Goal: Task Accomplishment & Management: Manage account settings

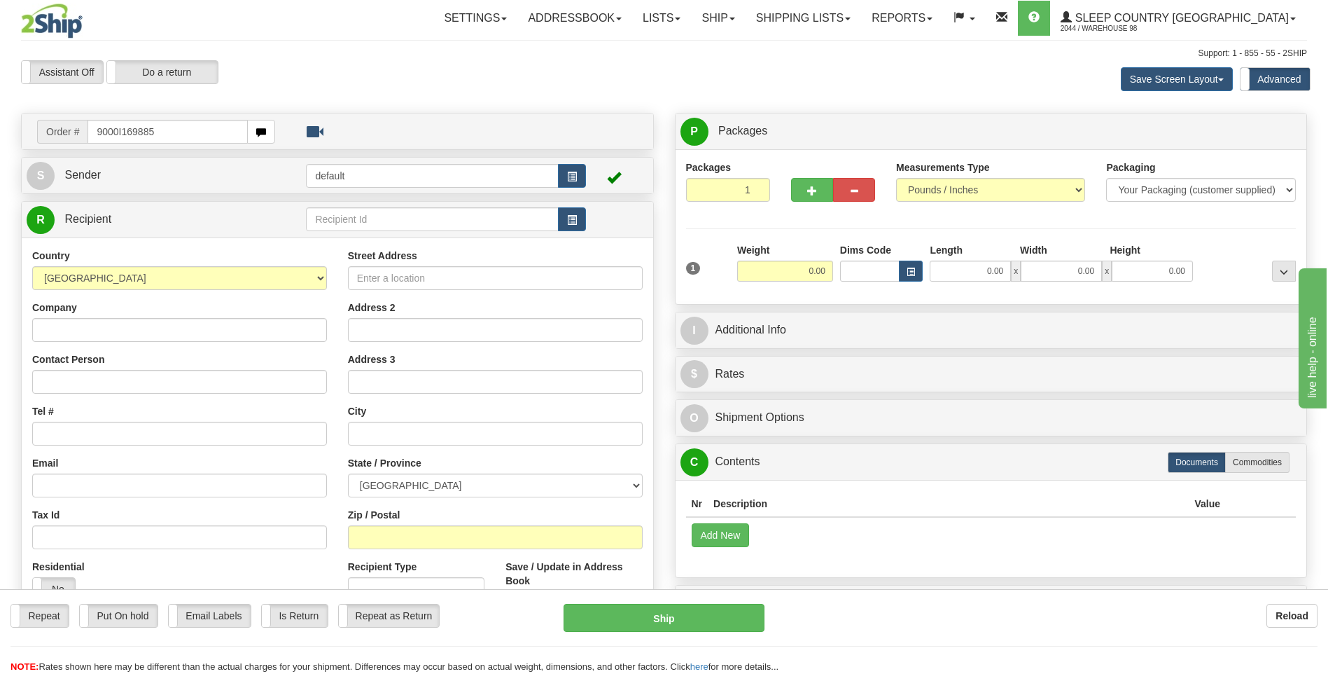
type input "9000I169885"
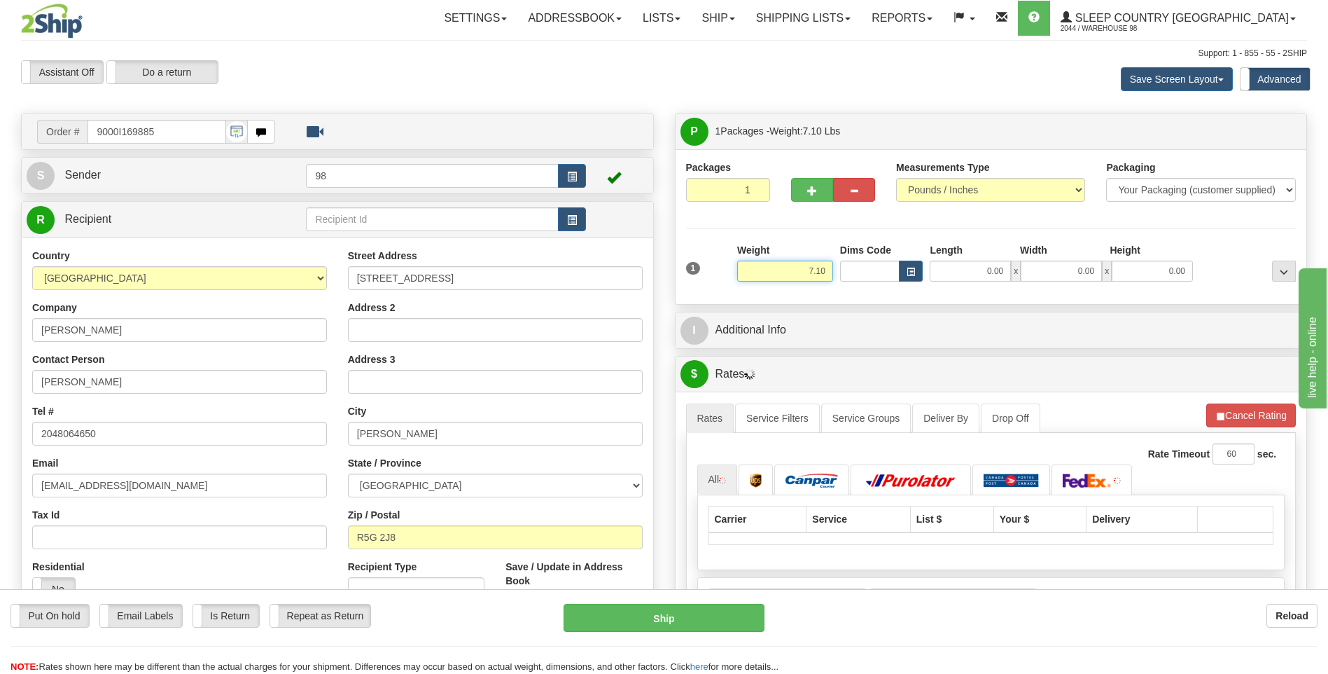
drag, startPoint x: 794, startPoint y: 273, endPoint x: 841, endPoint y: 273, distance: 46.9
click at [841, 273] on div "1 Weight 7.10 Dims Code 0.00" at bounding box center [992, 268] width 618 height 50
type input "8.00"
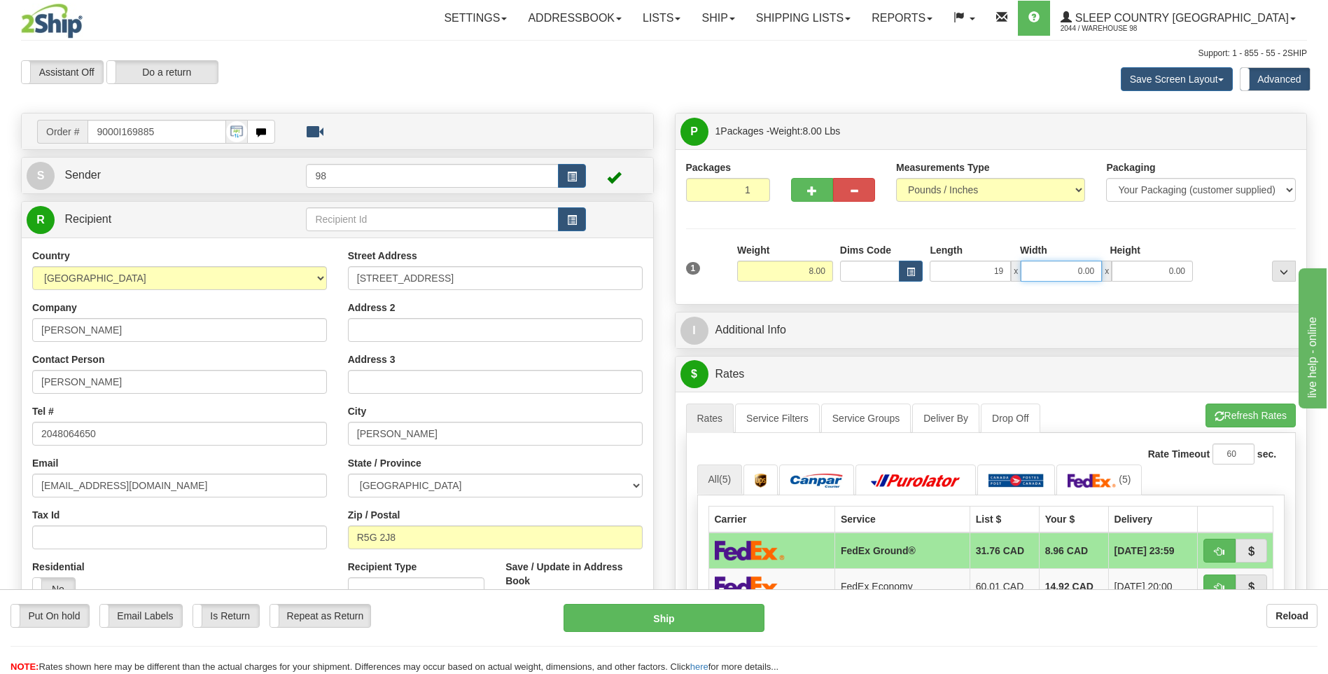
type input "19.00"
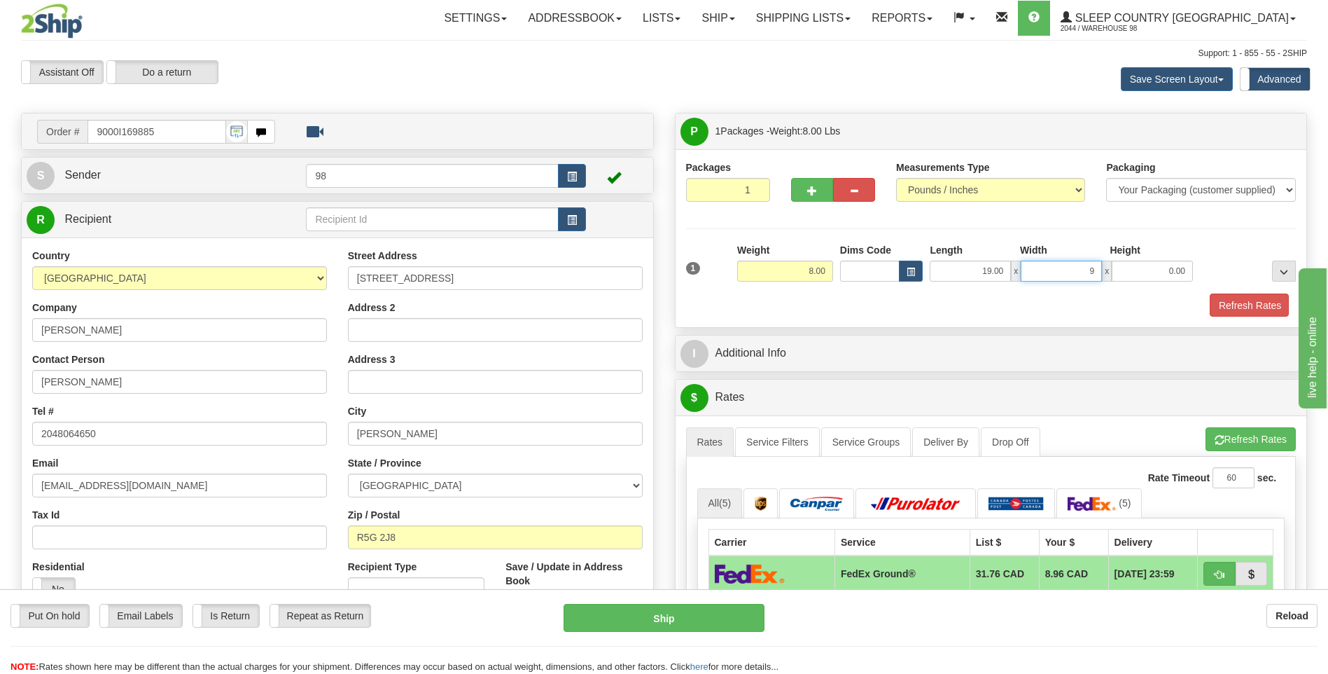
type input "9.00"
click at [1251, 310] on button "Refresh Rates" at bounding box center [1249, 305] width 81 height 24
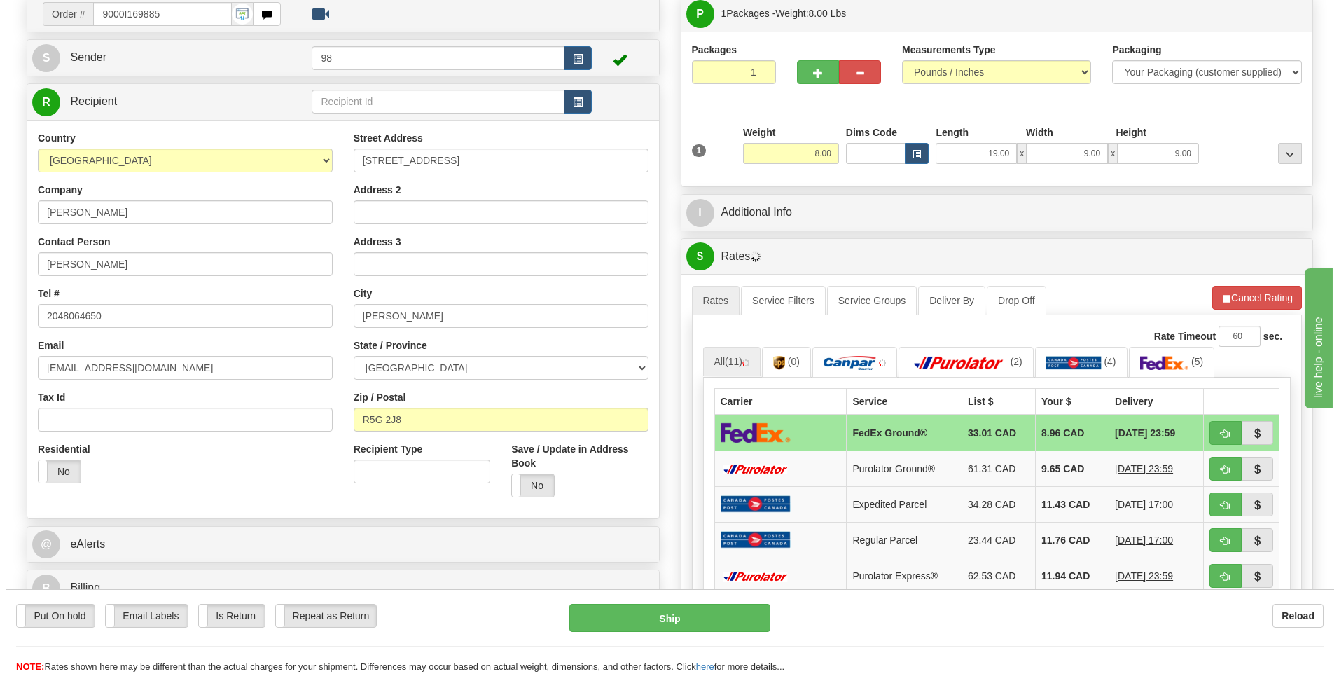
scroll to position [140, 0]
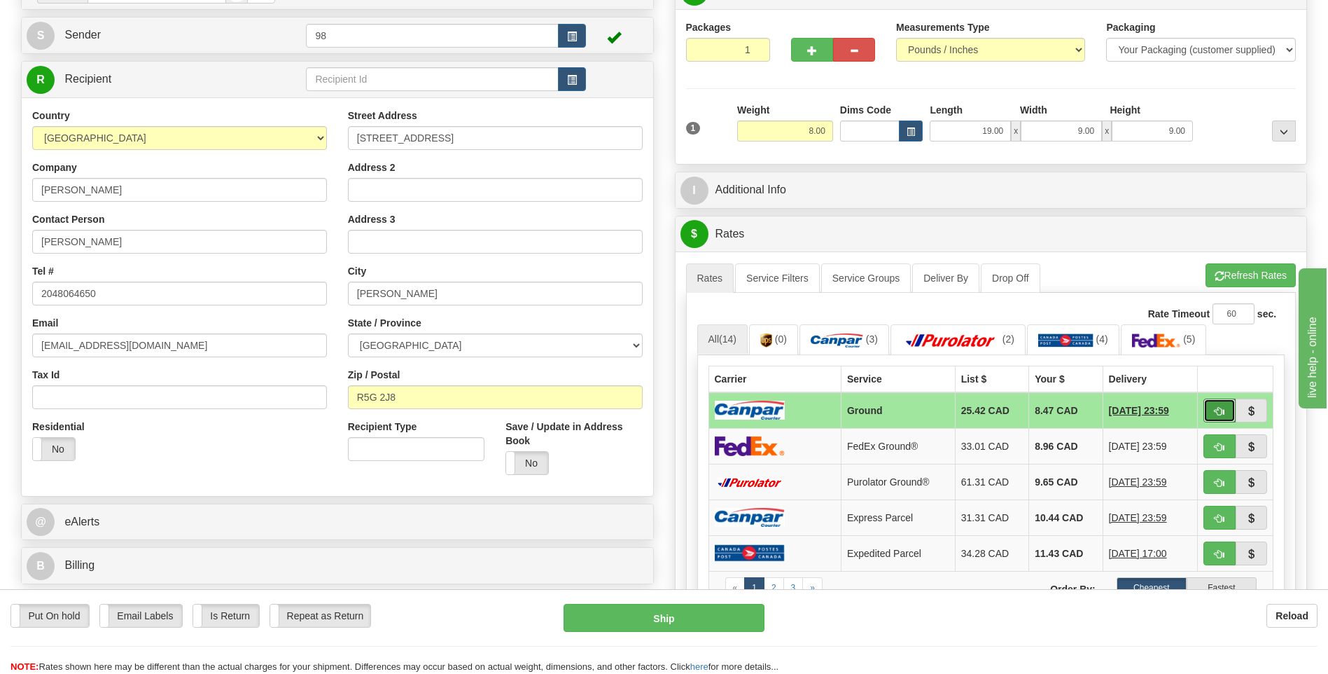
click at [1219, 404] on button "button" at bounding box center [1220, 410] width 32 height 24
type input "1"
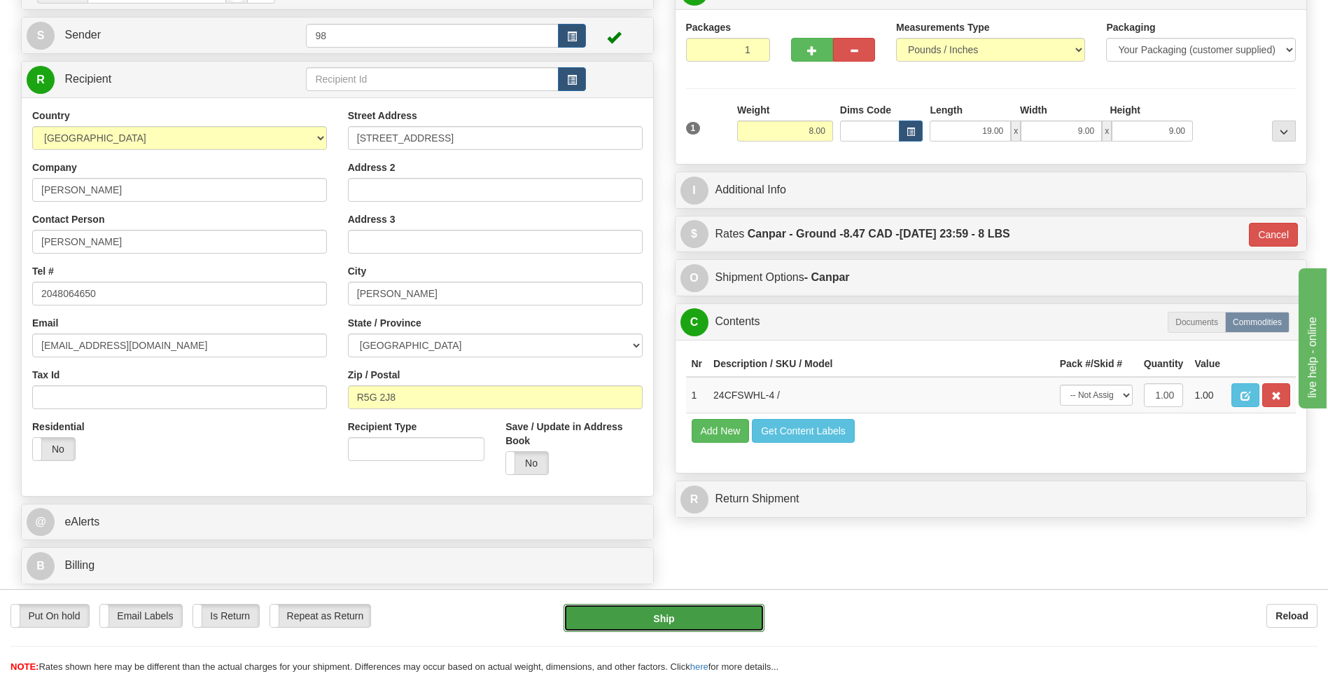
click at [683, 613] on button "Ship" at bounding box center [664, 618] width 200 height 28
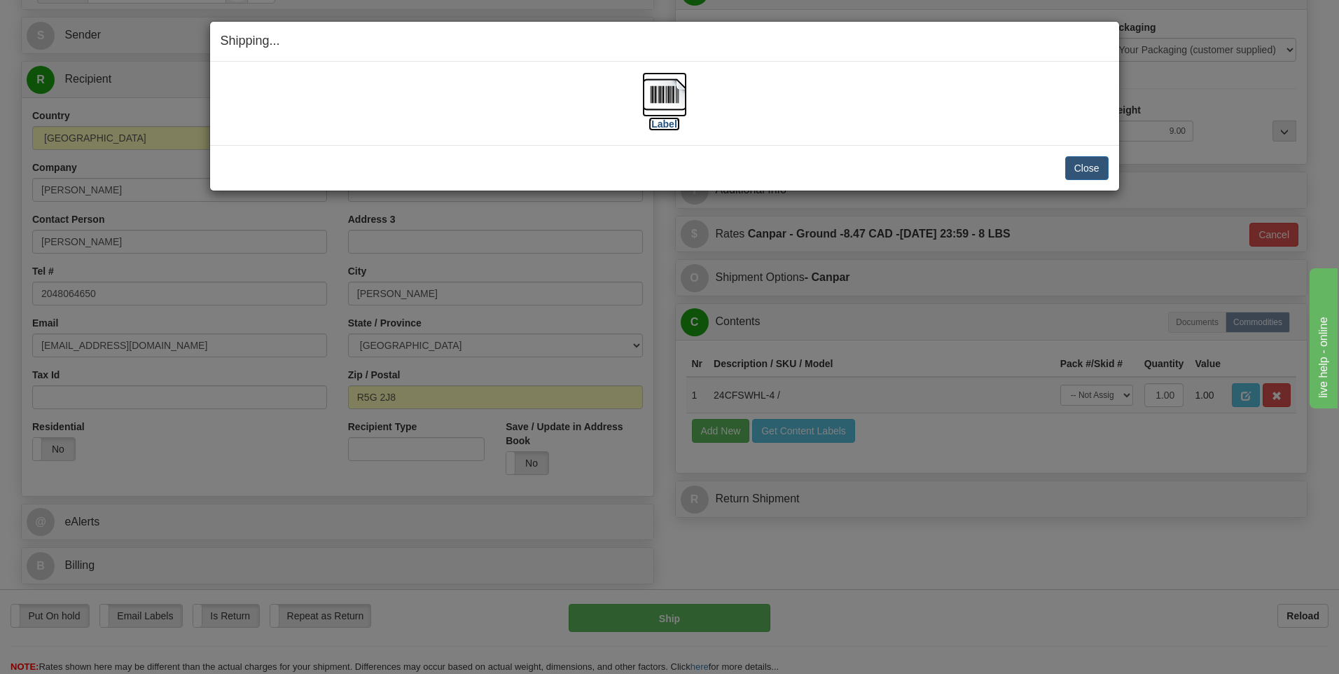
click at [667, 92] on img at bounding box center [664, 94] width 45 height 45
click at [660, 99] on img at bounding box center [664, 94] width 45 height 45
click at [1083, 167] on button "Close" at bounding box center [1086, 168] width 43 height 24
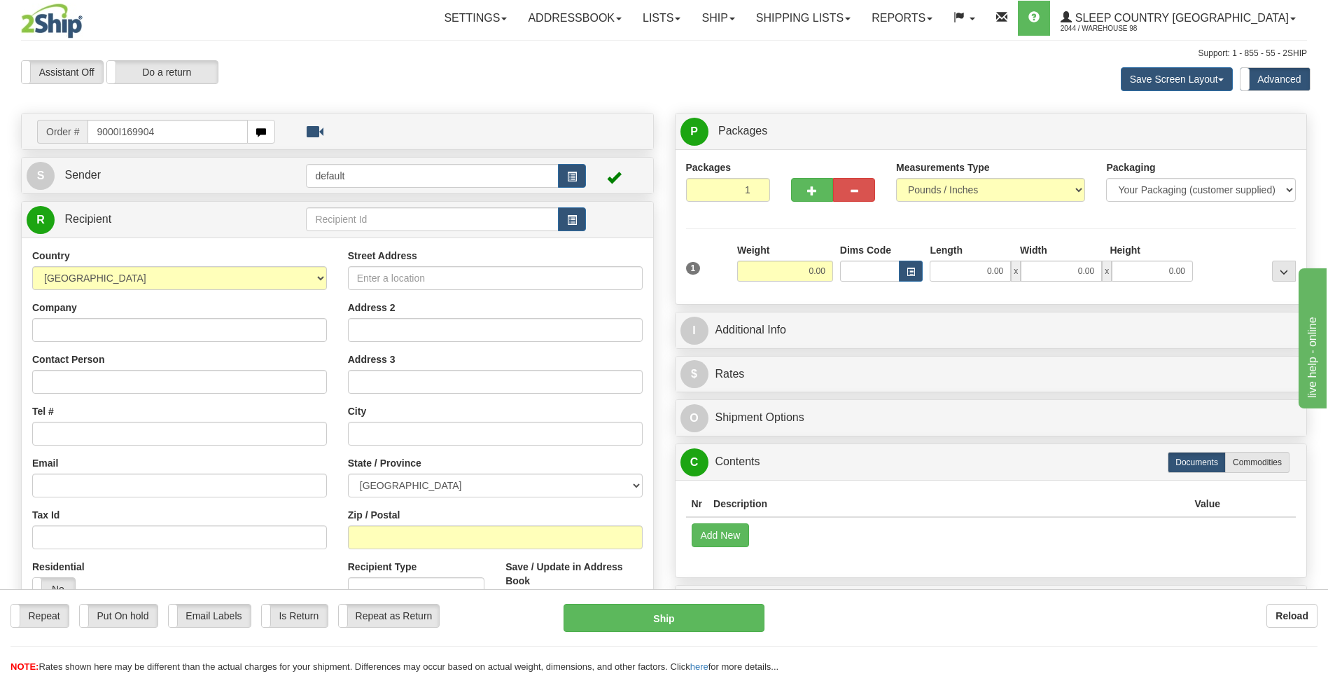
type input "9000I169904"
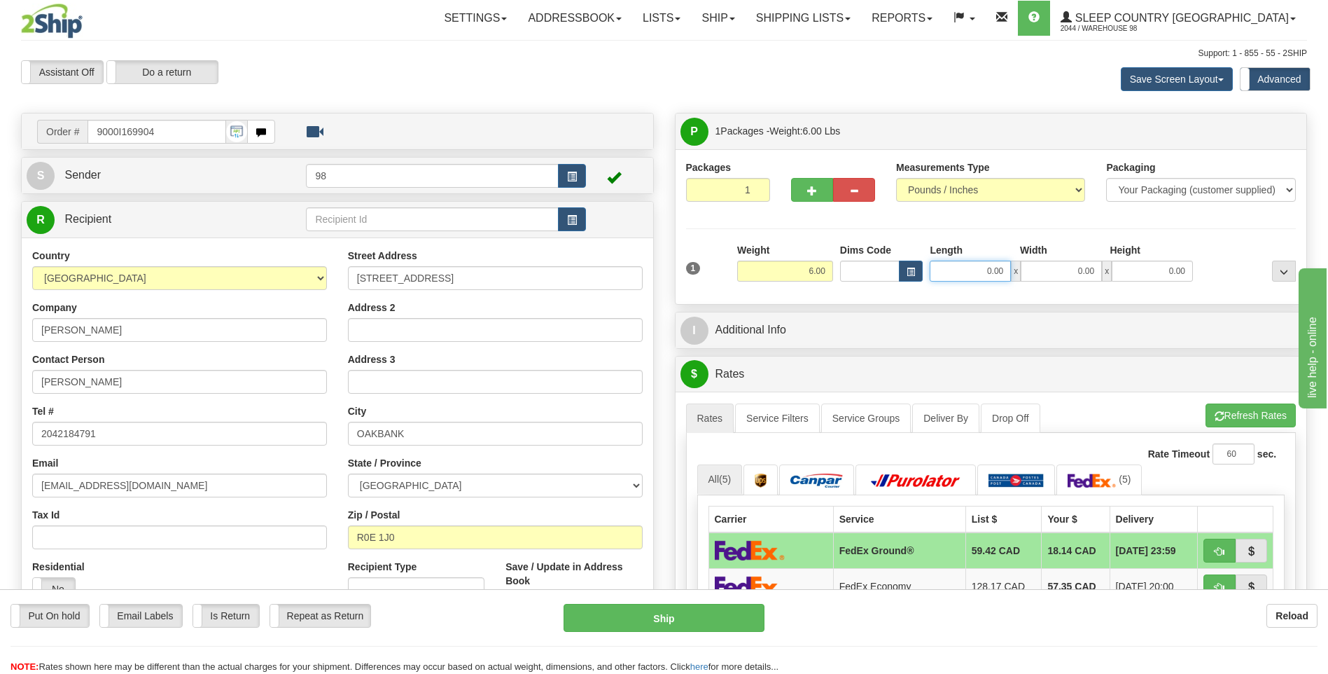
drag, startPoint x: 994, startPoint y: 270, endPoint x: 1041, endPoint y: 271, distance: 46.9
click at [1041, 271] on div "0.00 x 0.00 x 0.00" at bounding box center [1061, 271] width 263 height 21
type input "17.00"
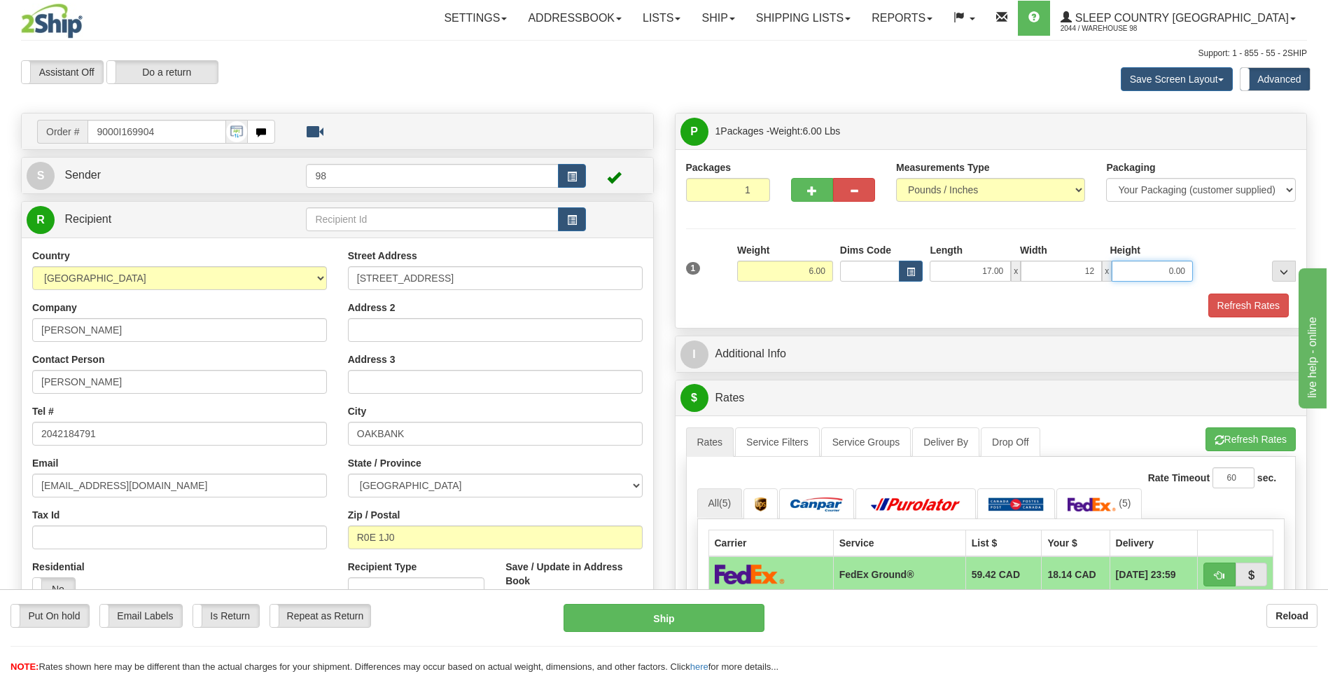
type input "12.00"
type input "6.00"
click at [1240, 308] on button "Refresh Rates" at bounding box center [1249, 305] width 81 height 24
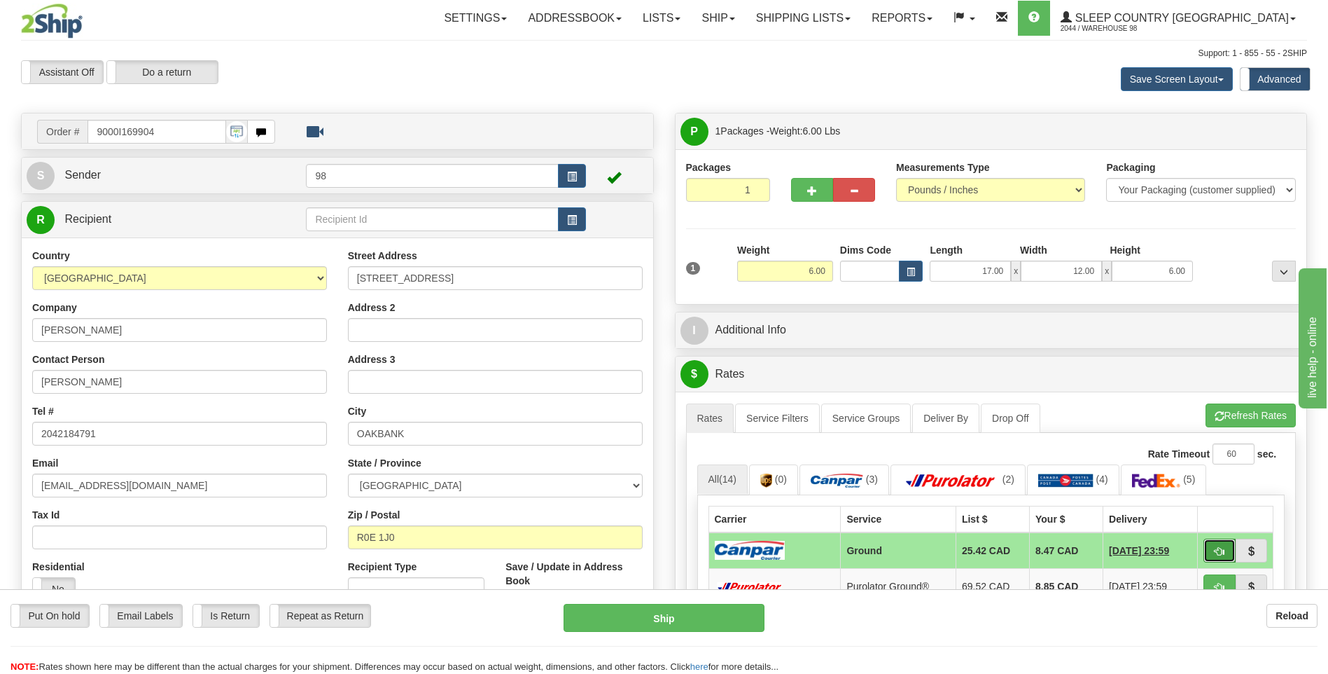
click at [1217, 547] on span "button" at bounding box center [1220, 551] width 10 height 9
type input "1"
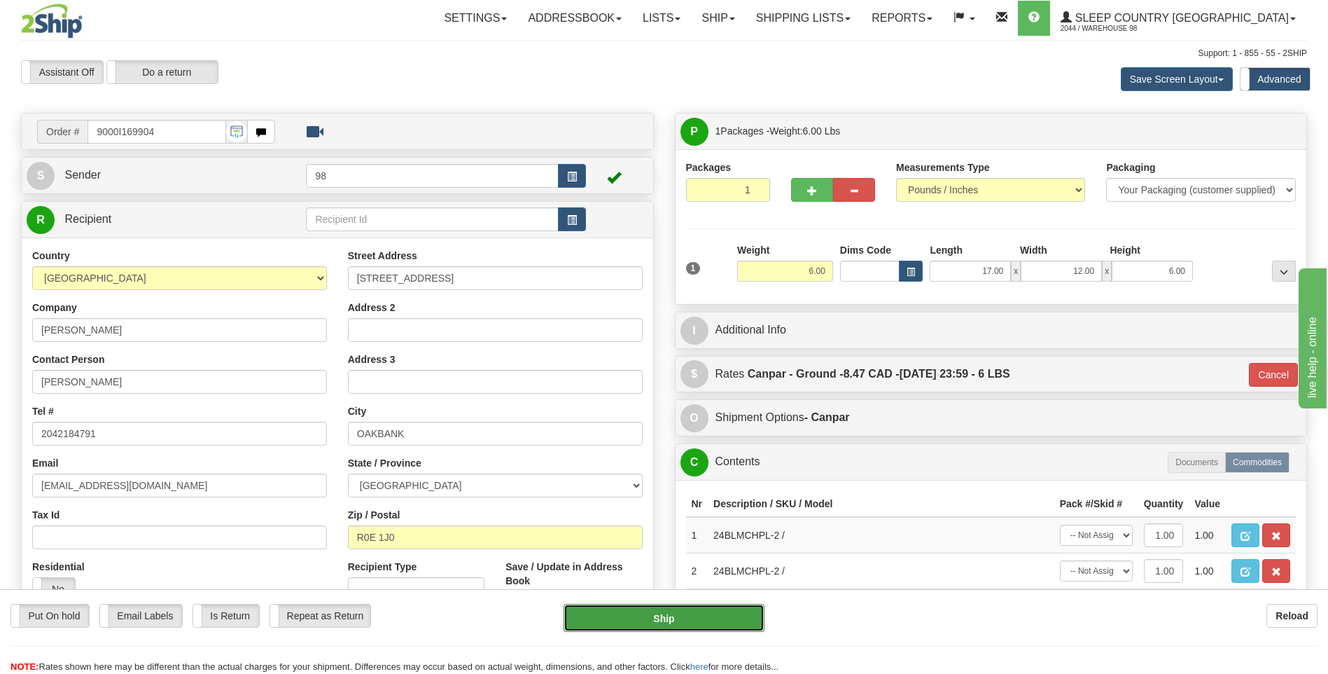
click at [711, 617] on button "Ship" at bounding box center [664, 618] width 200 height 28
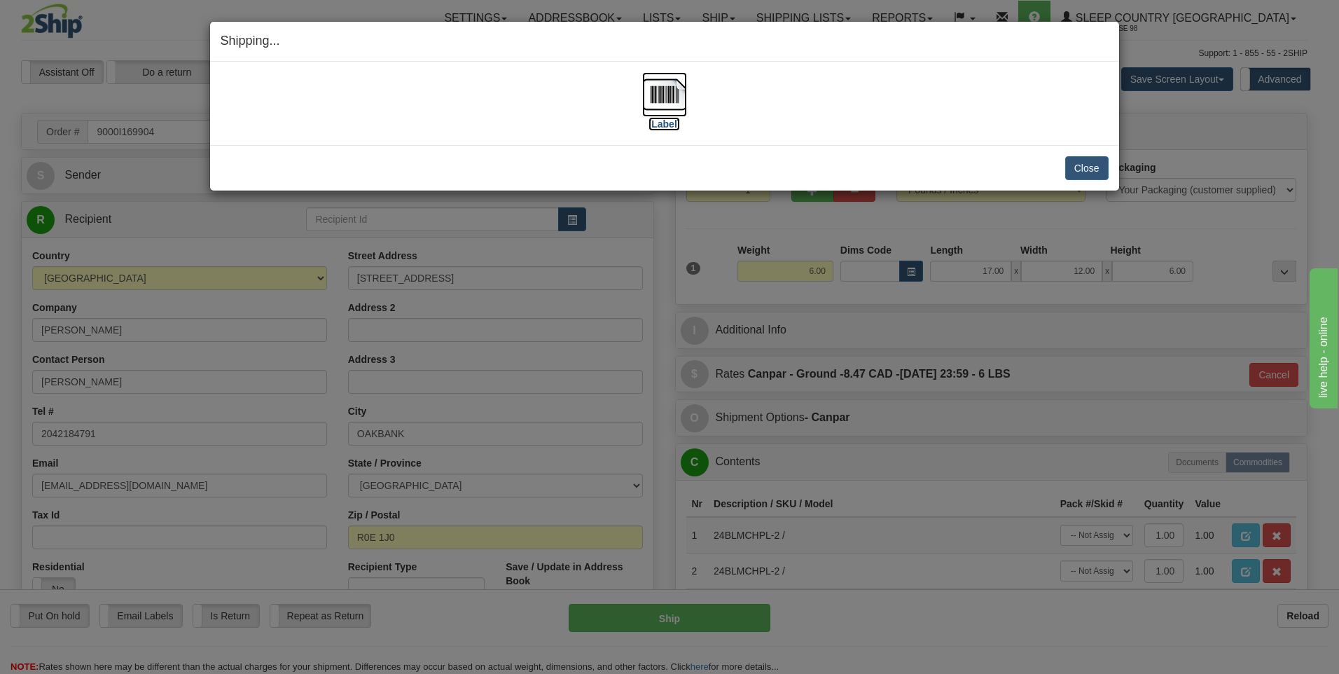
click at [669, 101] on img at bounding box center [664, 94] width 45 height 45
click at [1091, 165] on button "Close" at bounding box center [1086, 168] width 43 height 24
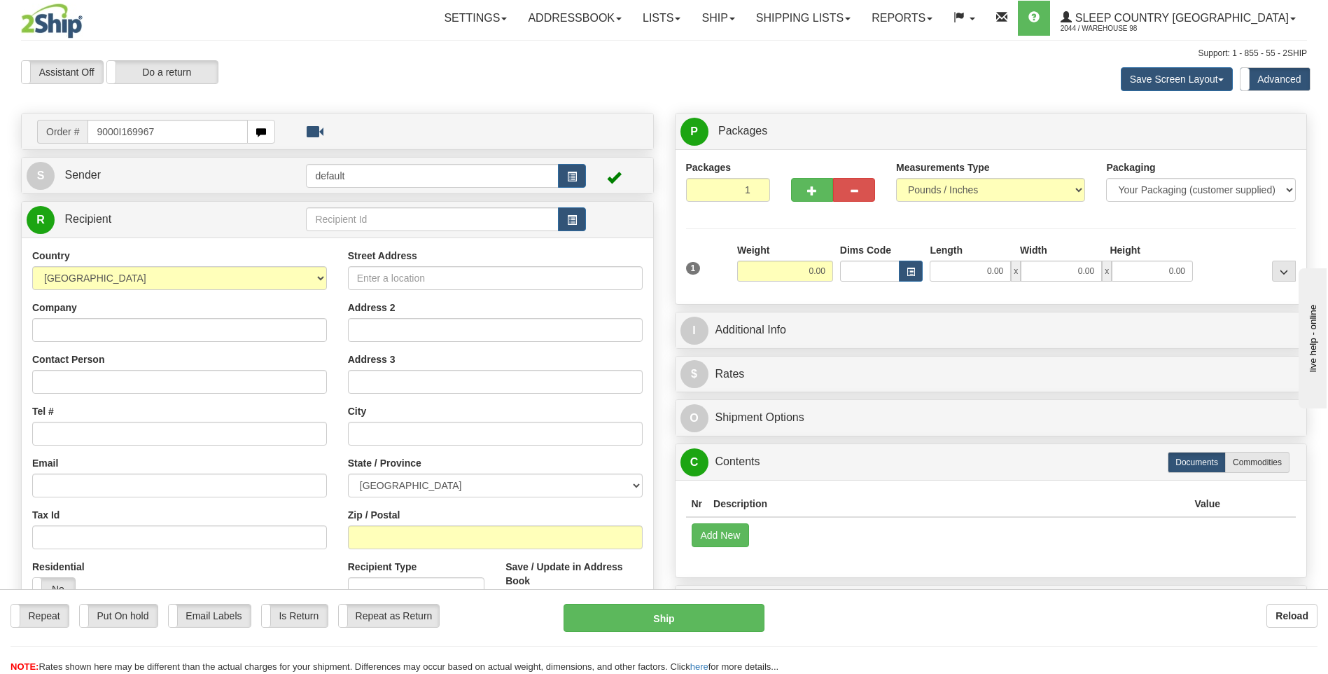
type input "9000I169967"
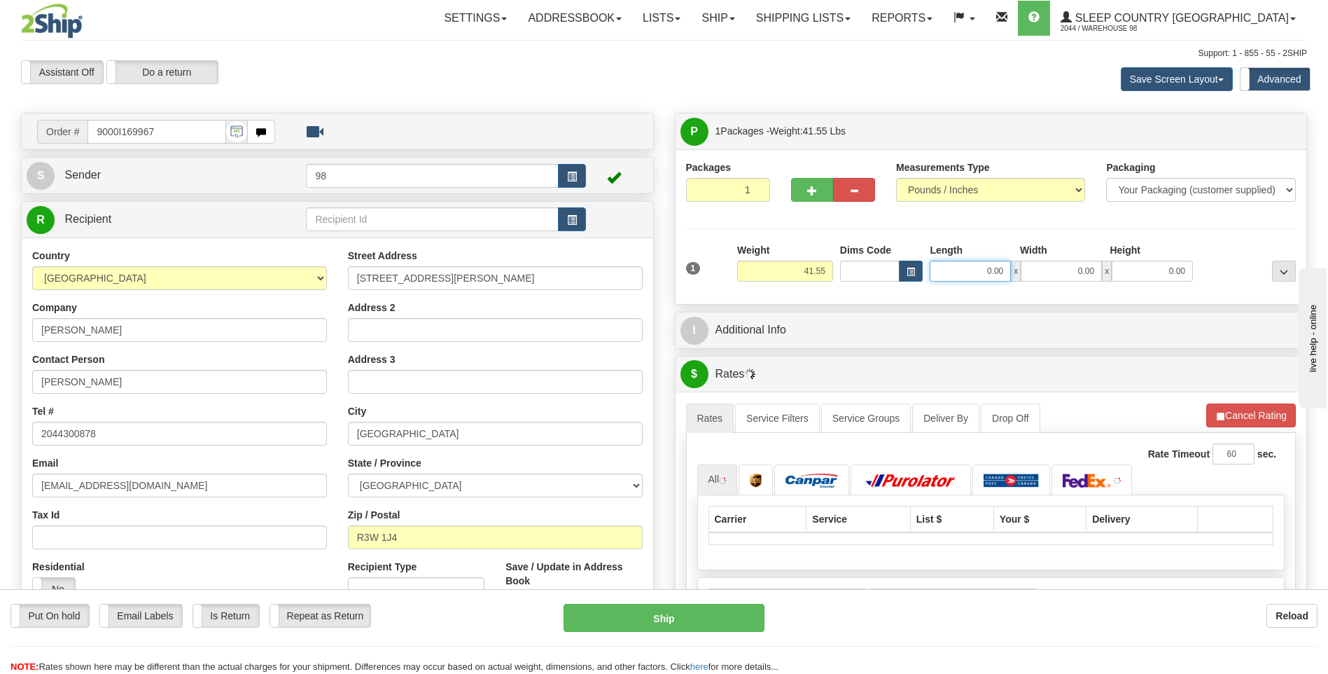
drag, startPoint x: 987, startPoint y: 268, endPoint x: 1052, endPoint y: 271, distance: 65.2
click at [1048, 271] on div "0.00 x 0.00 x 0.00" at bounding box center [1061, 271] width 263 height 21
type input "18.00"
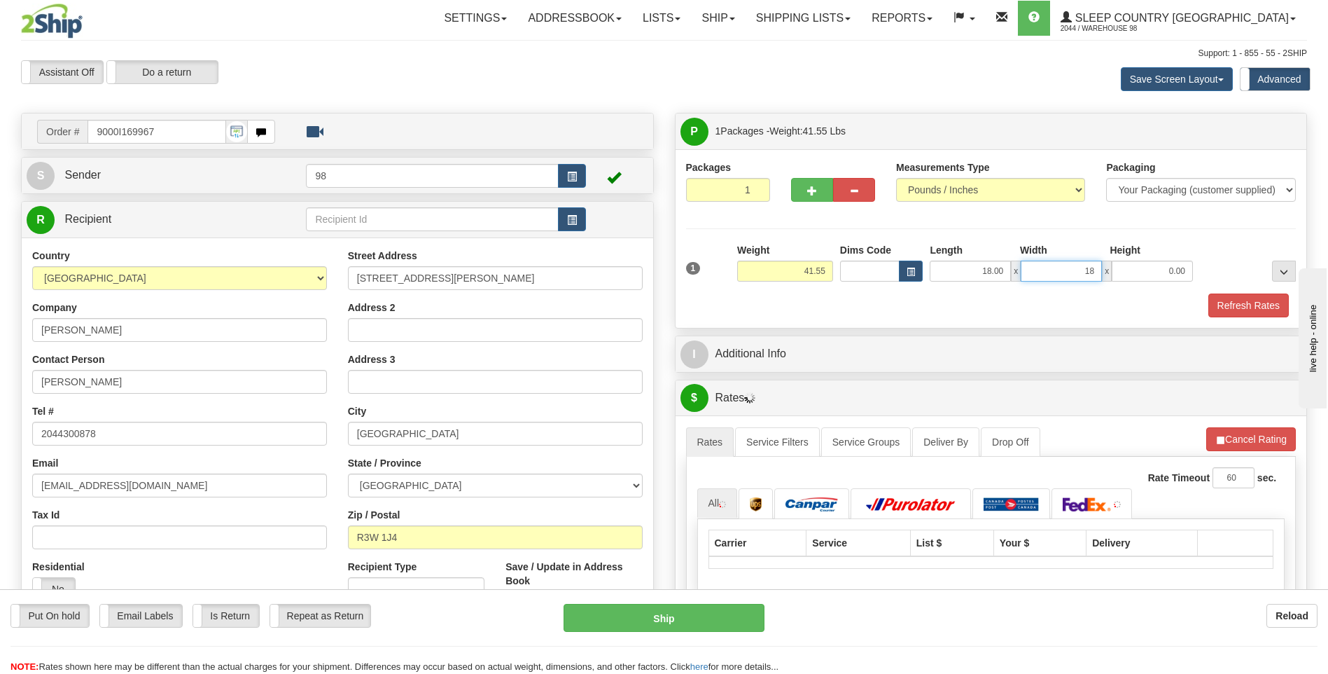
type input "18.00"
type input "42.00"
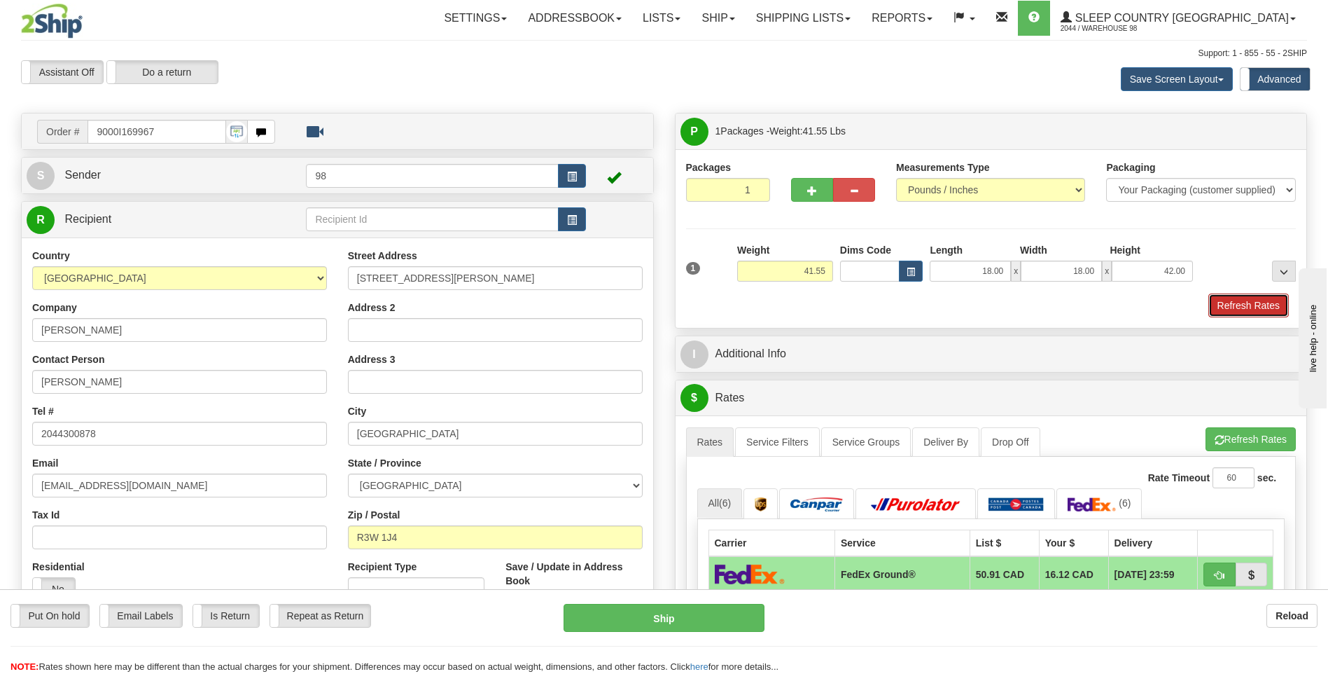
click at [1247, 304] on button "Refresh Rates" at bounding box center [1249, 305] width 81 height 24
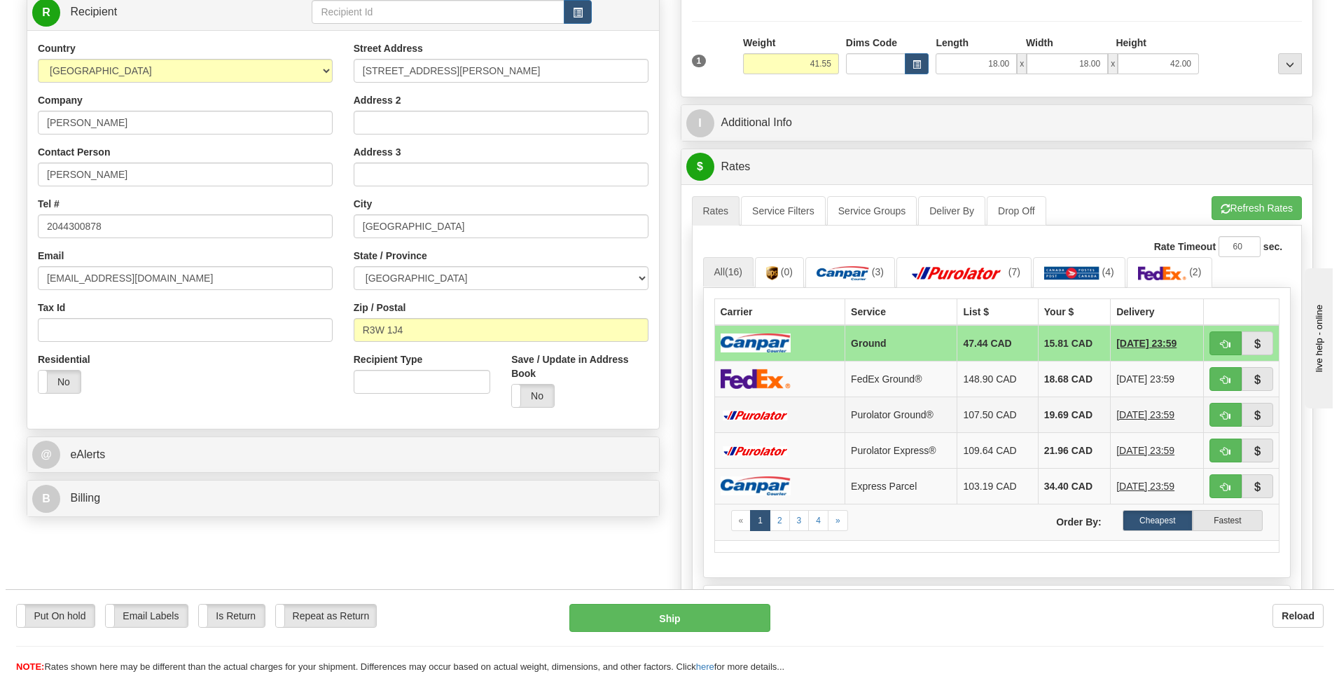
scroll to position [210, 0]
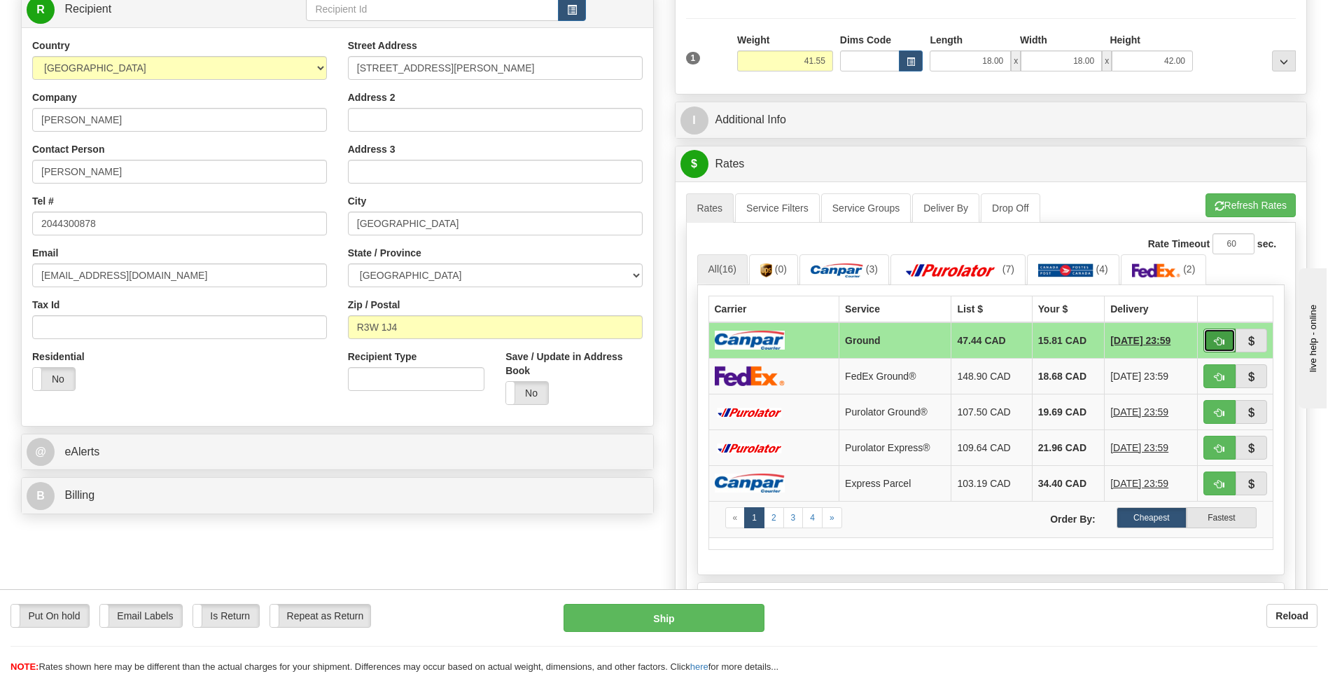
click at [1215, 337] on span "button" at bounding box center [1220, 341] width 10 height 9
type input "1"
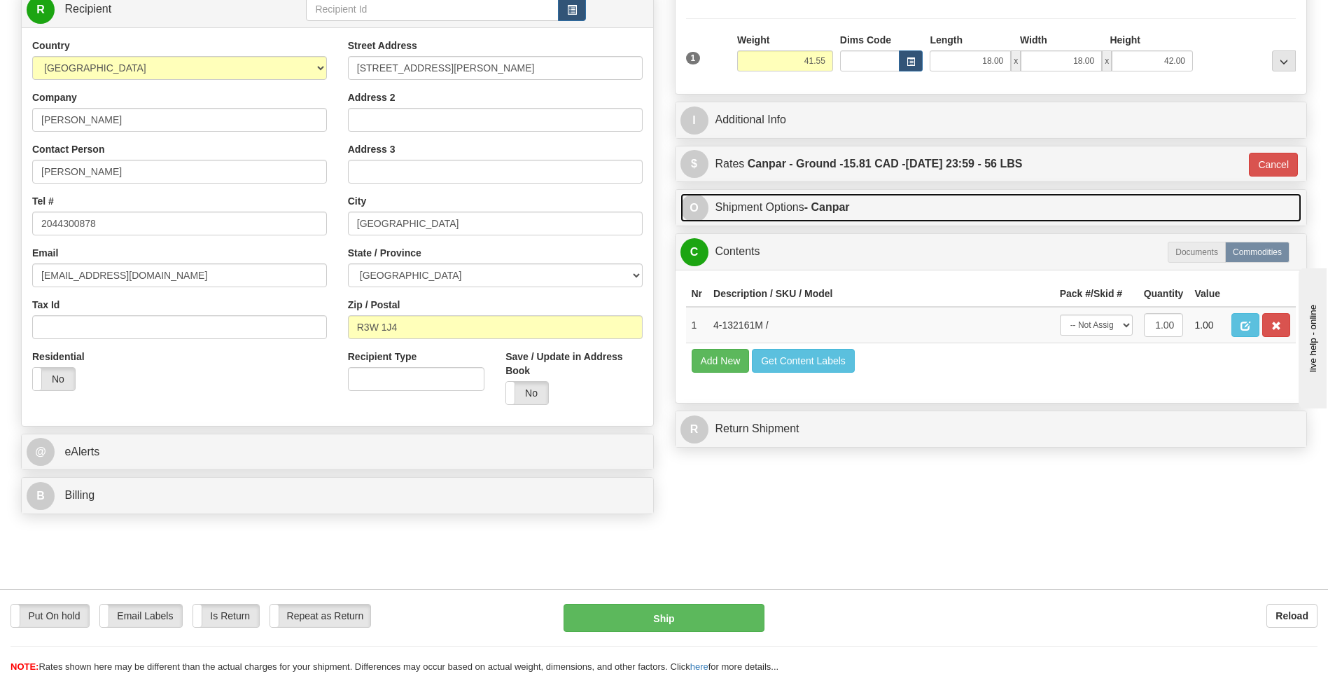
click at [843, 211] on strong "- Canpar" at bounding box center [828, 207] width 46 height 12
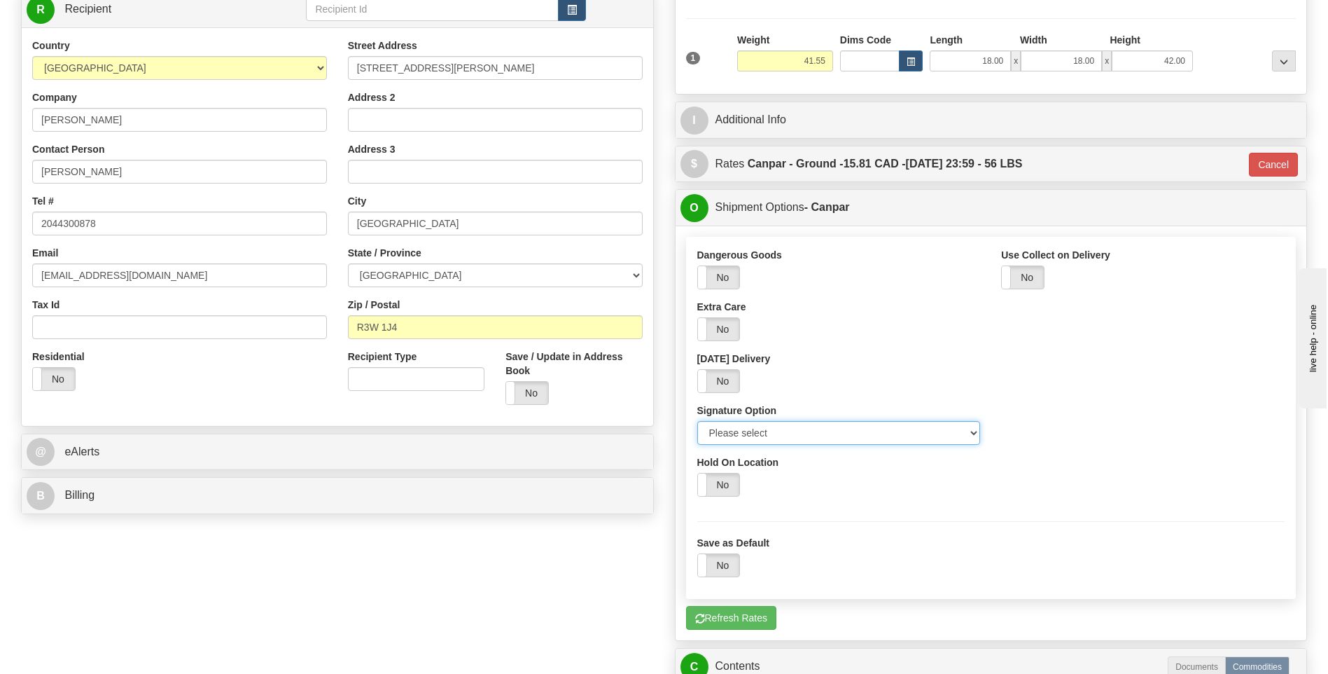
click at [915, 433] on select "Please select No Signature Required Signature Required Adult Signature" at bounding box center [839, 433] width 284 height 24
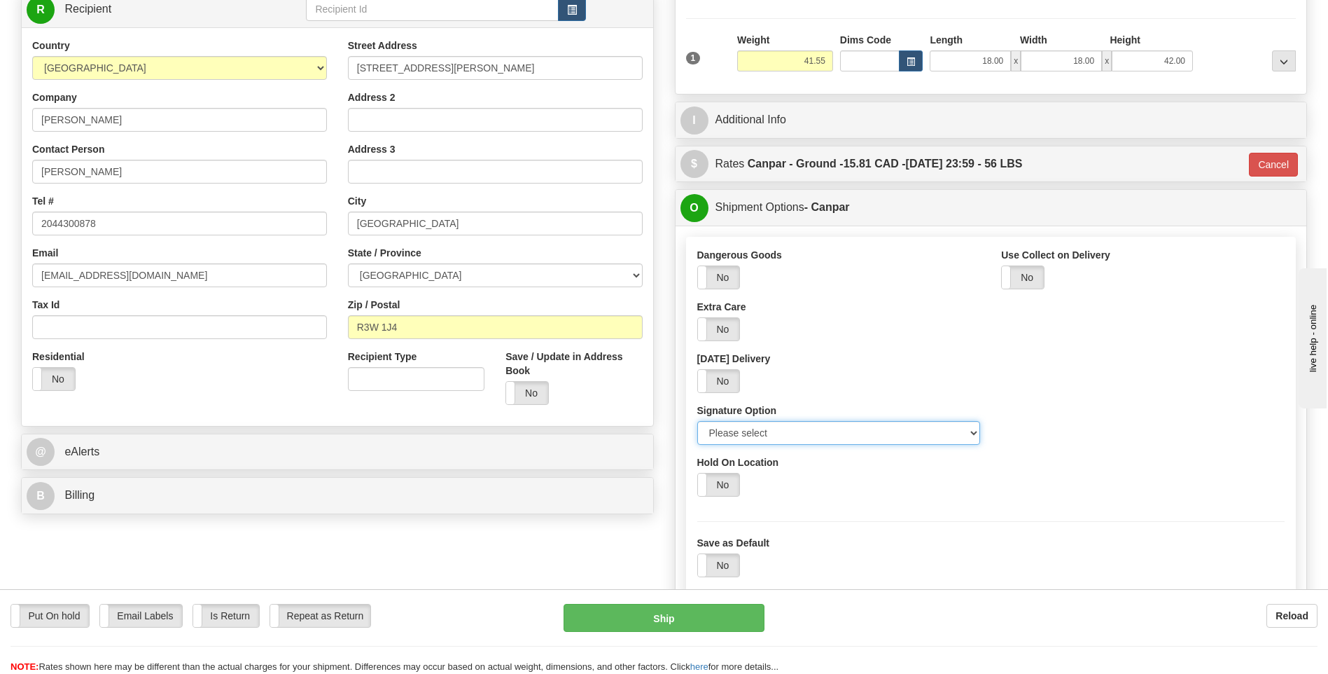
select select "2"
click at [697, 421] on select "Please select No Signature Required Signature Required Adult Signature" at bounding box center [839, 433] width 284 height 24
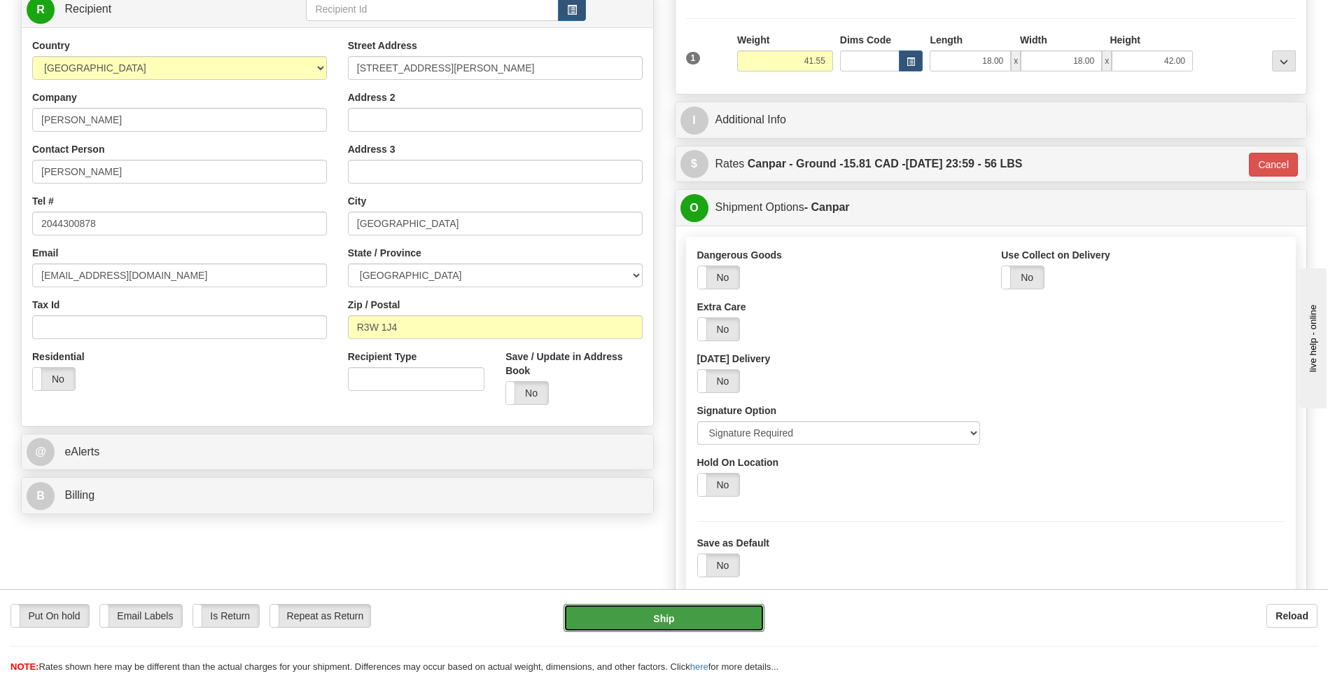
click at [679, 618] on button "Ship" at bounding box center [664, 618] width 200 height 28
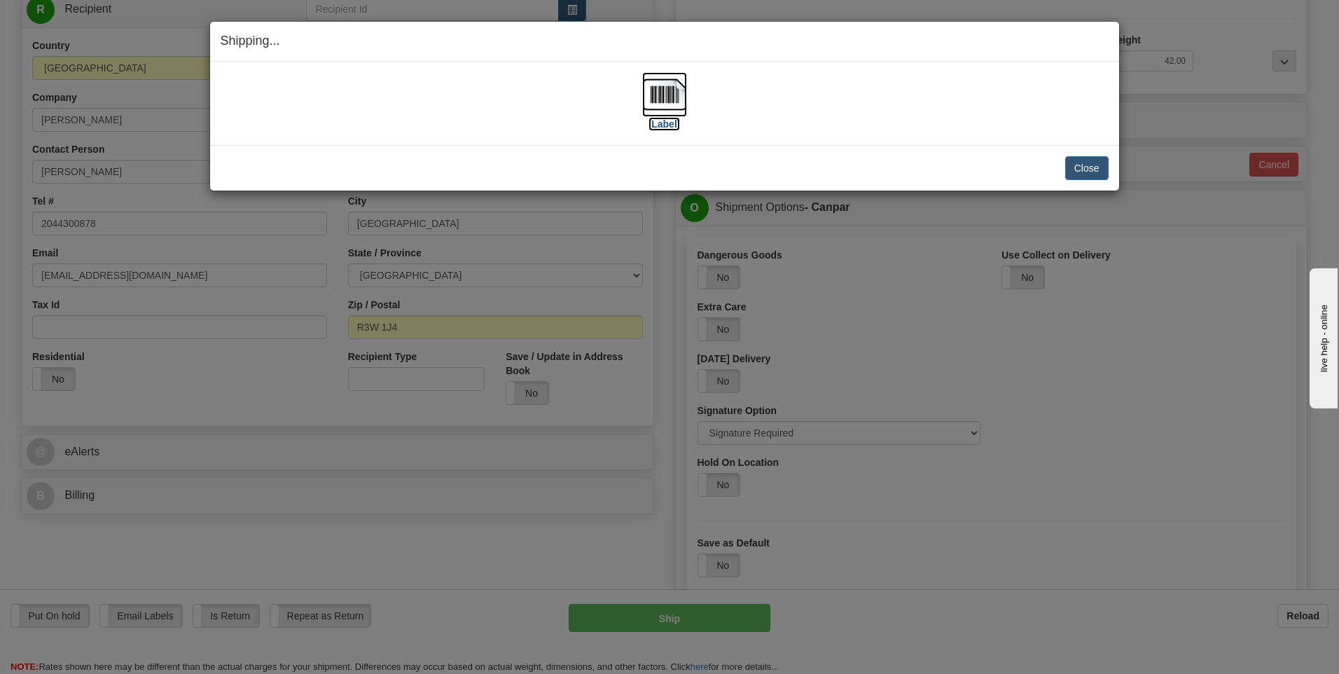
click at [671, 95] on img at bounding box center [664, 94] width 45 height 45
click at [1085, 164] on button "Close" at bounding box center [1086, 168] width 43 height 24
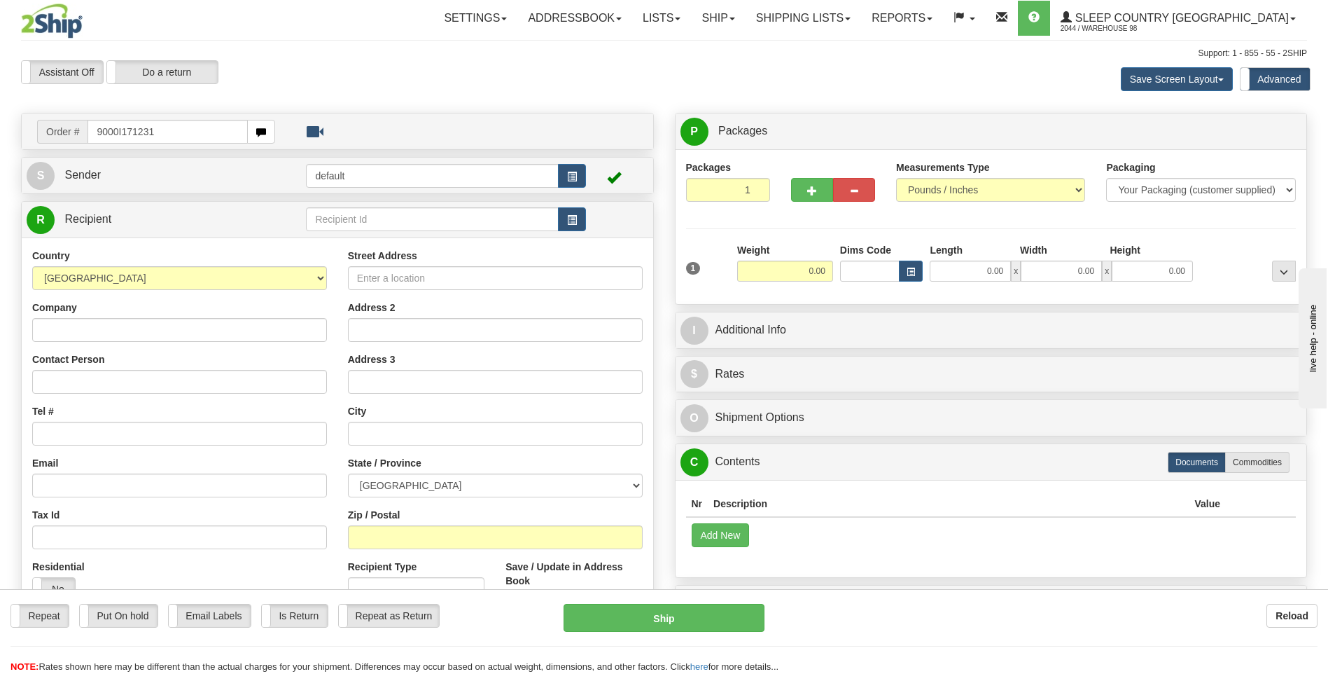
type input "9000I171231"
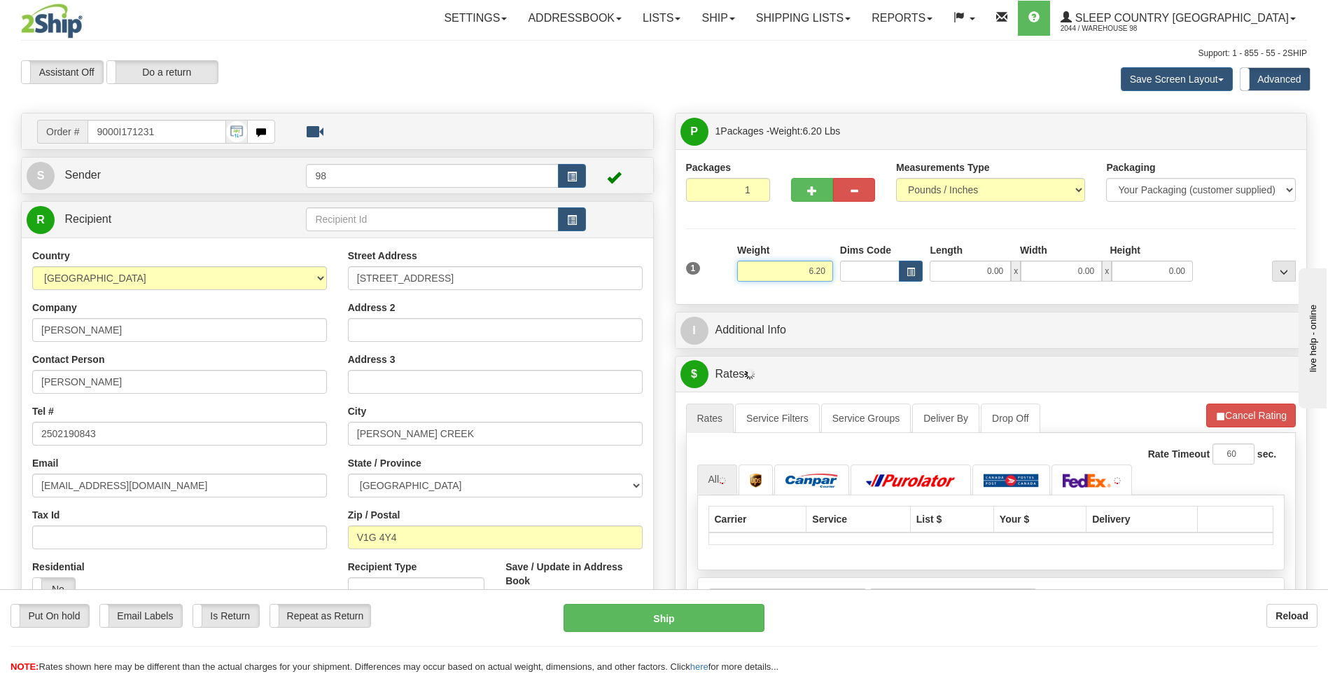
drag, startPoint x: 783, startPoint y: 269, endPoint x: 869, endPoint y: 269, distance: 86.1
click at [869, 269] on div "1 Weight 6.20 Dims Code 0.00" at bounding box center [992, 268] width 618 height 50
type input "7.00"
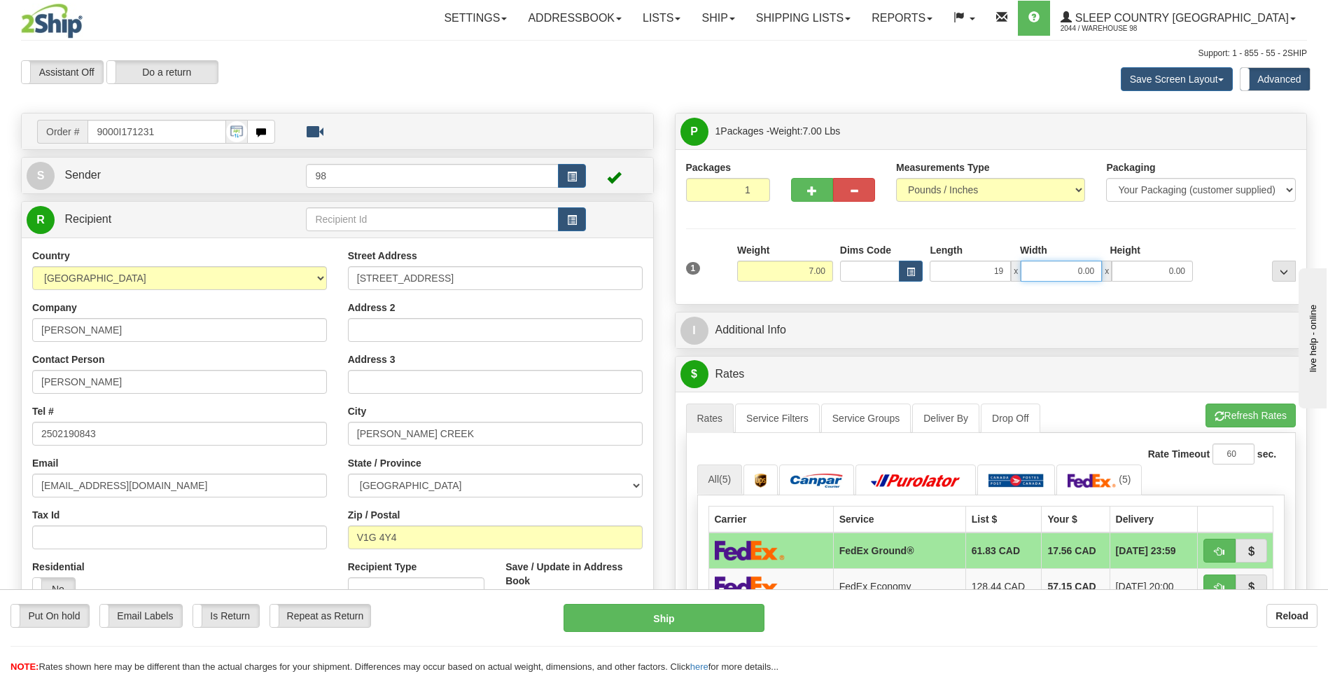
type input "19.00"
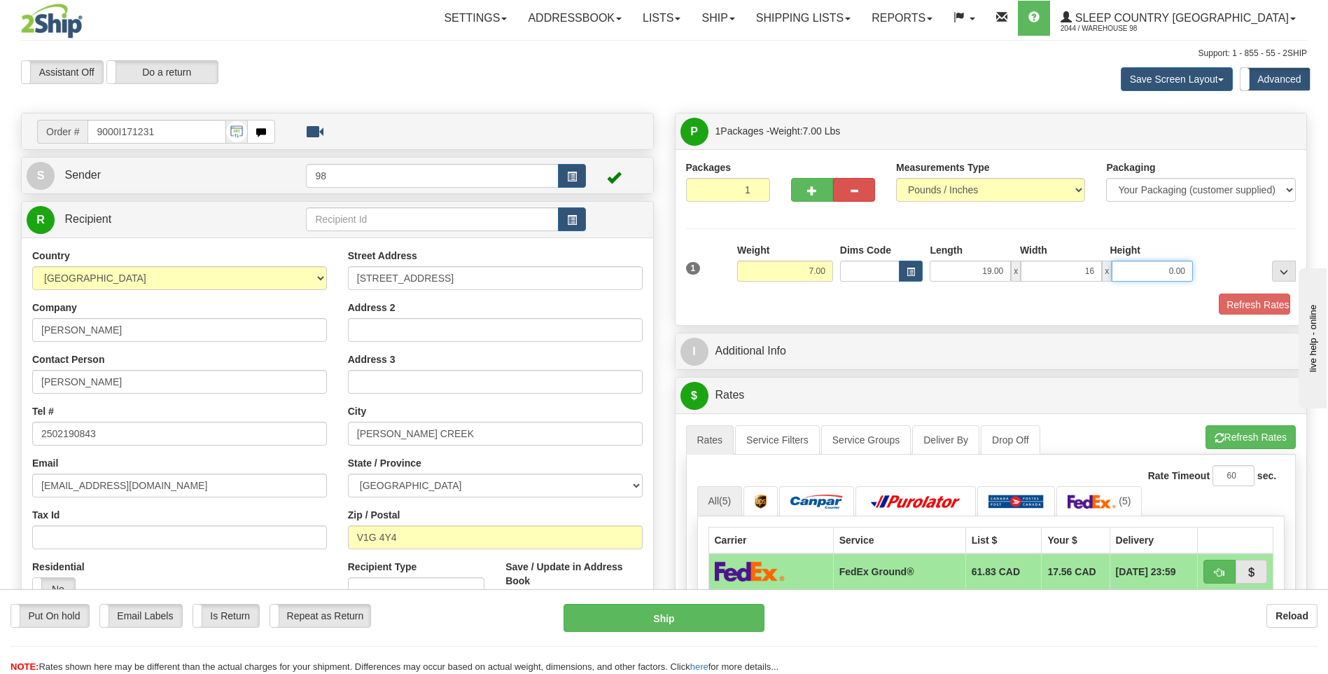
type input "16.00"
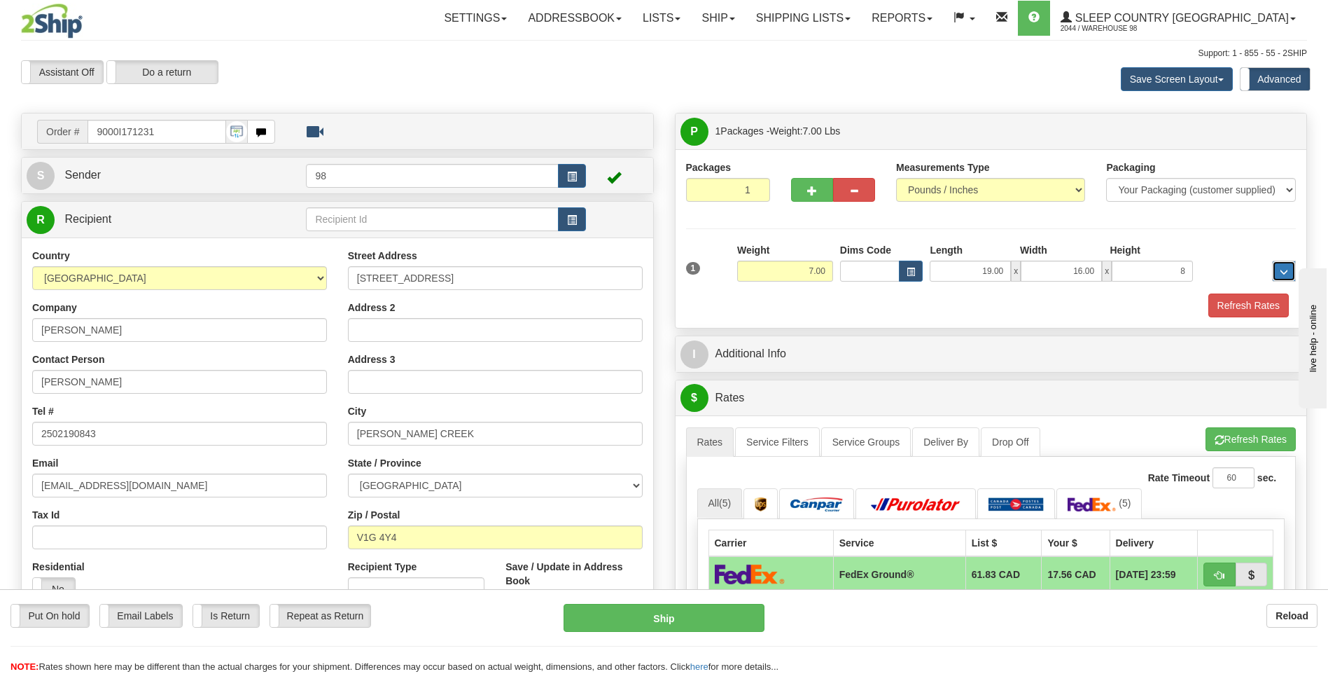
type input "8.00"
click at [1245, 303] on button "Refresh Rates" at bounding box center [1249, 305] width 81 height 24
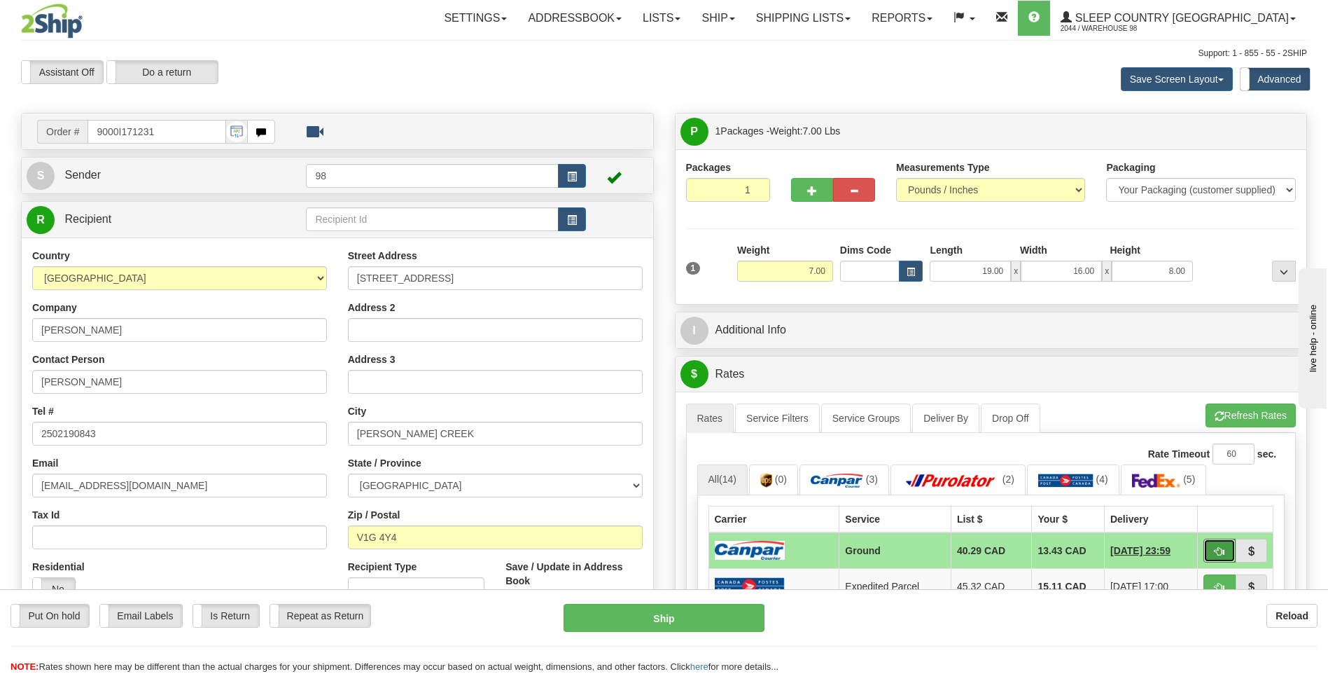
click at [1219, 550] on span "button" at bounding box center [1220, 551] width 10 height 9
type input "1"
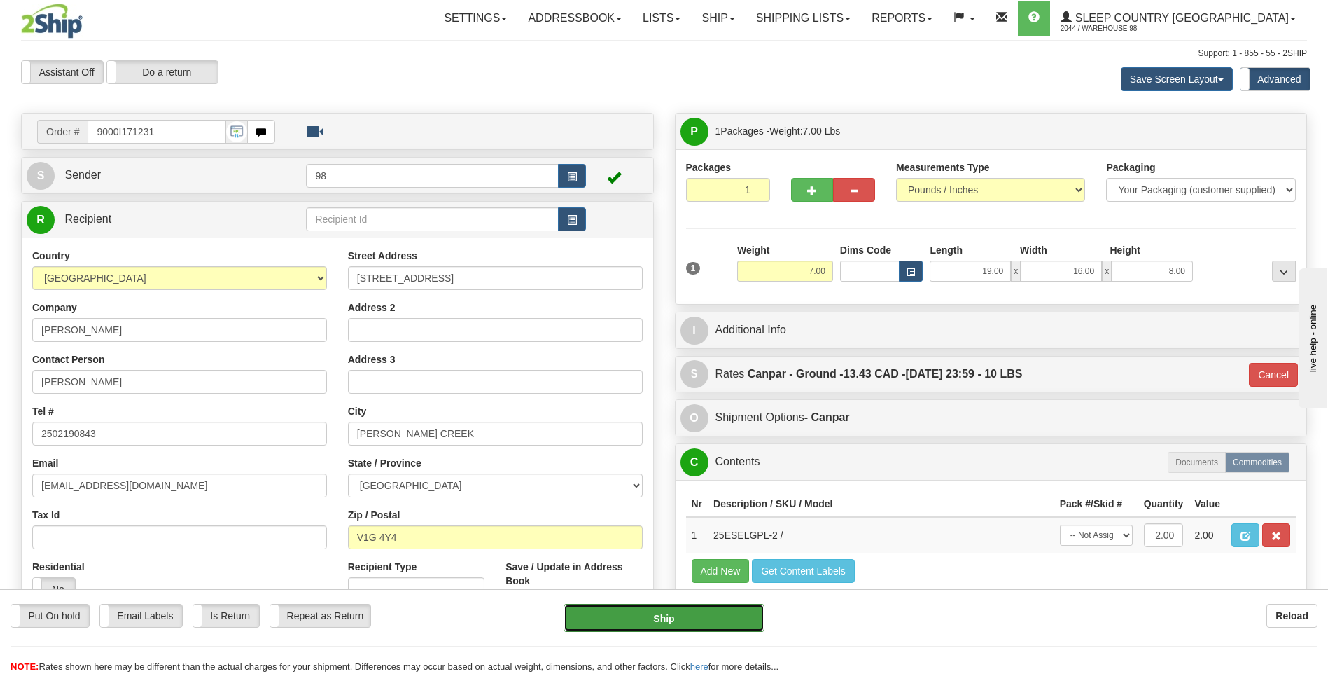
click at [686, 616] on button "Ship" at bounding box center [664, 618] width 200 height 28
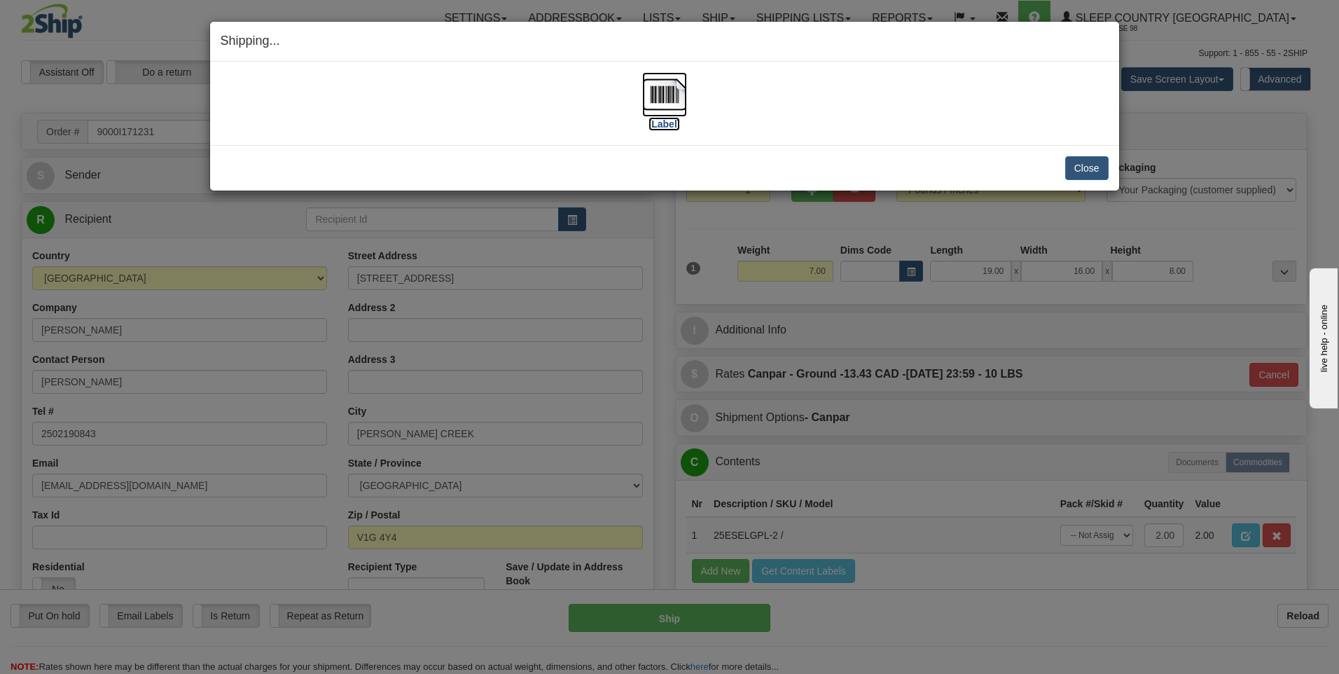
click at [666, 97] on img at bounding box center [664, 94] width 45 height 45
click at [1080, 167] on button "Close" at bounding box center [1086, 168] width 43 height 24
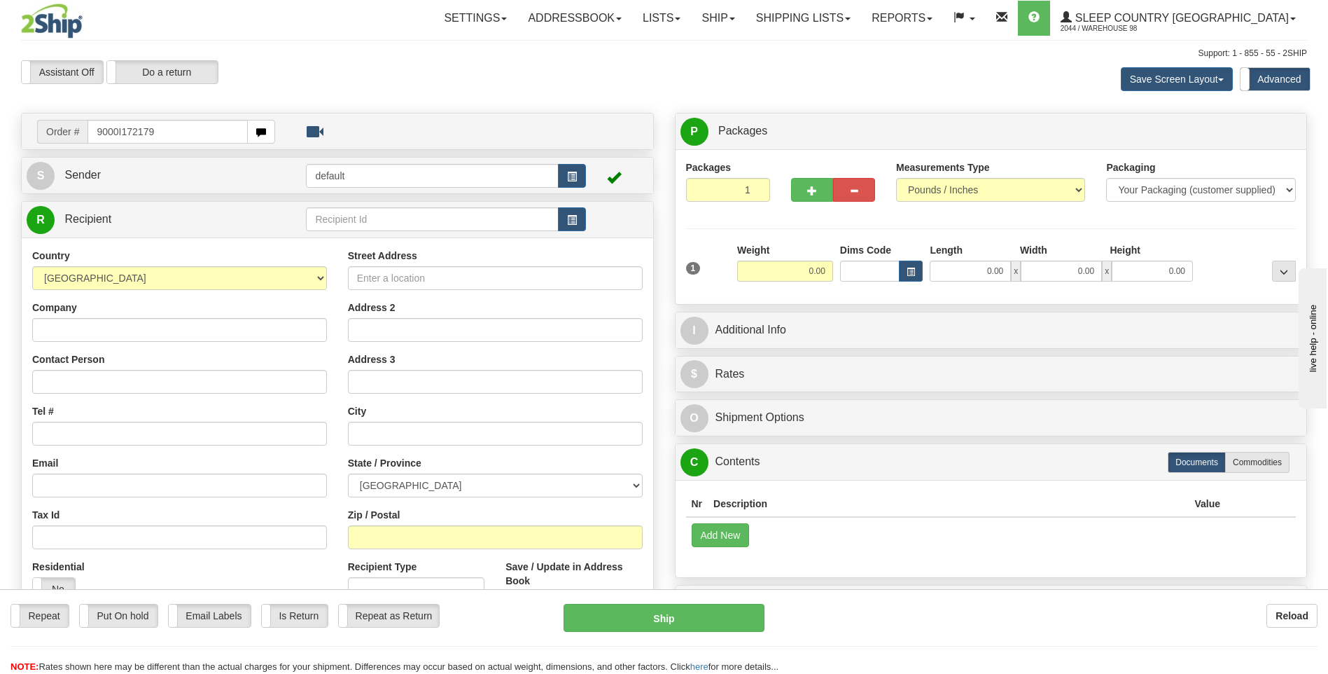
type input "9000I172179"
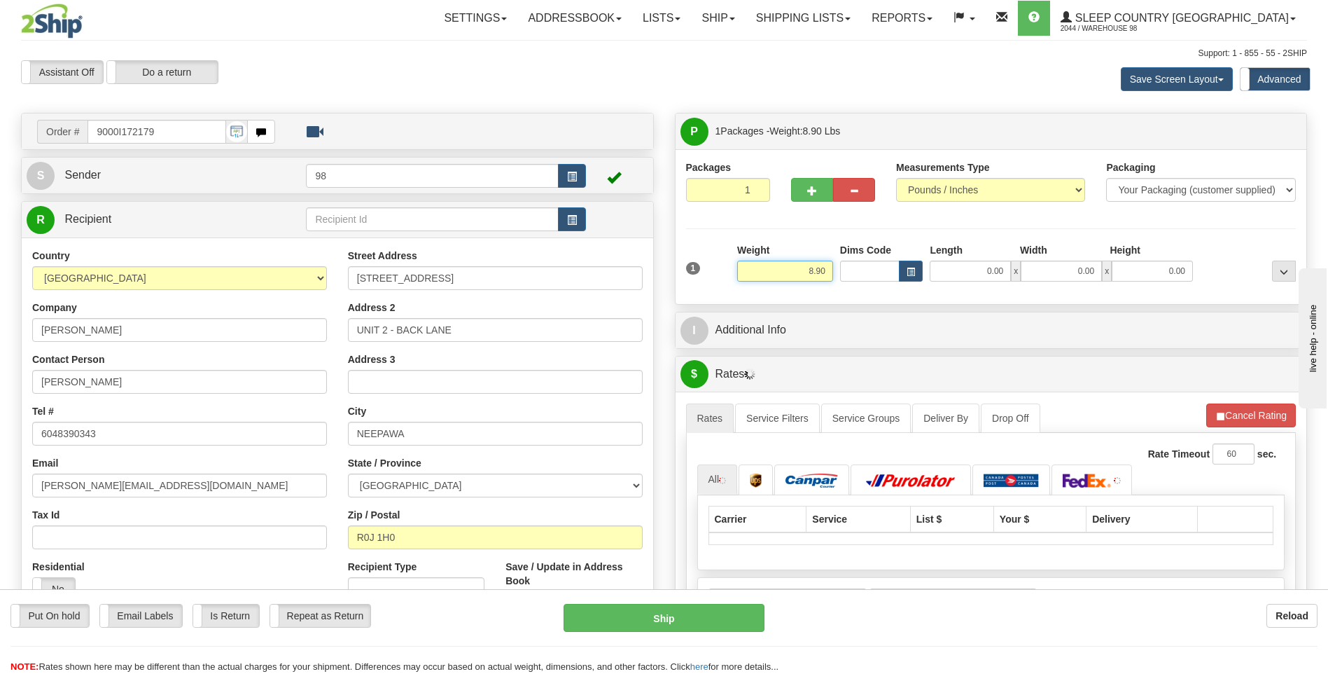
drag, startPoint x: 805, startPoint y: 274, endPoint x: 893, endPoint y: 278, distance: 87.6
click at [893, 278] on div "1 Weight 8.90 Dims Code 0.00" at bounding box center [992, 268] width 618 height 50
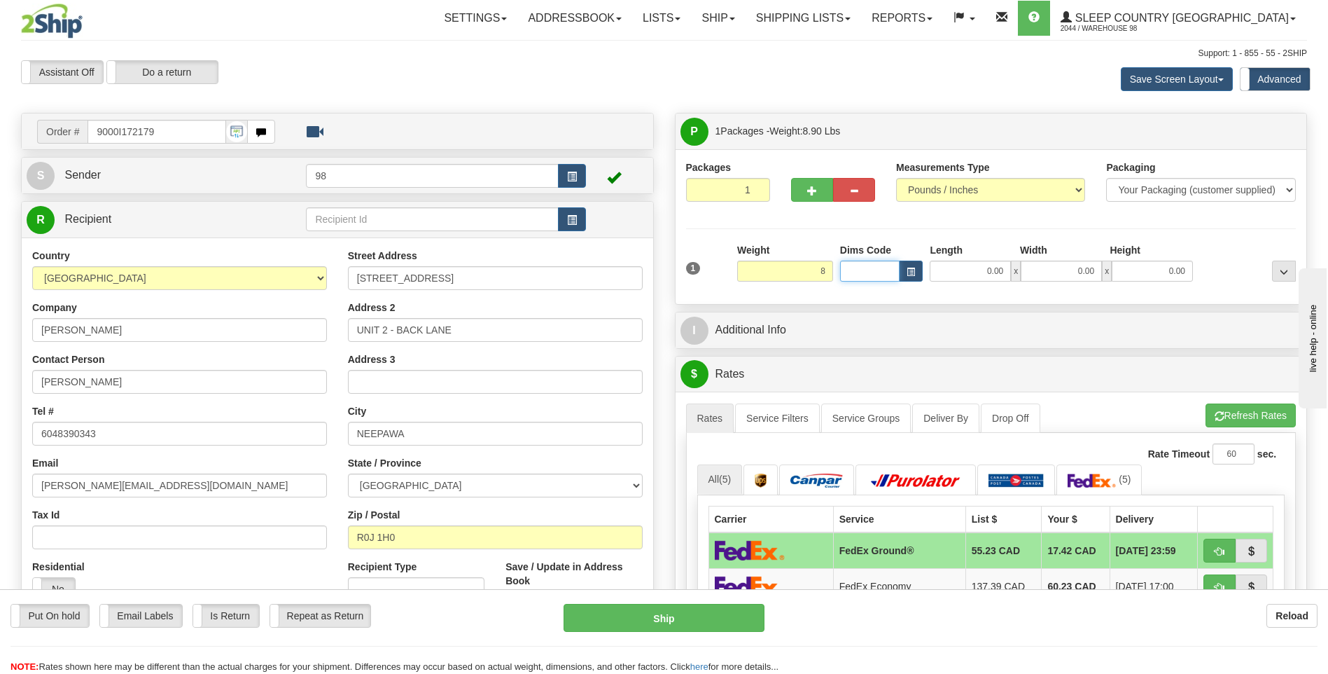
type input "8.00"
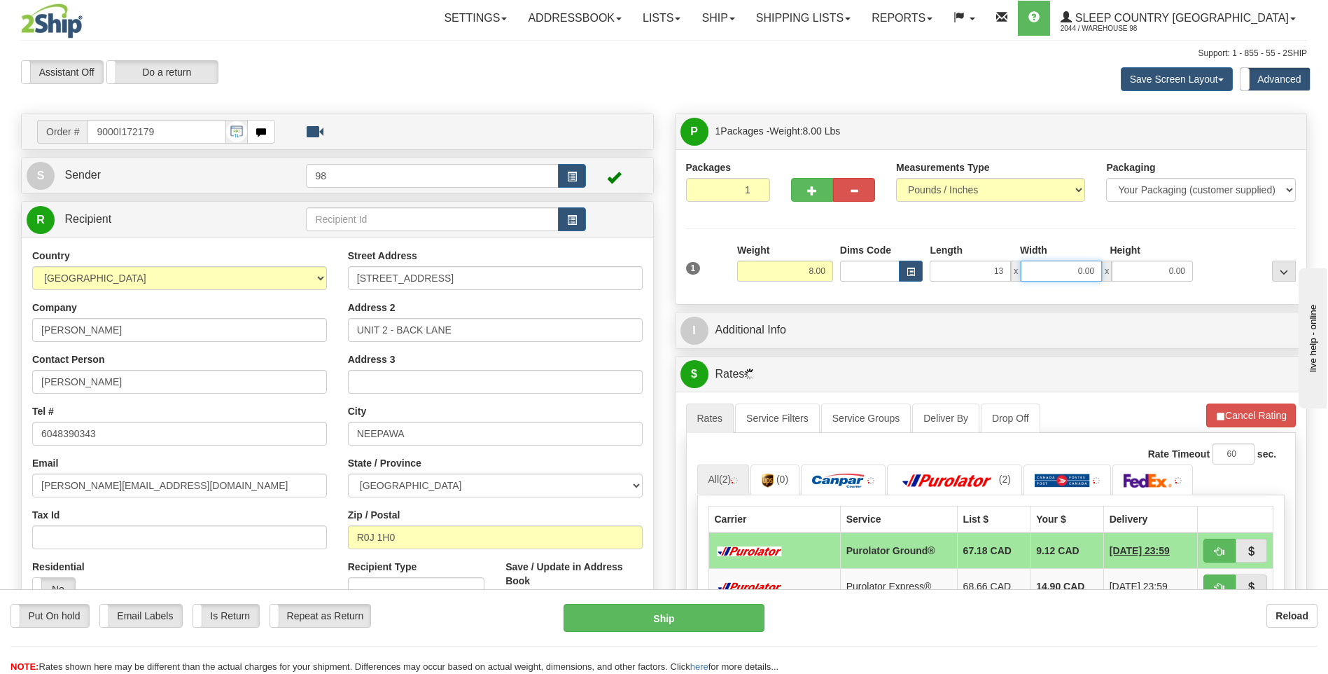
type input "13.00"
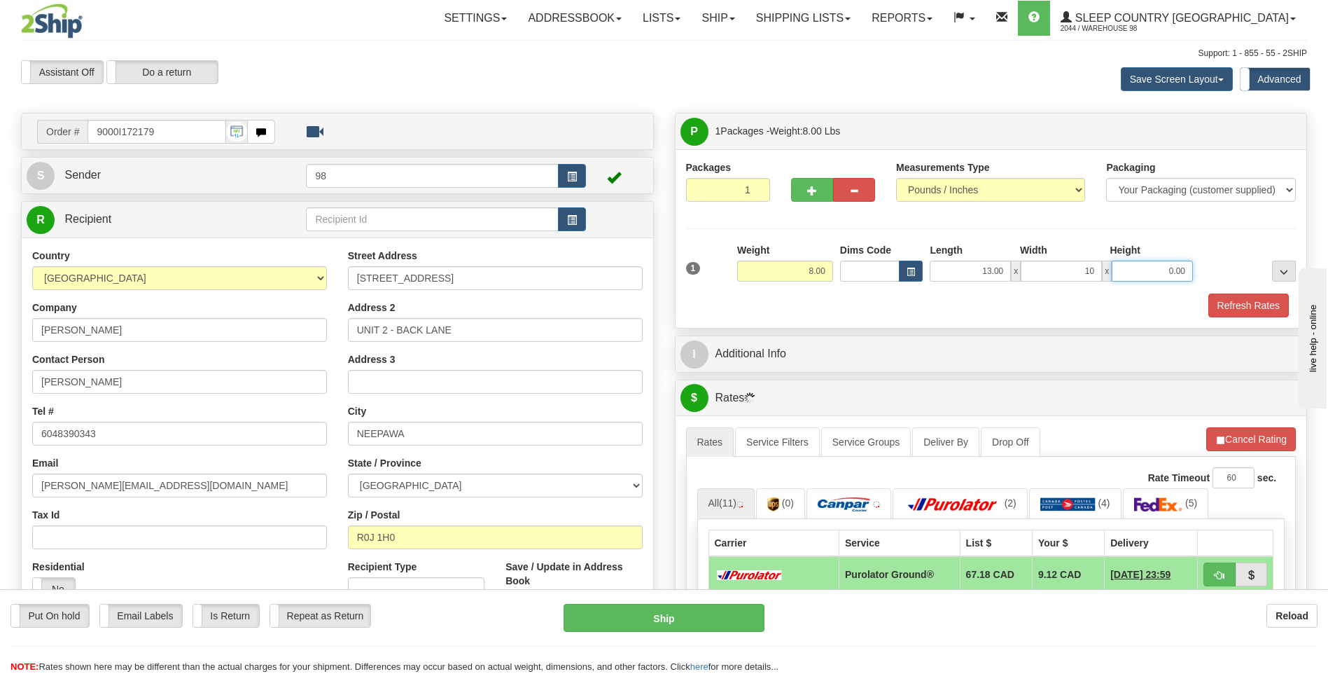
type input "10.00"
type input "6.00"
click at [1238, 306] on button "Refresh Rates" at bounding box center [1249, 305] width 81 height 24
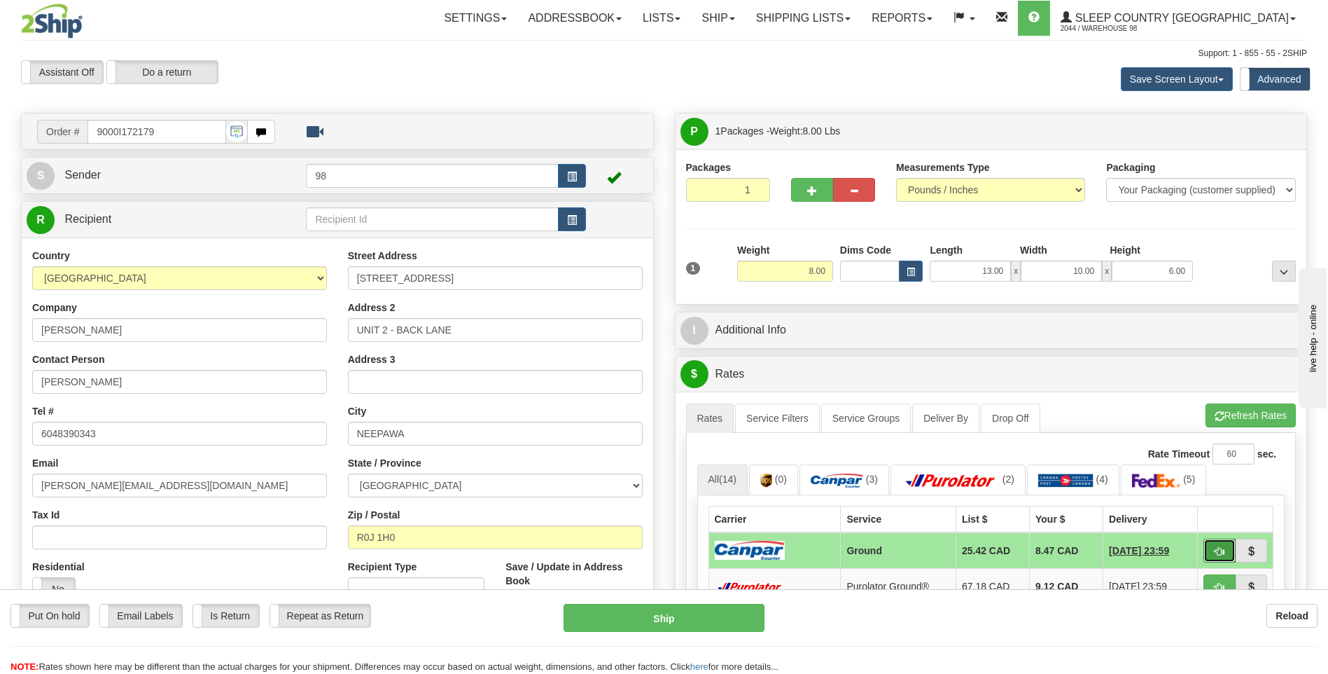
click at [1223, 547] on span "button" at bounding box center [1220, 551] width 10 height 9
type input "1"
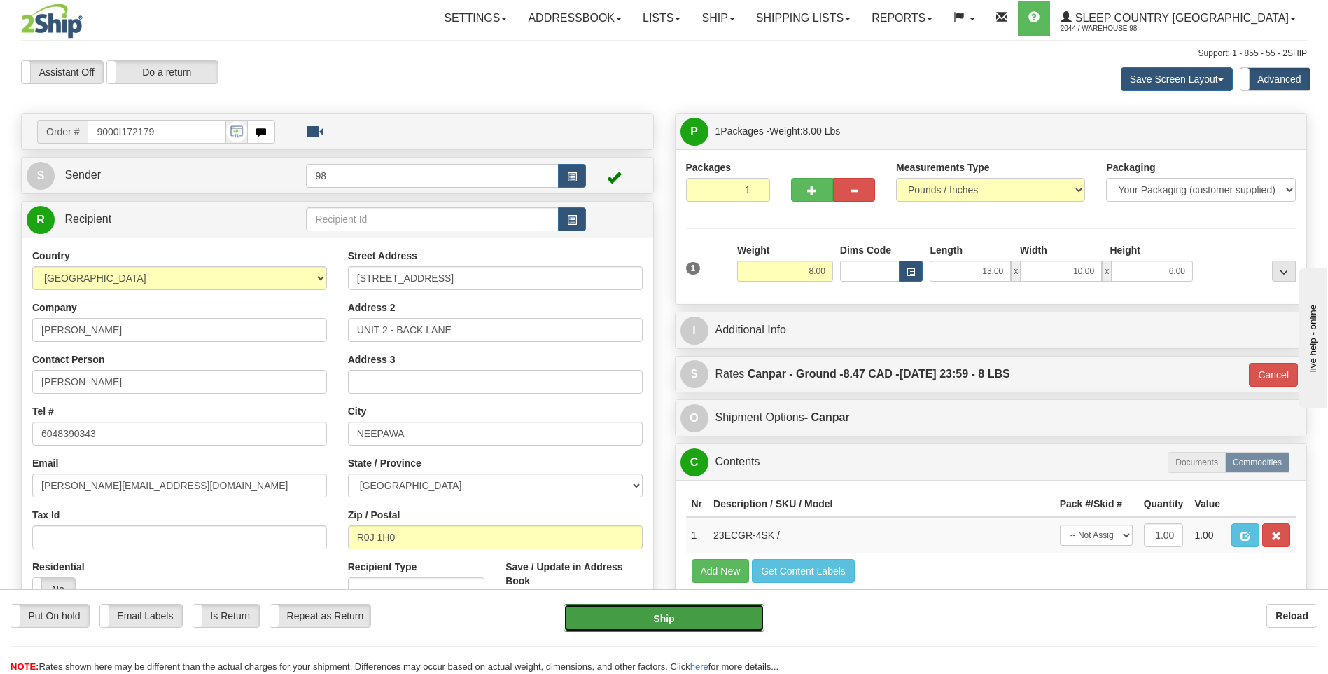
click at [669, 616] on button "Ship" at bounding box center [664, 618] width 200 height 28
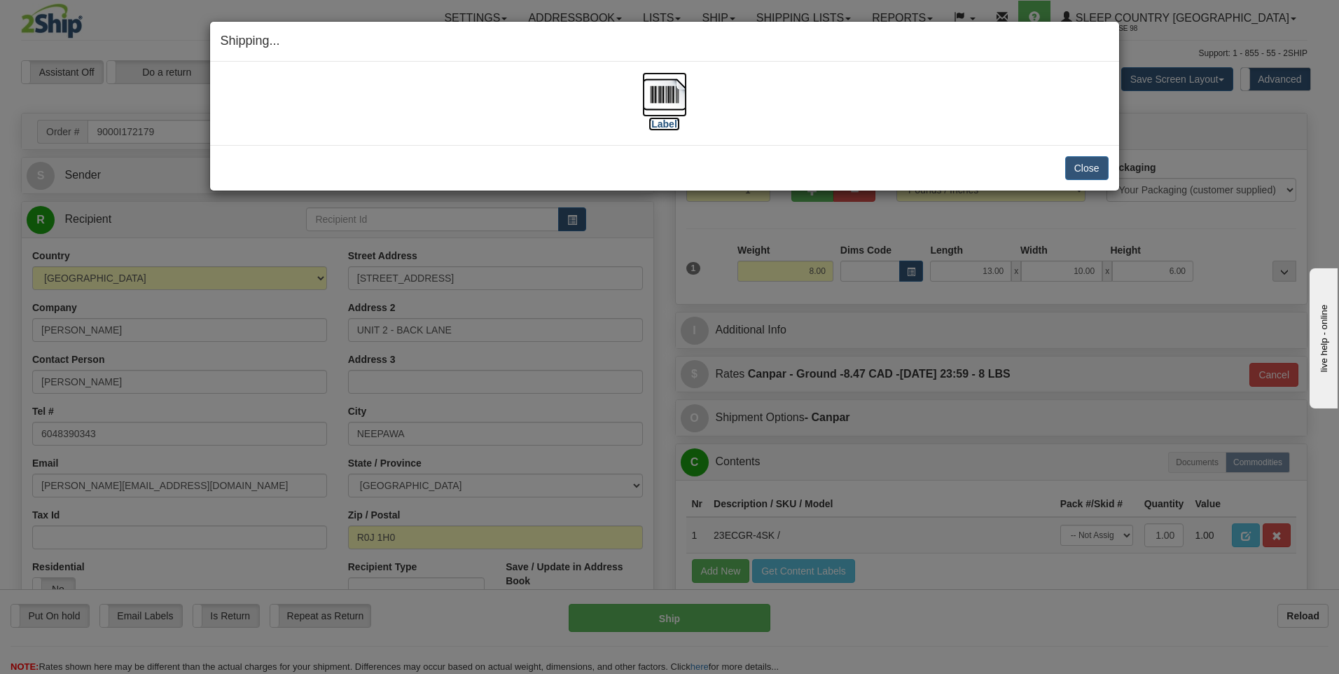
click at [663, 96] on img at bounding box center [664, 94] width 45 height 45
click at [1087, 169] on button "Close" at bounding box center [1086, 168] width 43 height 24
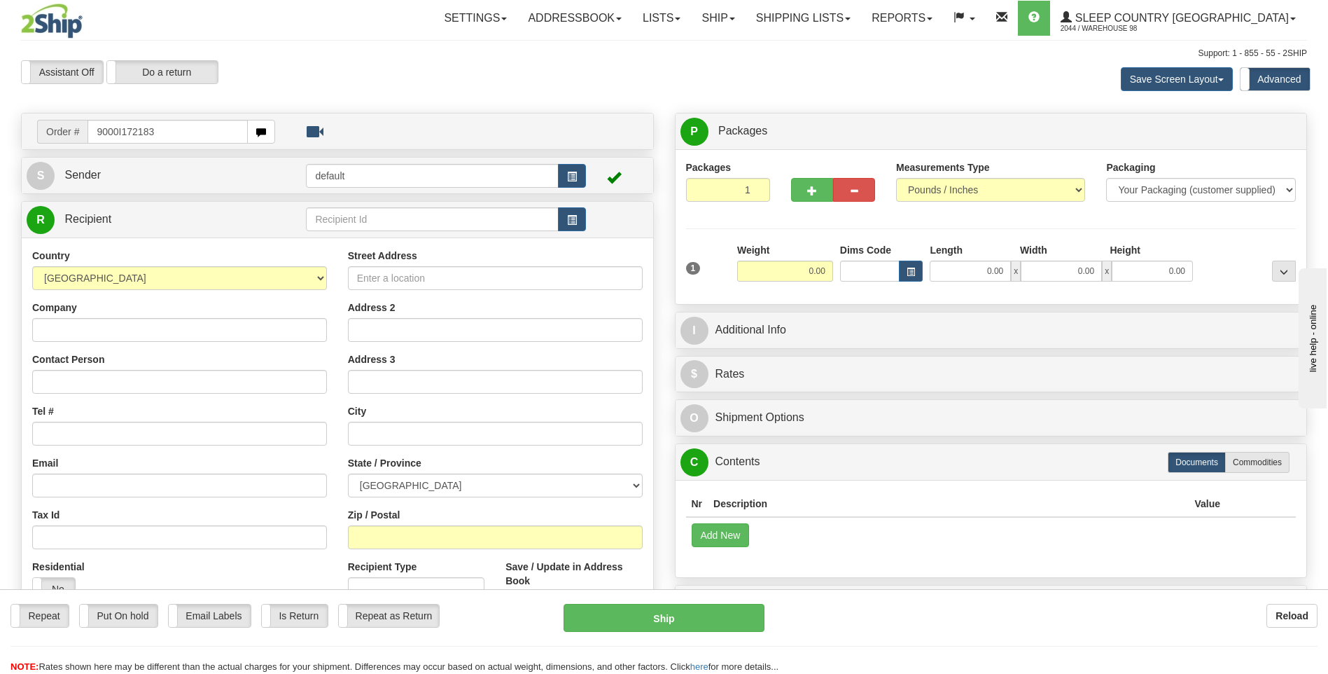
type input "9000I172183"
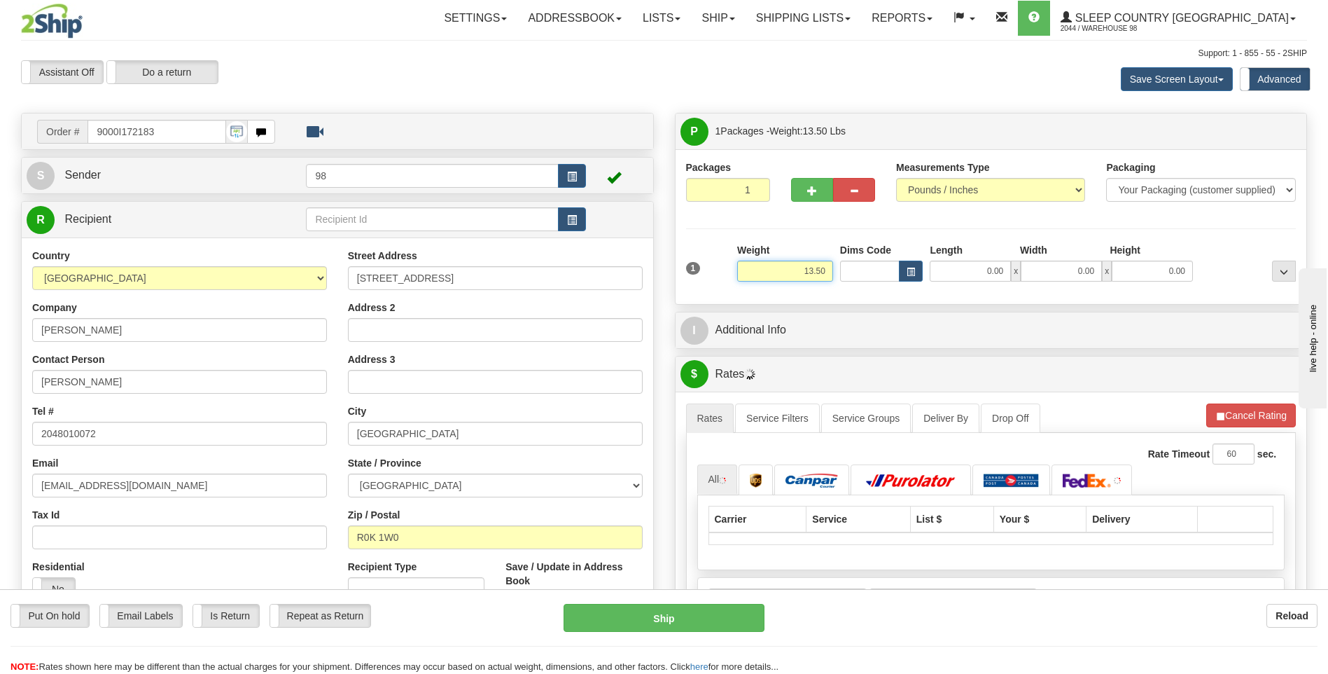
drag, startPoint x: 776, startPoint y: 270, endPoint x: 870, endPoint y: 272, distance: 94.6
click at [866, 272] on div "1 Weight 13.50 Dims Code x x" at bounding box center [992, 268] width 618 height 50
type input "12.00"
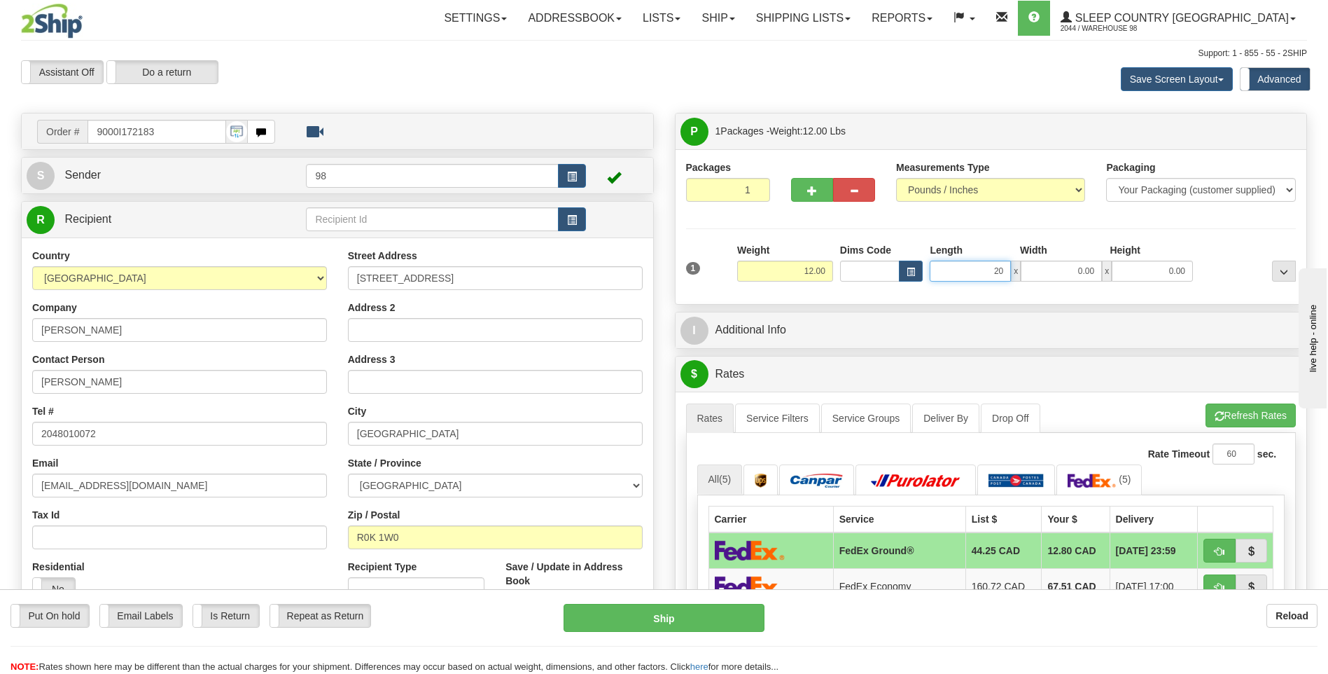
type input "20.00"
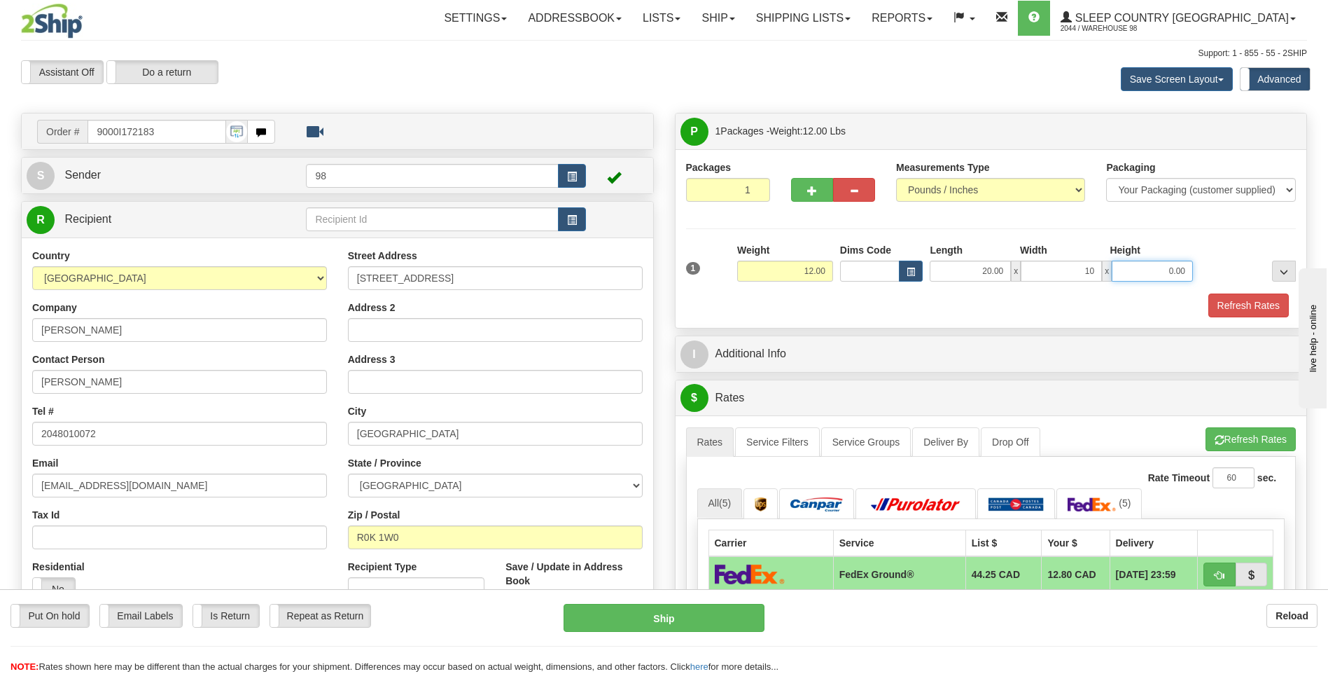
type input "10.00"
click at [1249, 305] on button "Refresh Rates" at bounding box center [1249, 305] width 81 height 24
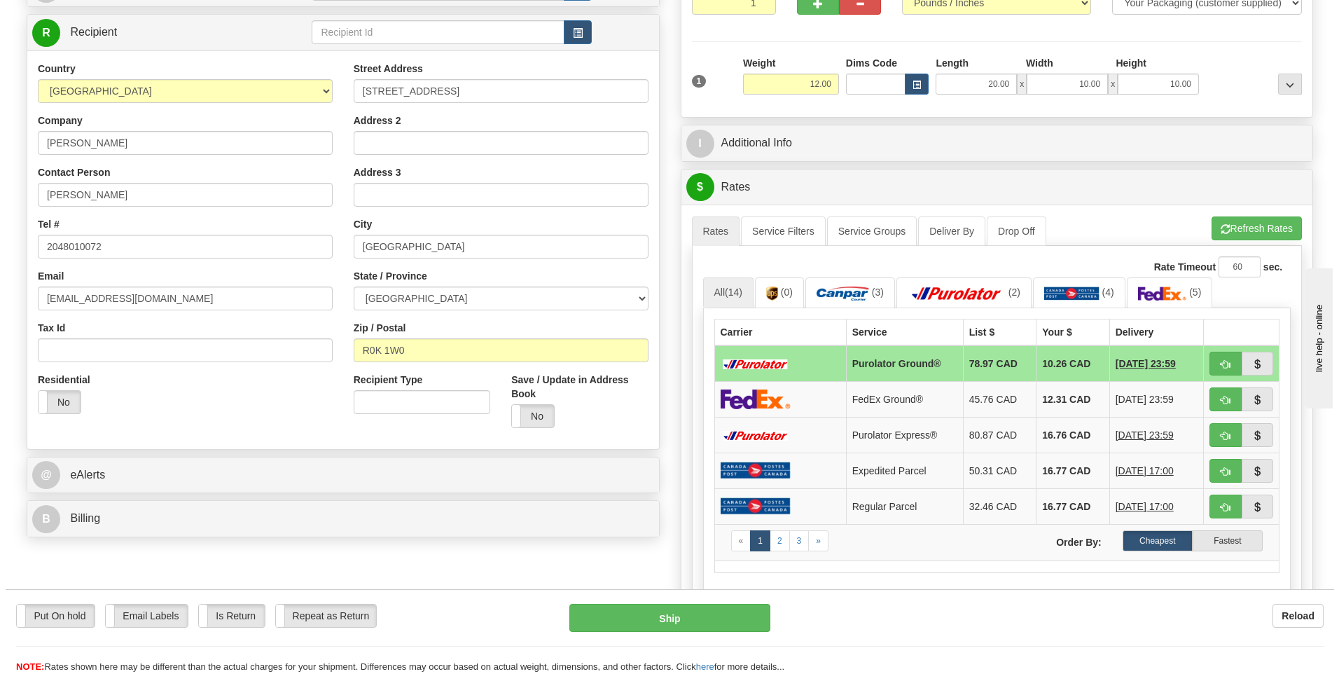
scroll to position [210, 0]
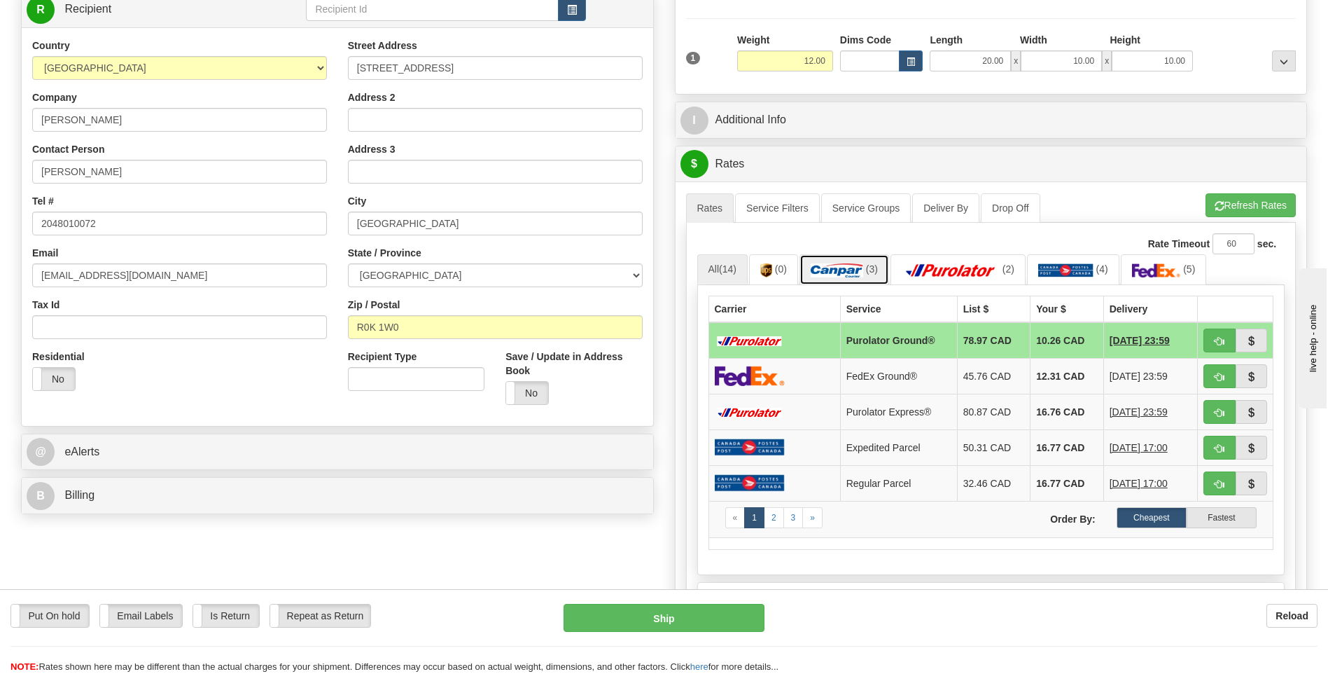
click at [848, 271] on img at bounding box center [837, 270] width 53 height 14
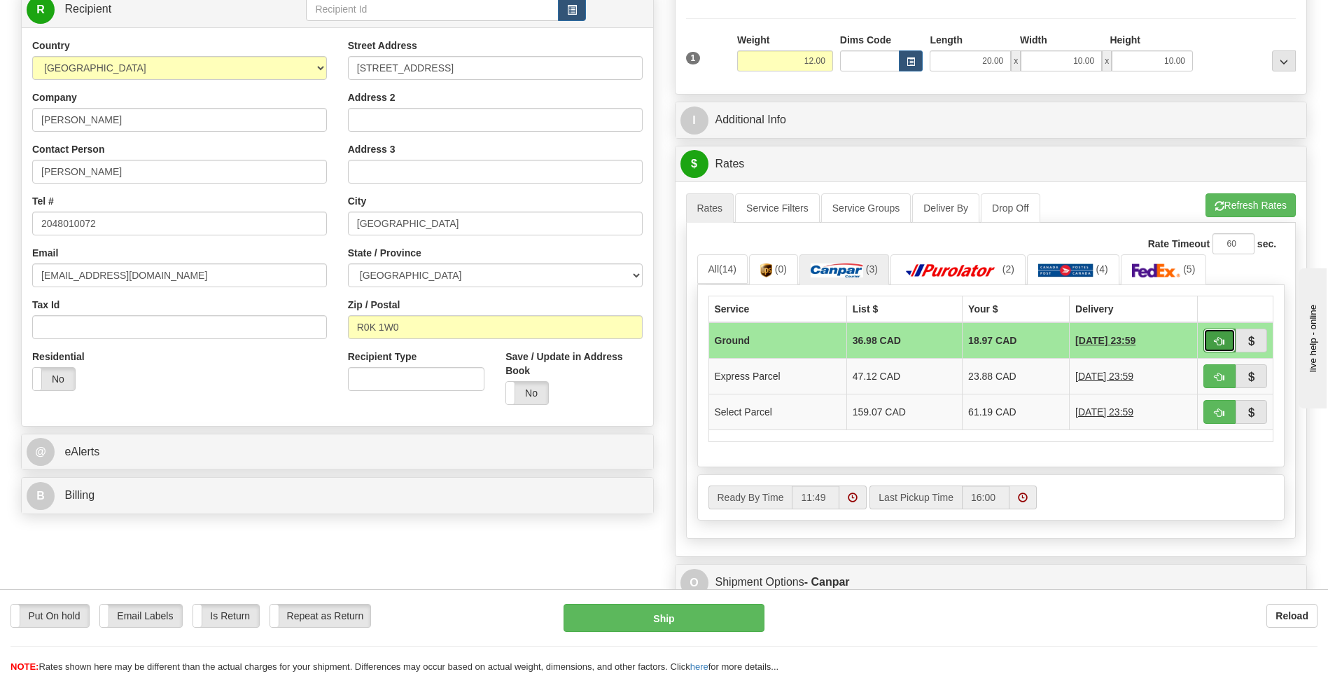
click at [1219, 339] on span "button" at bounding box center [1220, 341] width 10 height 9
type input "1"
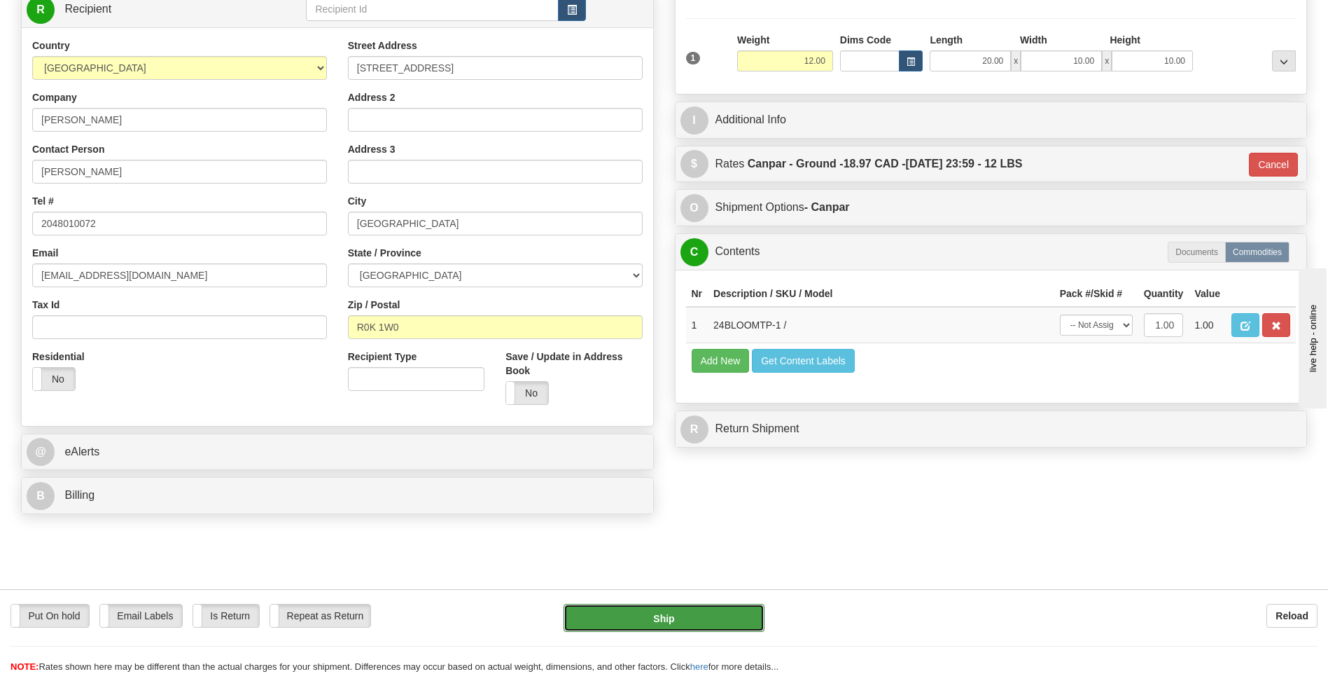
click at [688, 614] on button "Ship" at bounding box center [664, 618] width 200 height 28
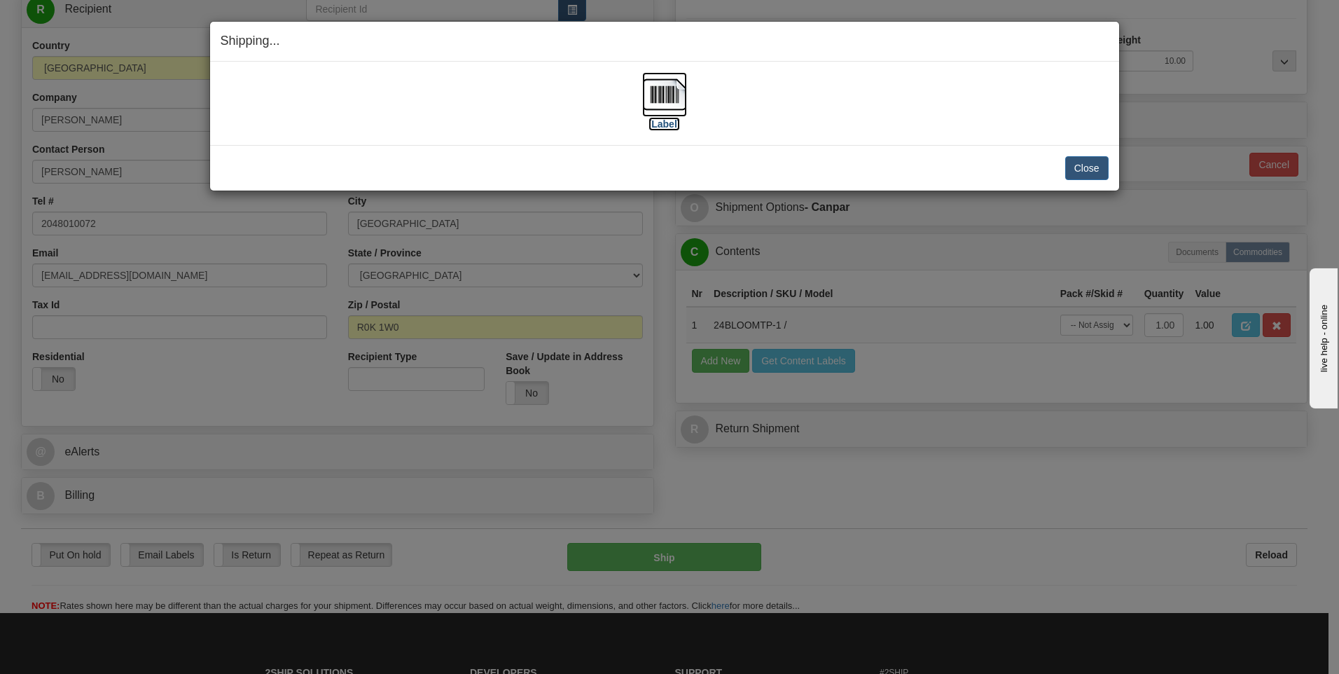
click at [668, 100] on img at bounding box center [664, 94] width 45 height 45
click at [1088, 167] on button "Close" at bounding box center [1086, 168] width 43 height 24
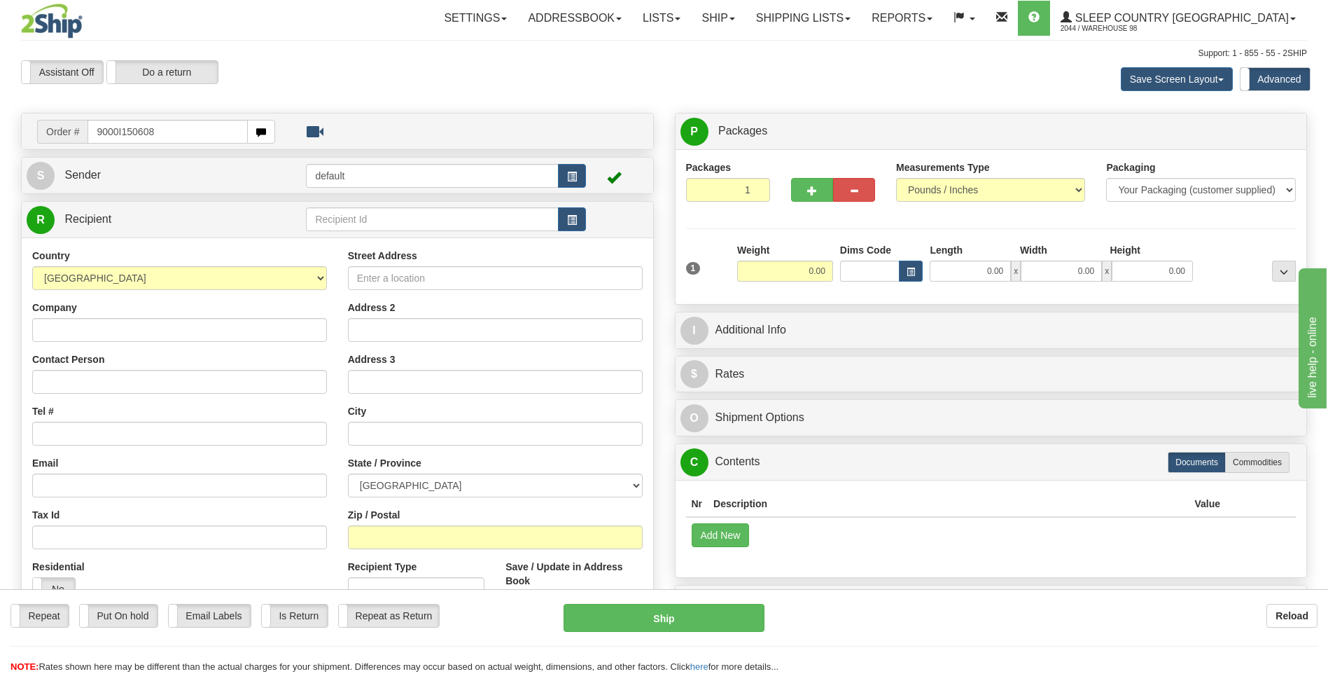
type input "9000I150608"
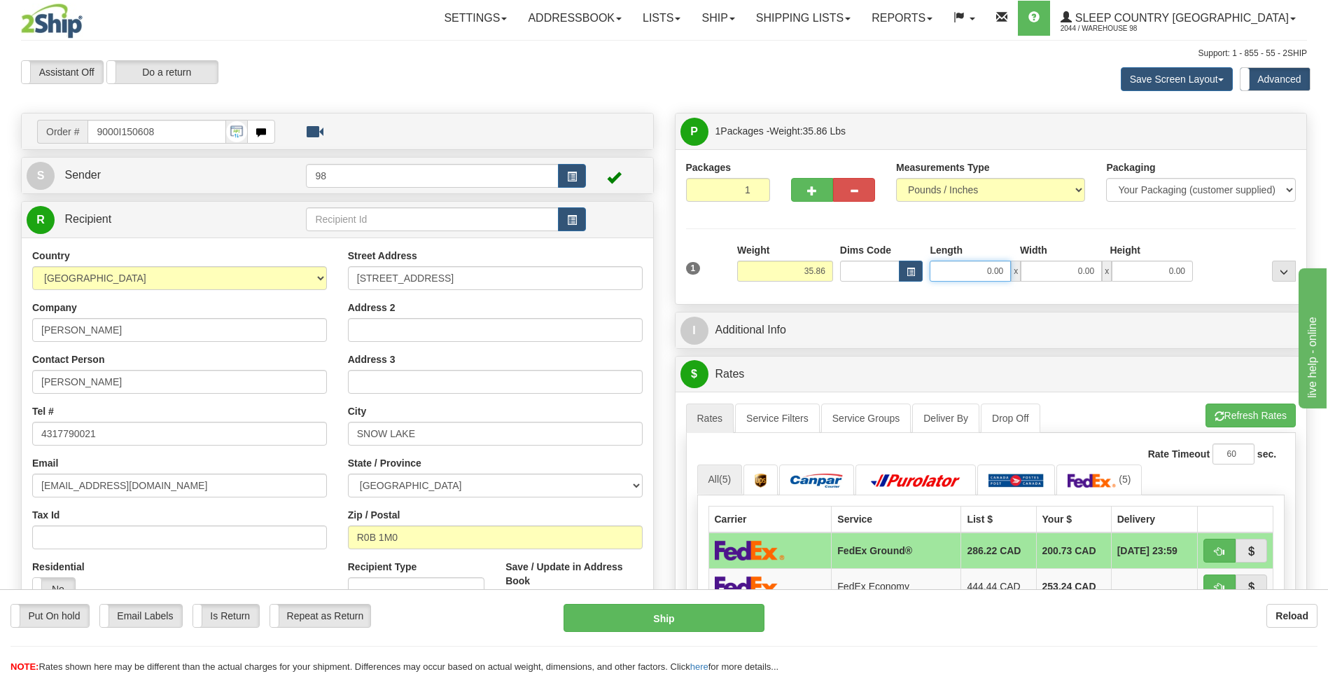
drag, startPoint x: 958, startPoint y: 268, endPoint x: 1045, endPoint y: 268, distance: 86.8
click at [1045, 268] on div "0.00 x 0.00 x 0.00" at bounding box center [1061, 271] width 263 height 21
type input "15.50"
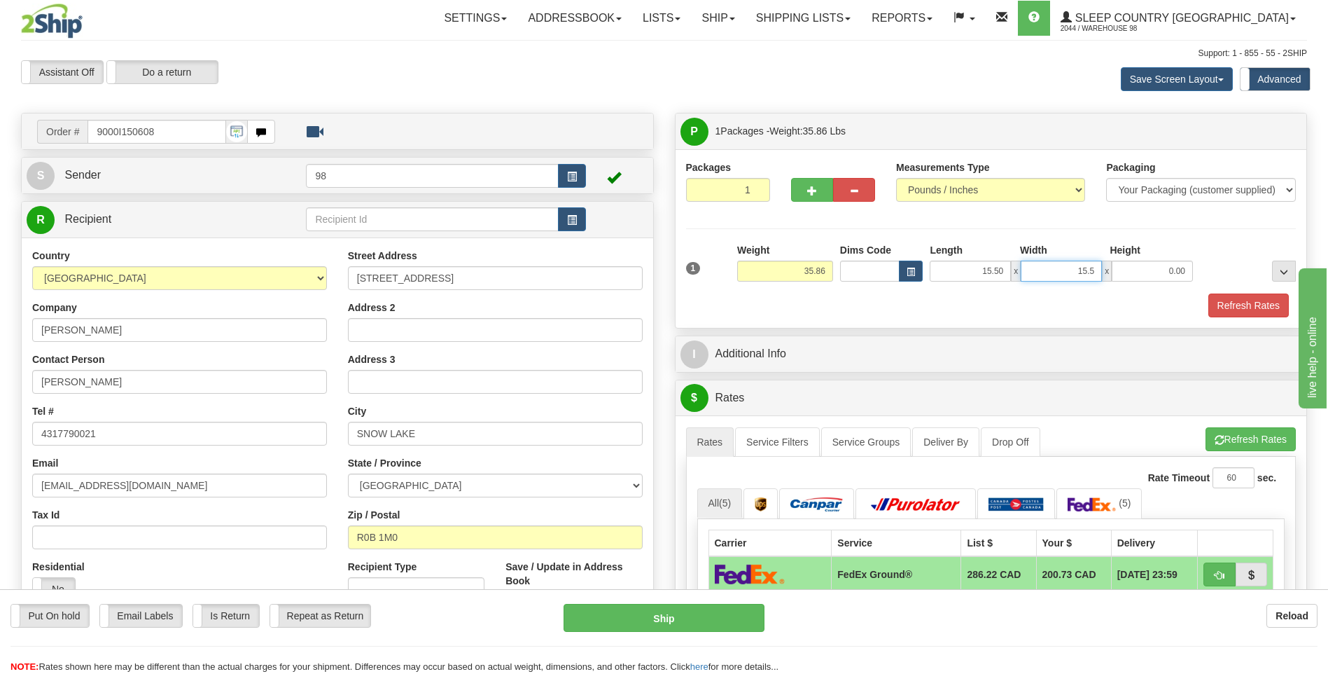
type input "15.50"
type input "41.50"
click at [1249, 303] on button "Refresh Rates" at bounding box center [1249, 305] width 81 height 24
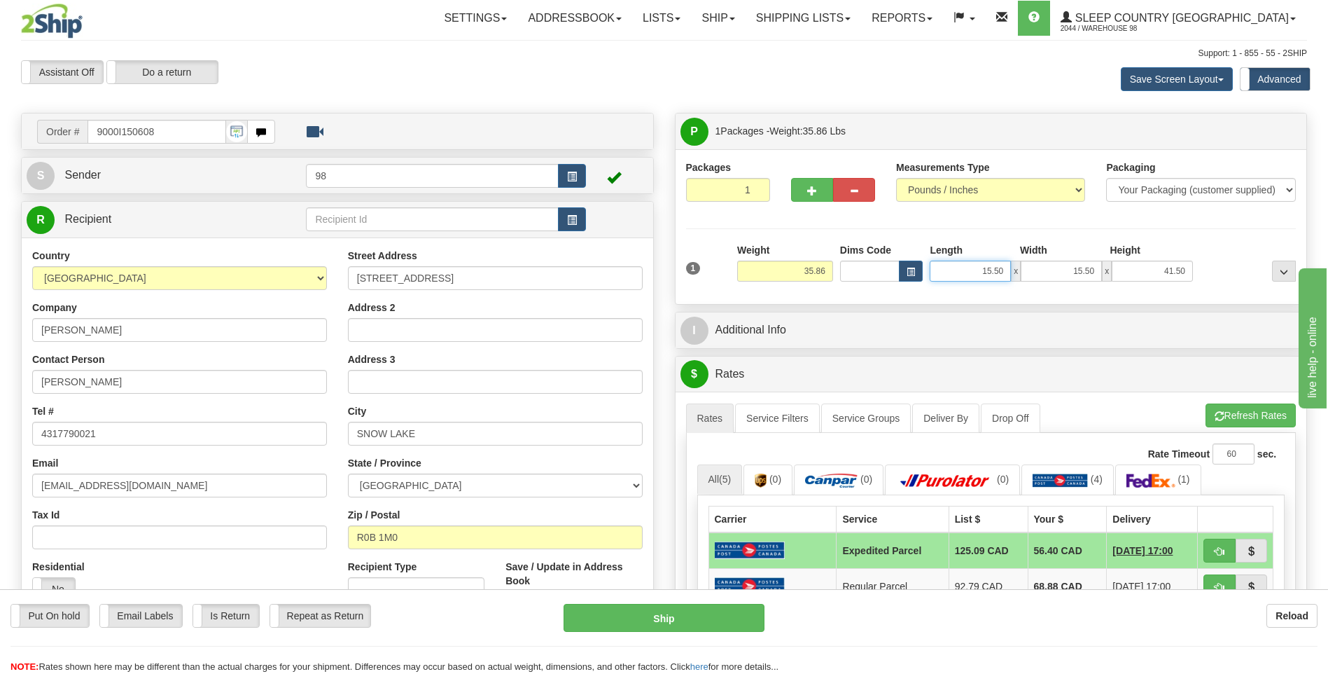
drag, startPoint x: 967, startPoint y: 273, endPoint x: 1080, endPoint y: 273, distance: 112.7
click at [1080, 273] on div "15.50 x 15.50 x 41.50" at bounding box center [1061, 271] width 263 height 21
type input "15.00"
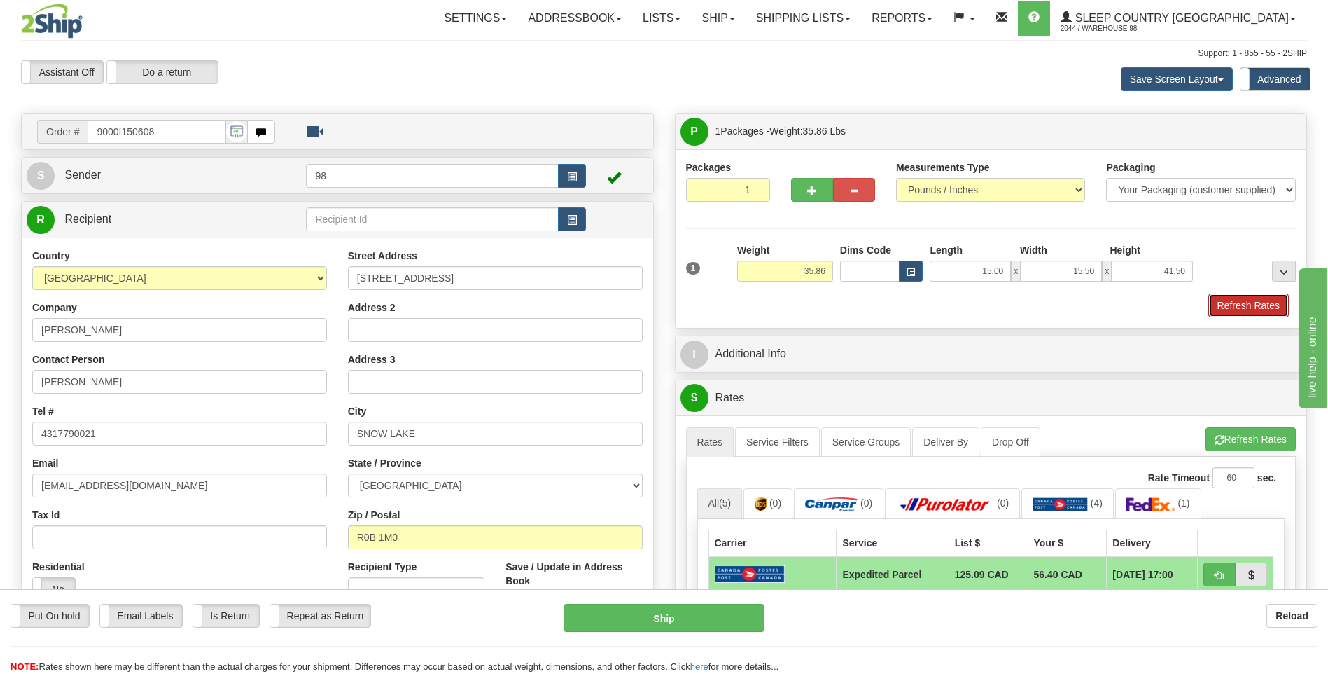
click at [1244, 305] on button "Refresh Rates" at bounding box center [1249, 305] width 81 height 24
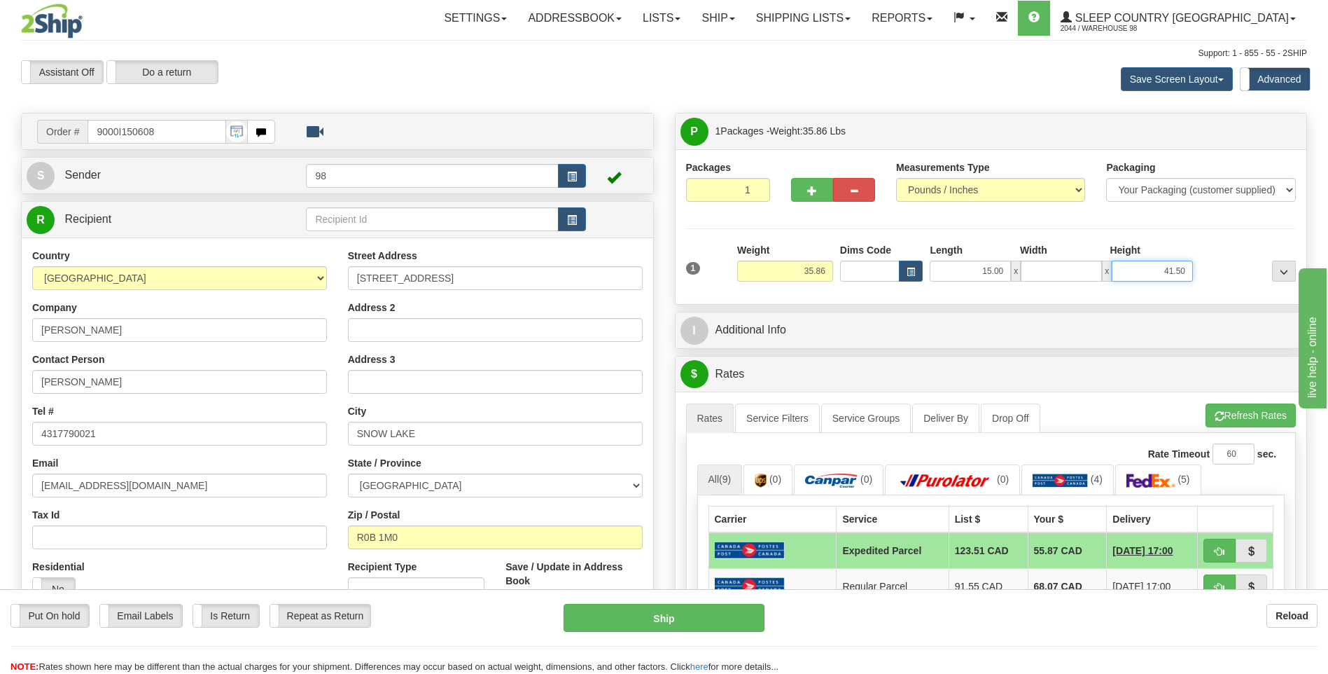
type input "0.00"
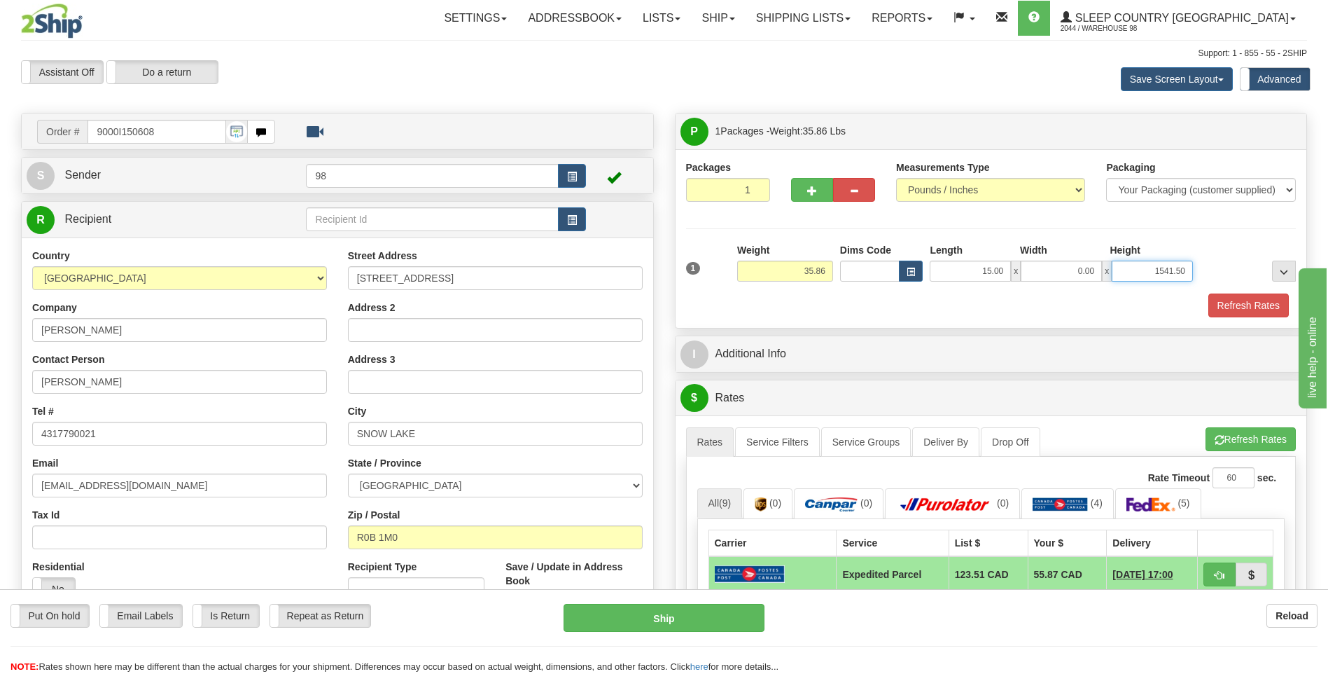
type input "1541.50"
click at [1061, 265] on input "0.00" at bounding box center [1061, 271] width 81 height 21
type input "15.00"
type input "42.00"
click at [1250, 300] on button "Refresh Rates" at bounding box center [1249, 305] width 81 height 24
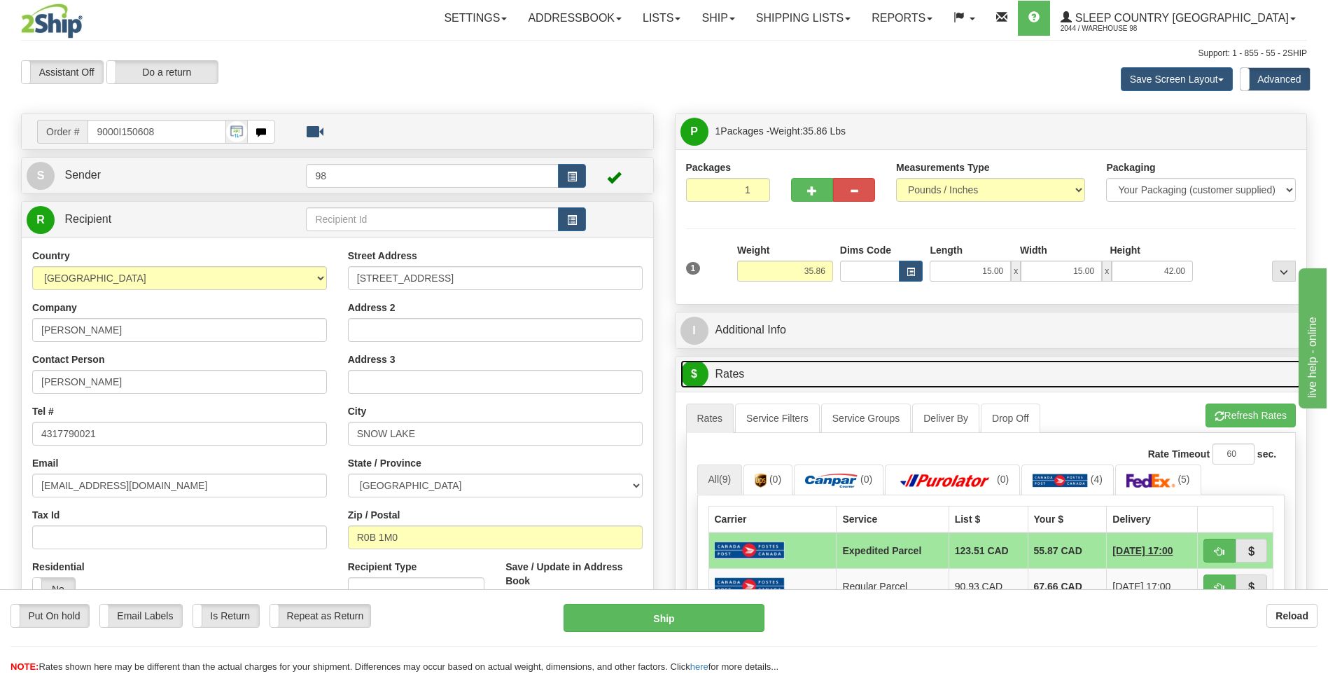
click at [1083, 369] on link "$ Rates" at bounding box center [992, 374] width 622 height 29
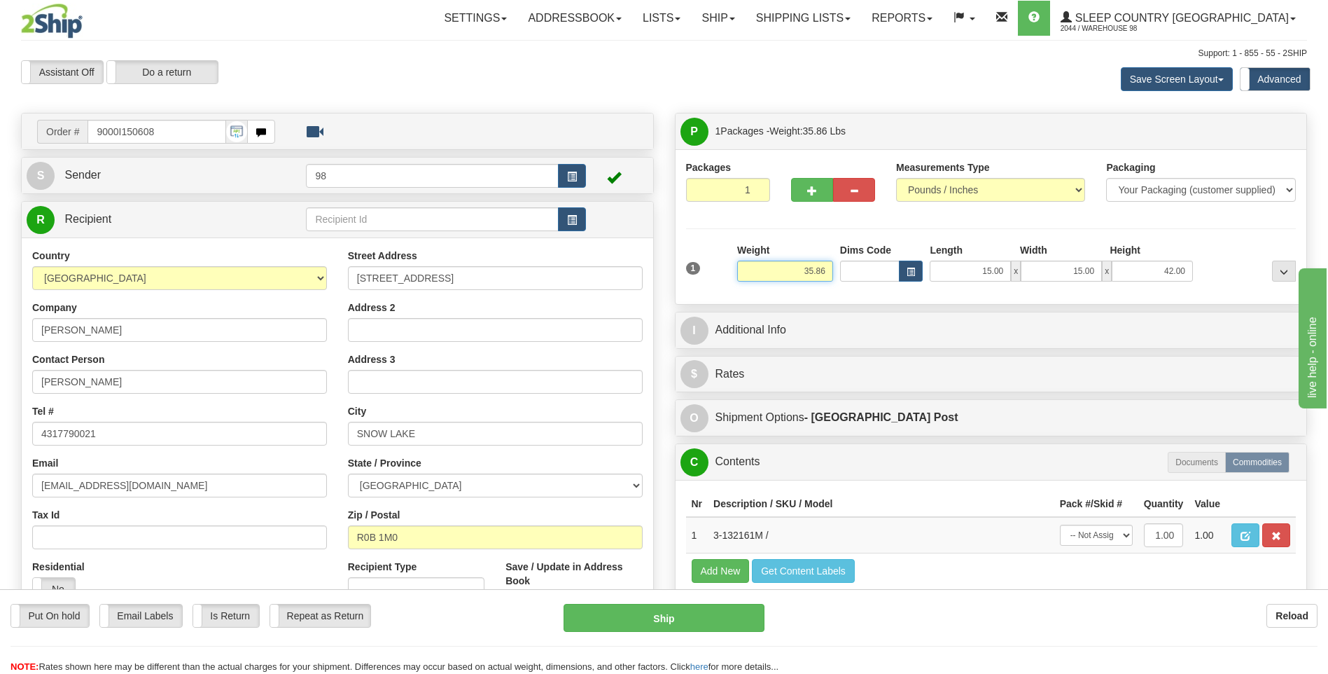
click at [764, 268] on input "35.86" at bounding box center [785, 271] width 96 height 21
click at [1277, 270] on button "..." at bounding box center [1284, 271] width 24 height 21
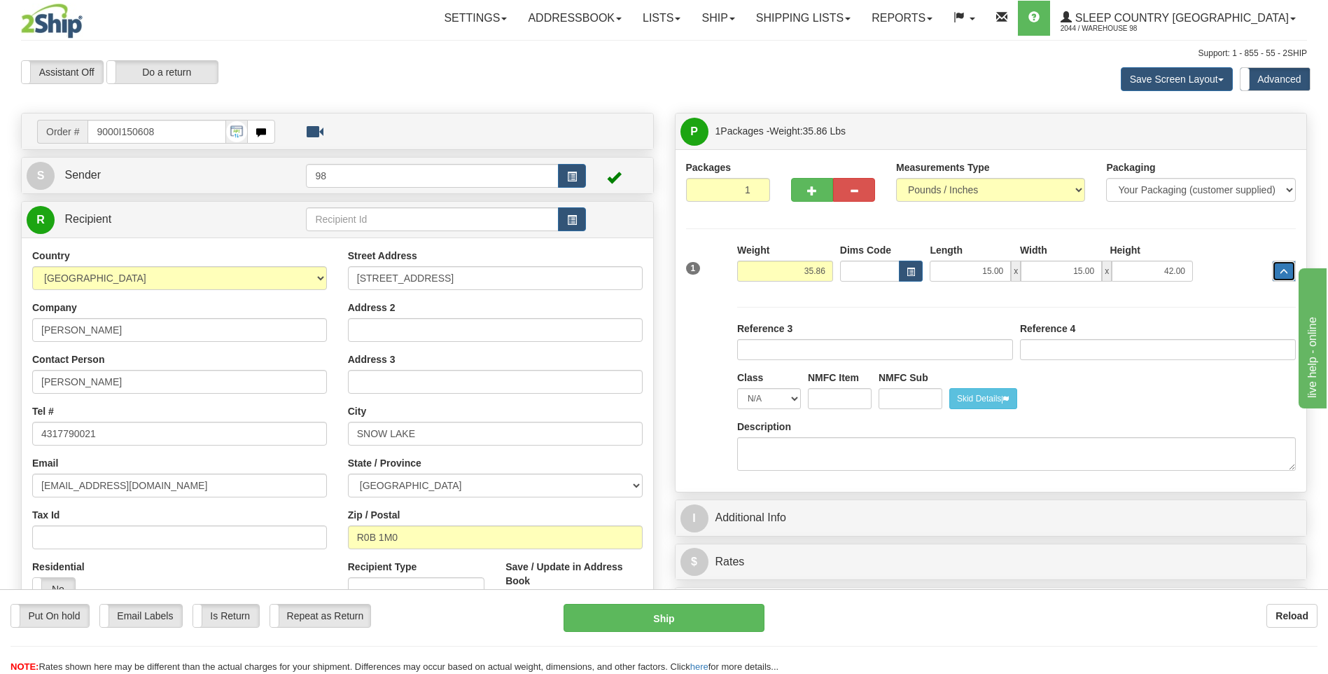
click at [1277, 270] on button "..." at bounding box center [1284, 271] width 24 height 21
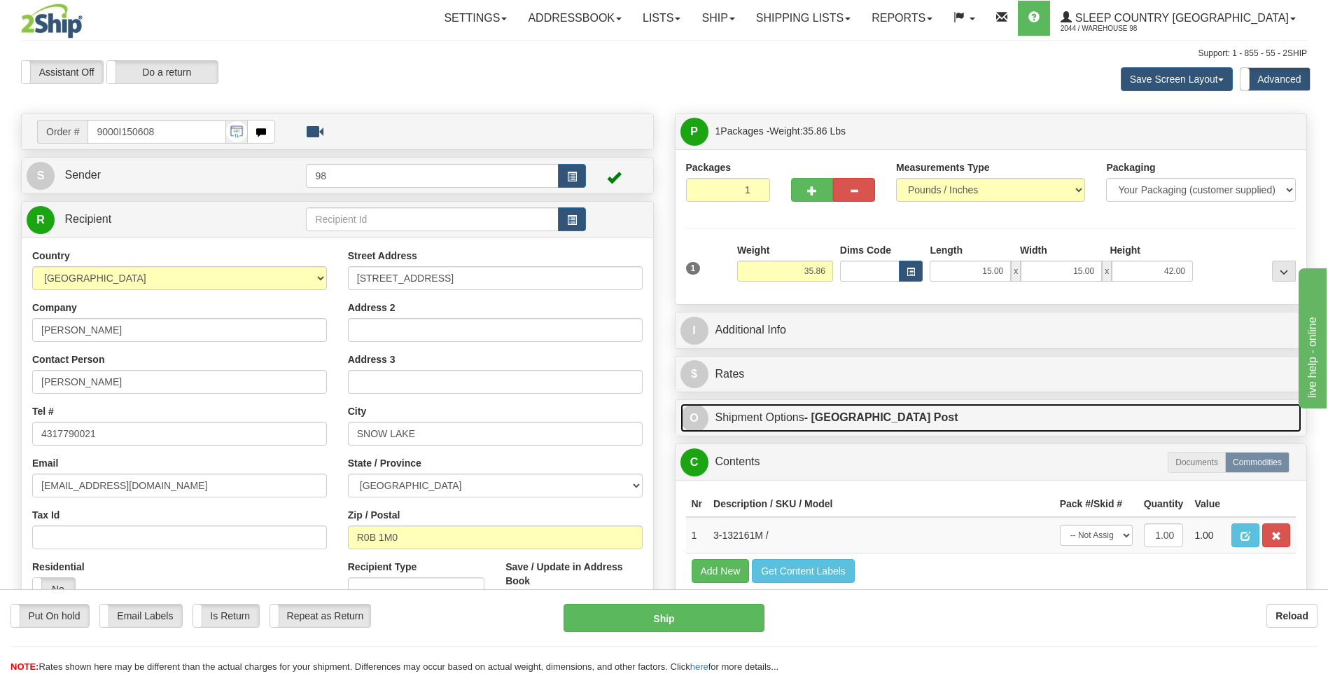
click at [1013, 416] on link "O Shipment Options - Canada Post" at bounding box center [992, 417] width 622 height 29
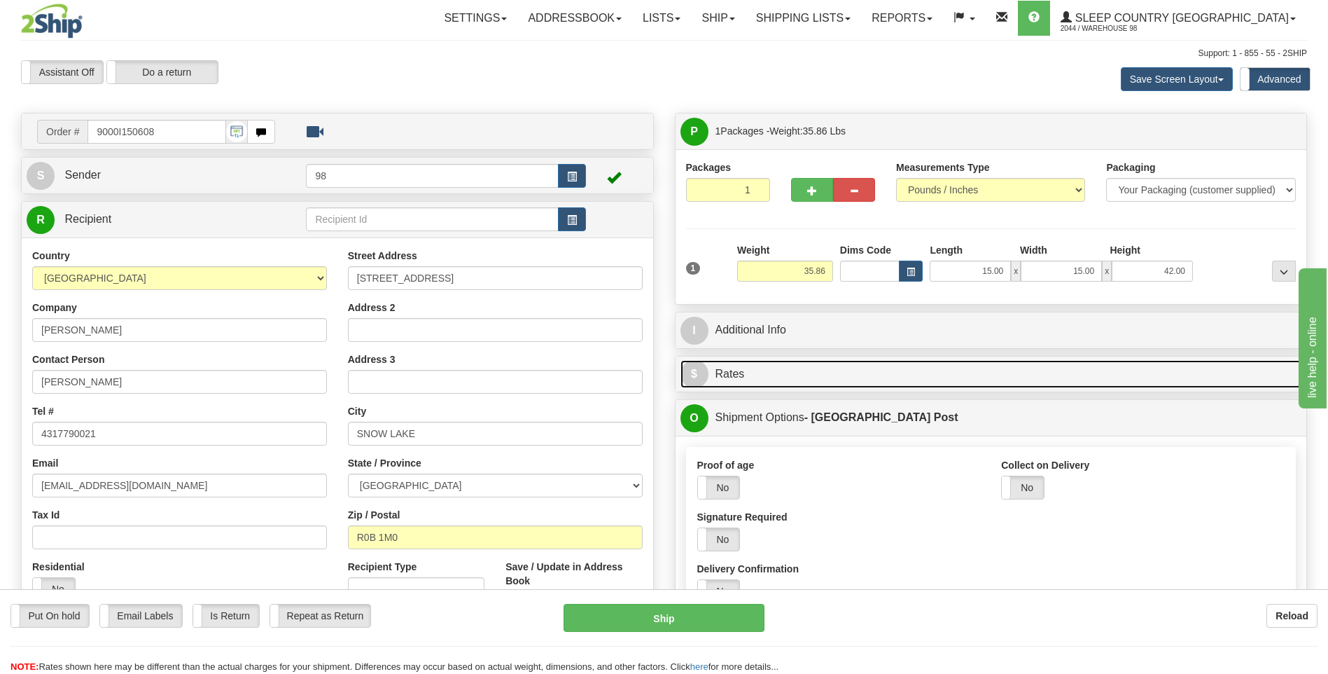
click at [992, 372] on link "$ Rates" at bounding box center [992, 374] width 622 height 29
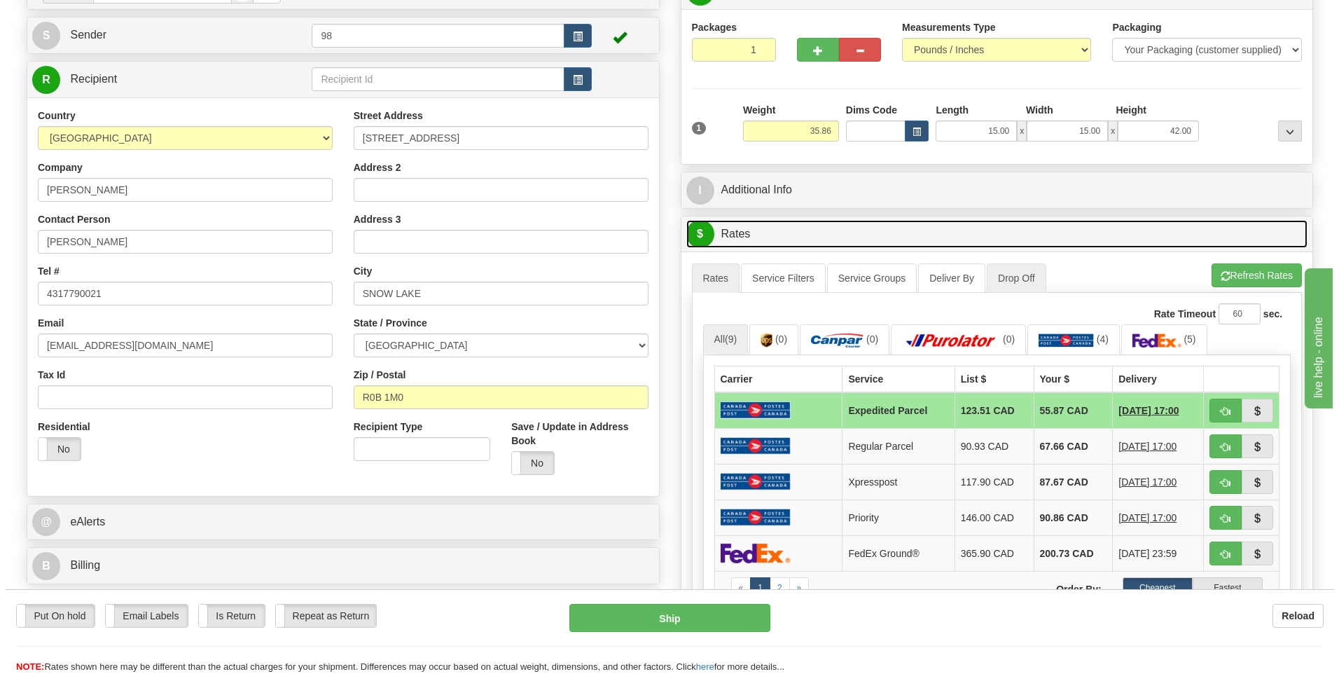
scroll to position [210, 0]
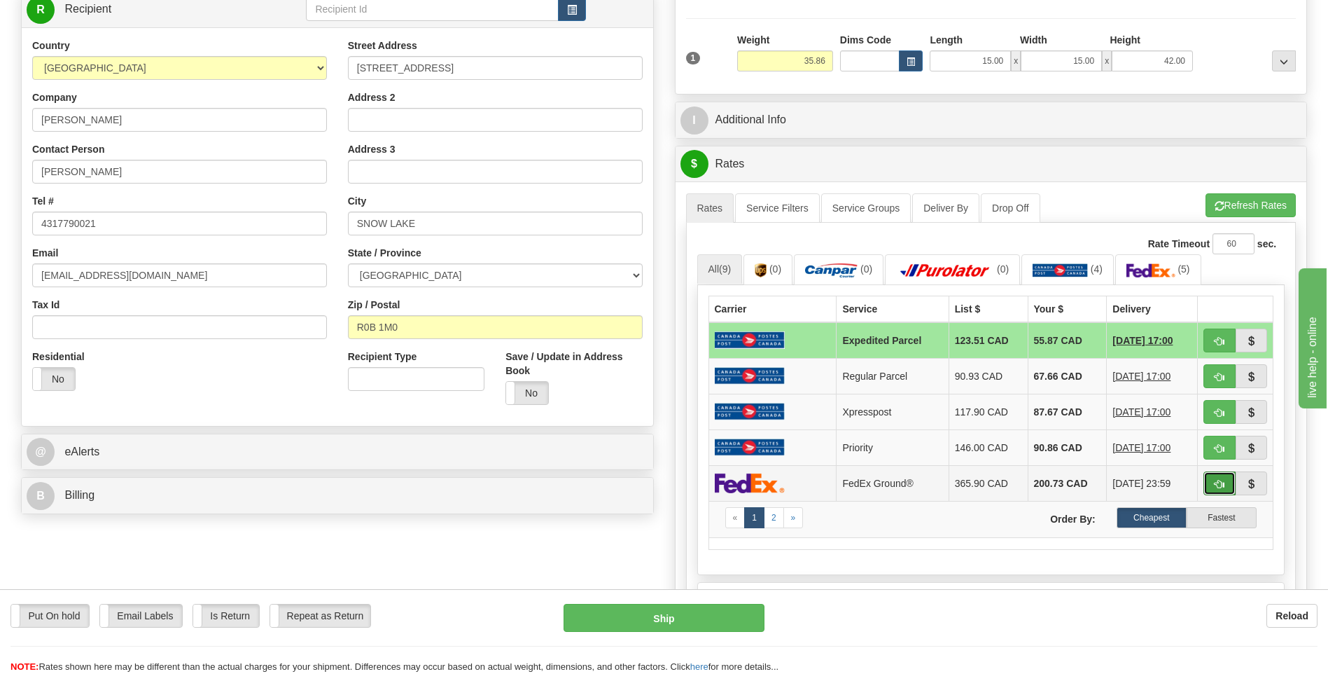
click at [1223, 480] on span "button" at bounding box center [1220, 484] width 10 height 9
type input "92"
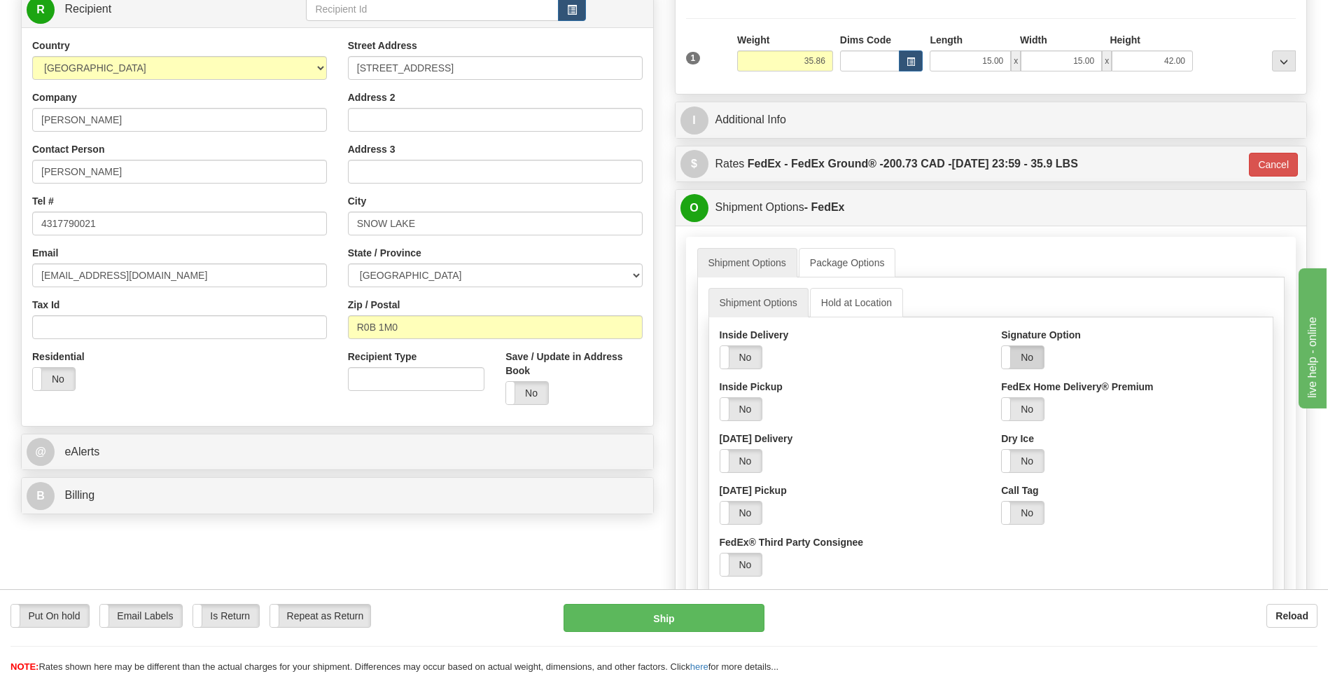
click at [1022, 361] on label "No" at bounding box center [1023, 357] width 42 height 22
click at [1041, 406] on select "Adult Direct Indirect No Signature Required Service Default" at bounding box center [1061, 409] width 120 height 24
select select "2"
click at [1001, 397] on select "Adult Direct Indirect No Signature Required Service Default" at bounding box center [1061, 409] width 120 height 24
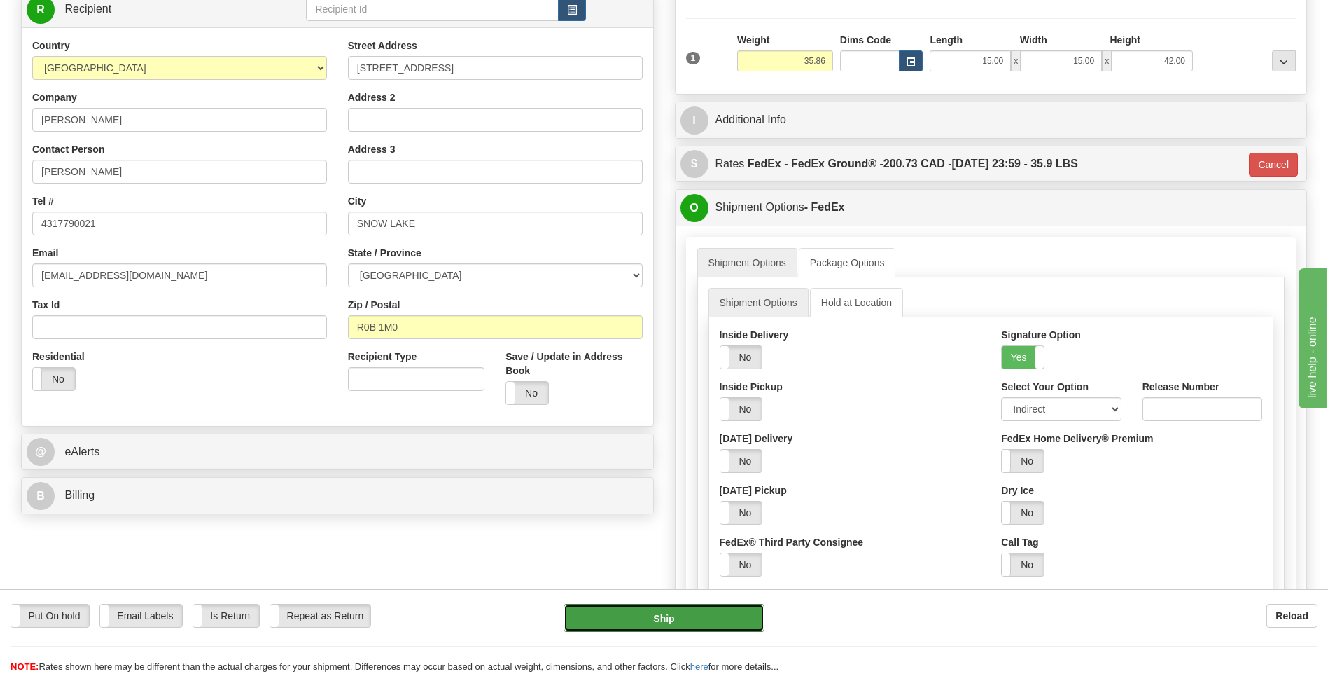
click at [658, 619] on button "Ship" at bounding box center [664, 618] width 200 height 28
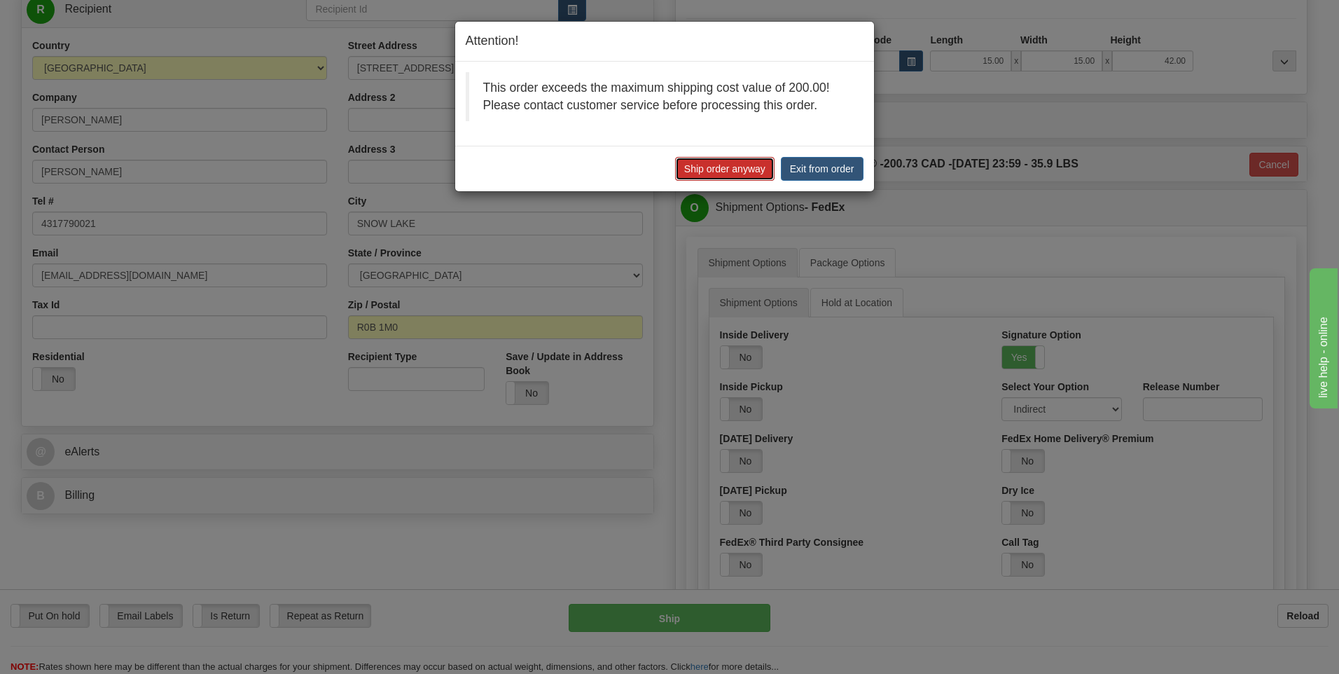
click at [719, 167] on button "Ship order anyway" at bounding box center [724, 169] width 99 height 24
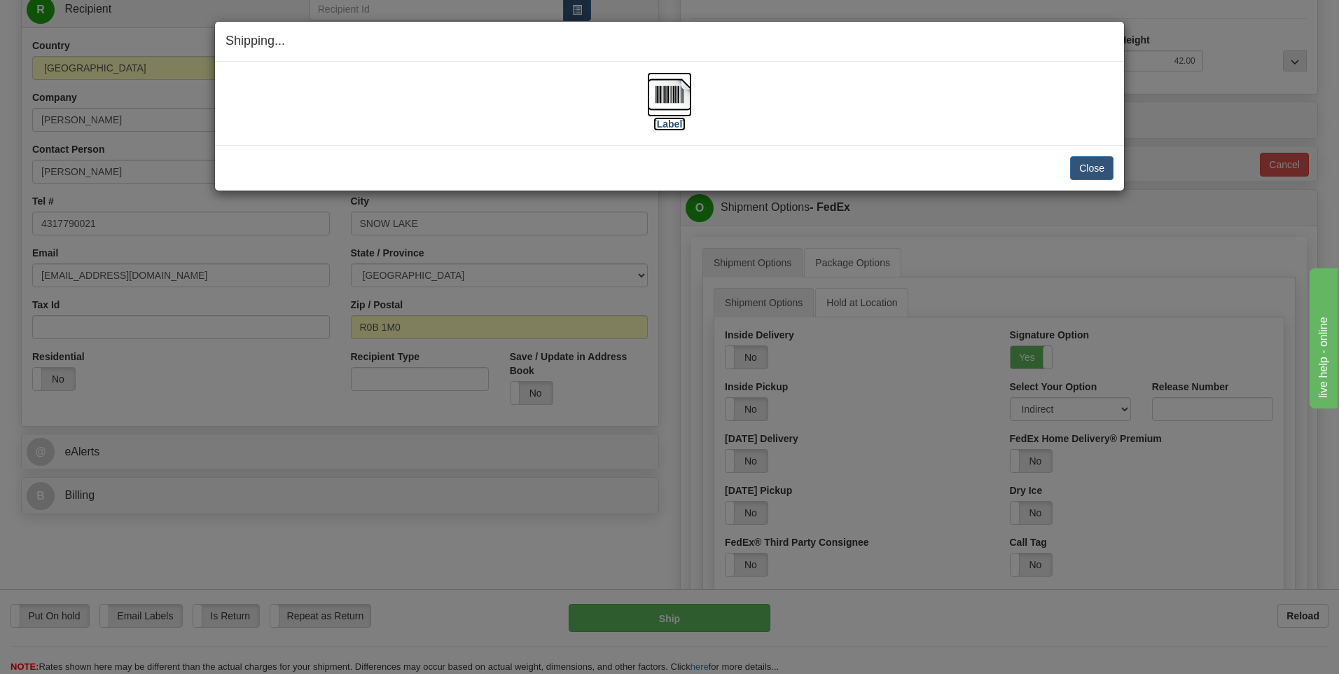
click at [669, 93] on img at bounding box center [669, 94] width 45 height 45
click at [1091, 166] on button "Close" at bounding box center [1091, 168] width 43 height 24
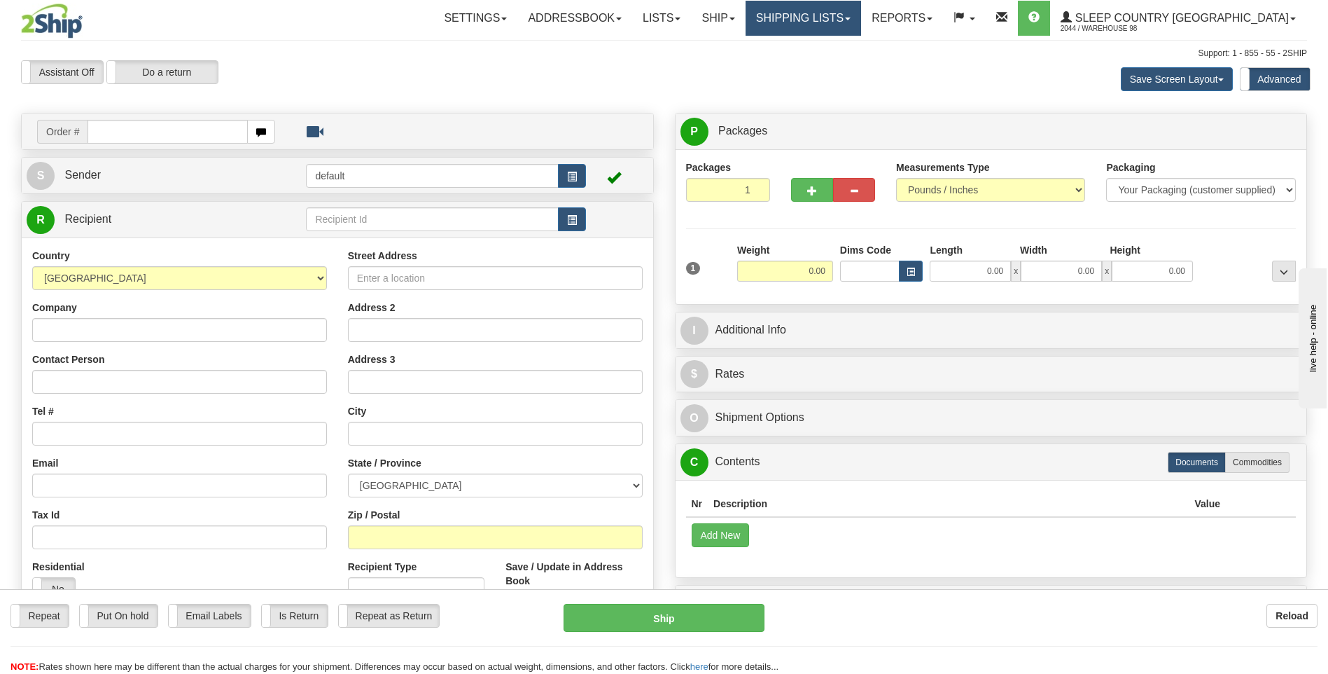
click at [849, 20] on link "Shipping lists" at bounding box center [804, 18] width 116 height 35
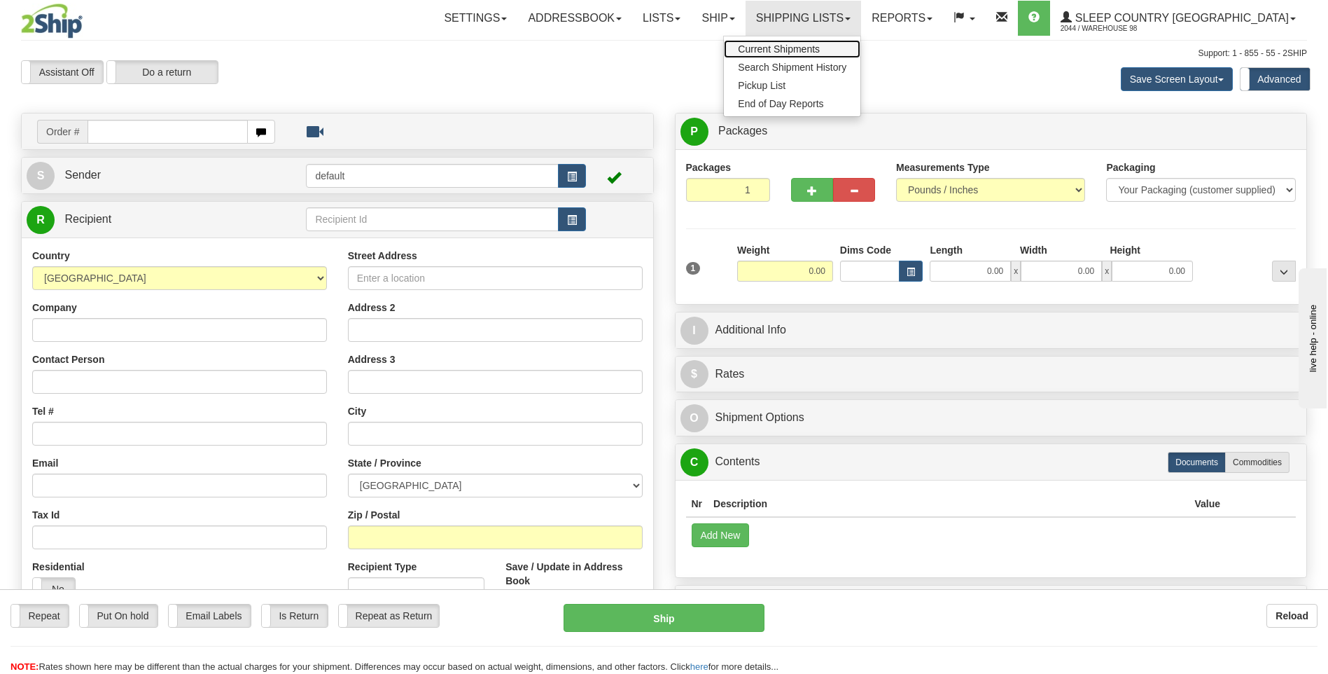
click at [820, 50] on span "Current Shipments" at bounding box center [779, 48] width 82 height 11
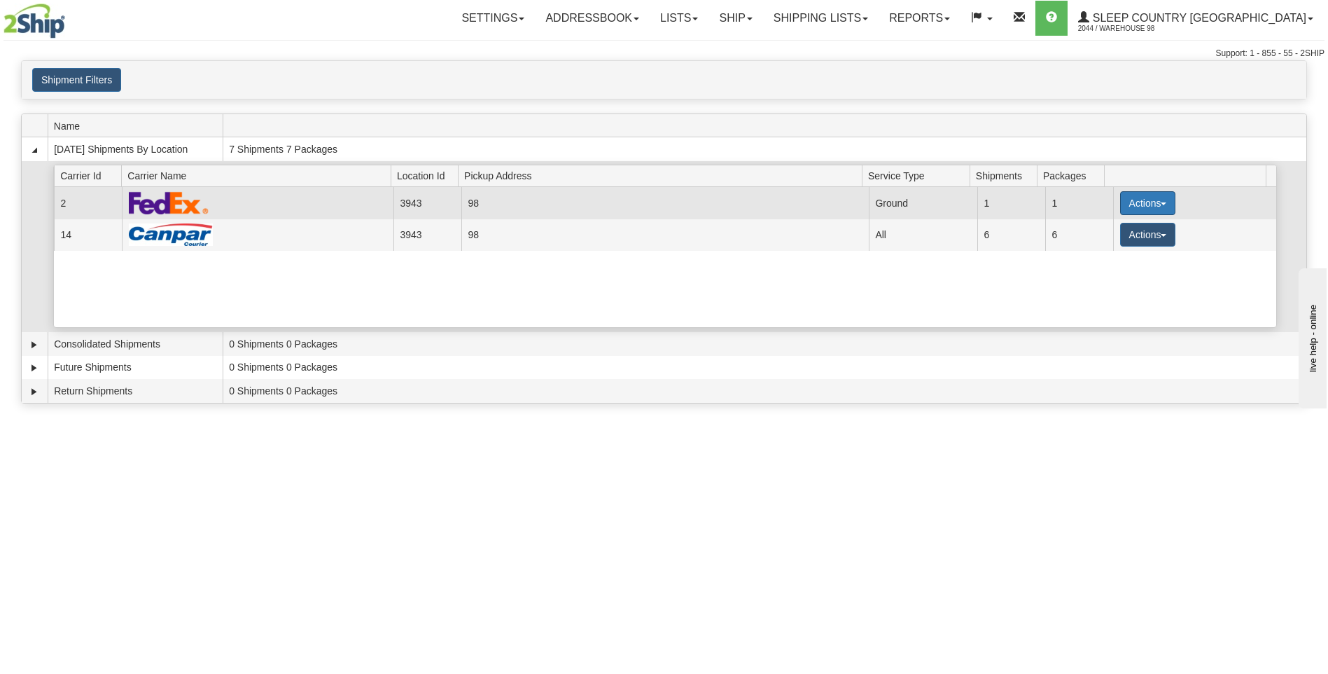
click at [1161, 202] on button "Actions" at bounding box center [1148, 203] width 56 height 24
click at [1093, 244] on span "Close" at bounding box center [1093, 247] width 32 height 10
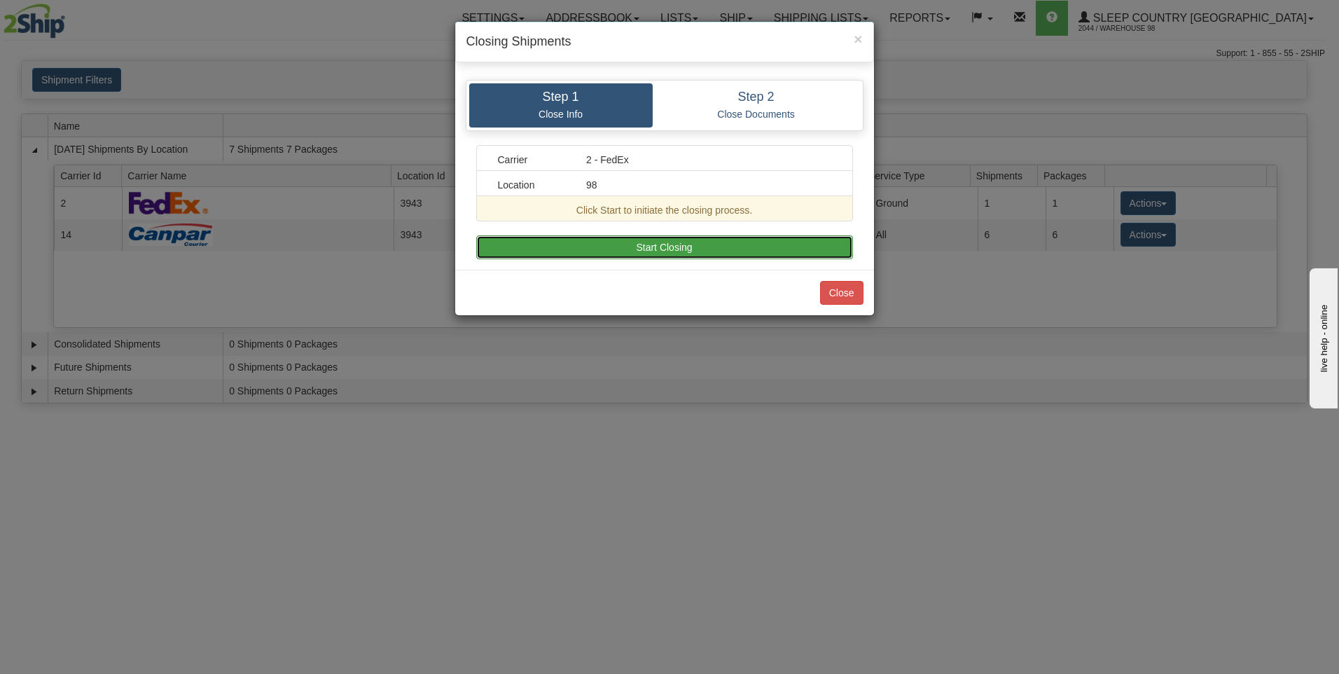
click at [704, 247] on button "Start Closing" at bounding box center [664, 247] width 377 height 24
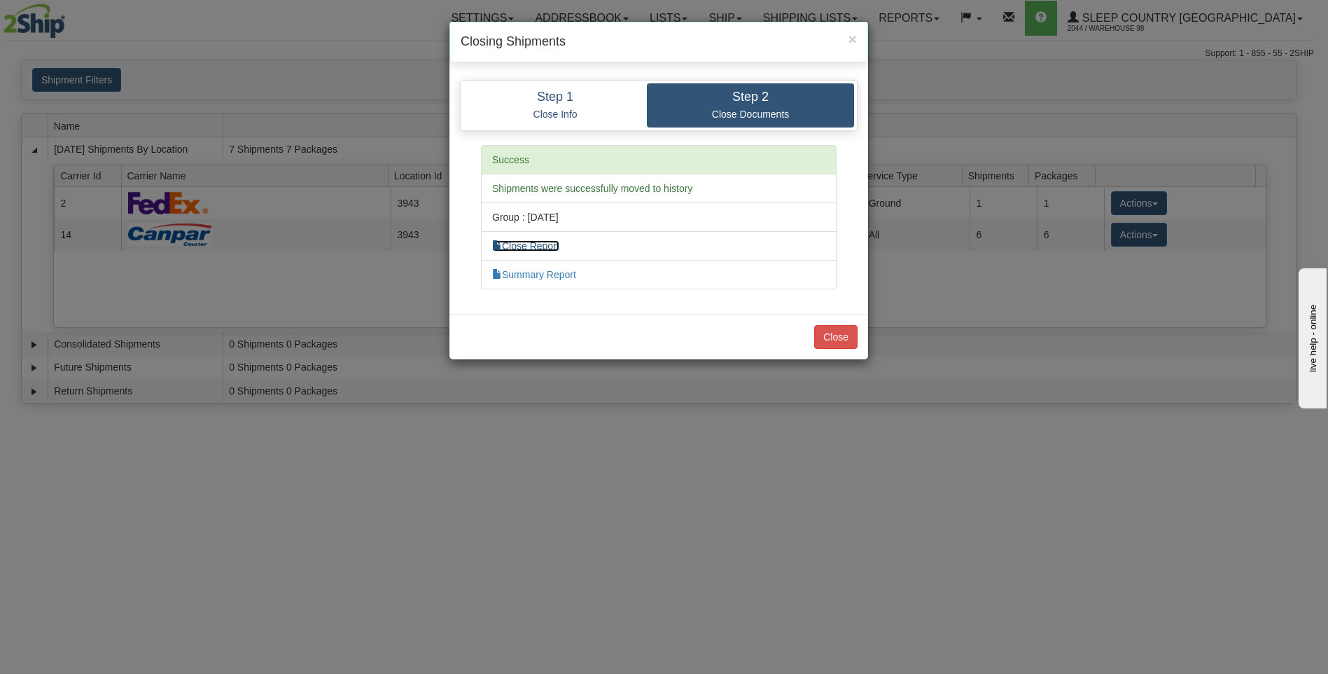
click at [555, 243] on link "Close Report" at bounding box center [525, 245] width 67 height 11
click at [833, 335] on button "Close" at bounding box center [835, 337] width 43 height 24
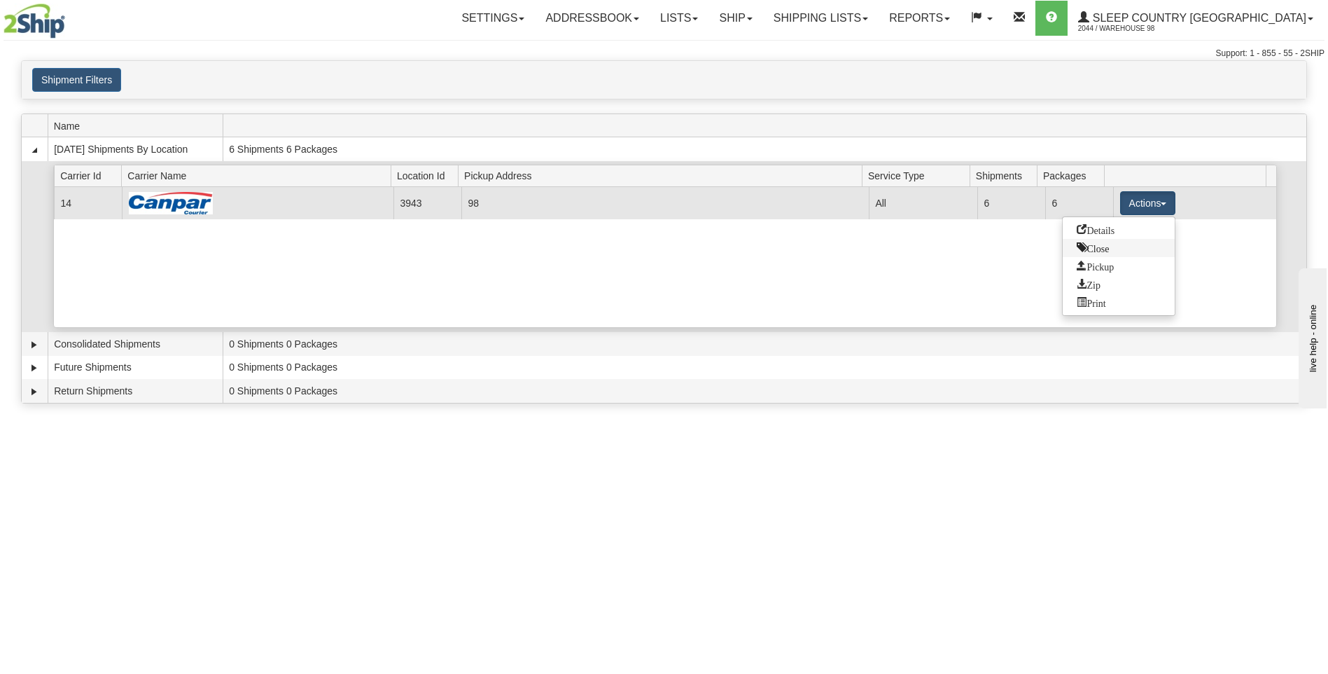
click at [1099, 250] on span "Close" at bounding box center [1093, 247] width 32 height 10
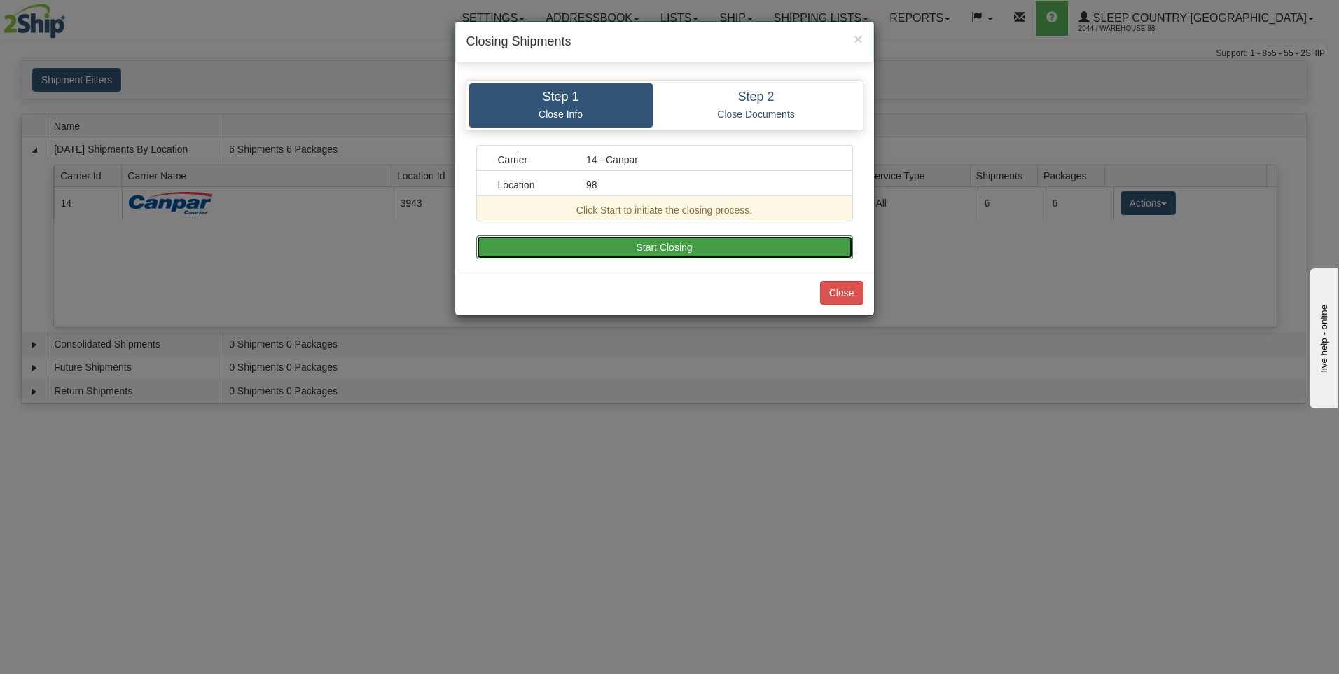
click at [711, 245] on button "Start Closing" at bounding box center [664, 247] width 377 height 24
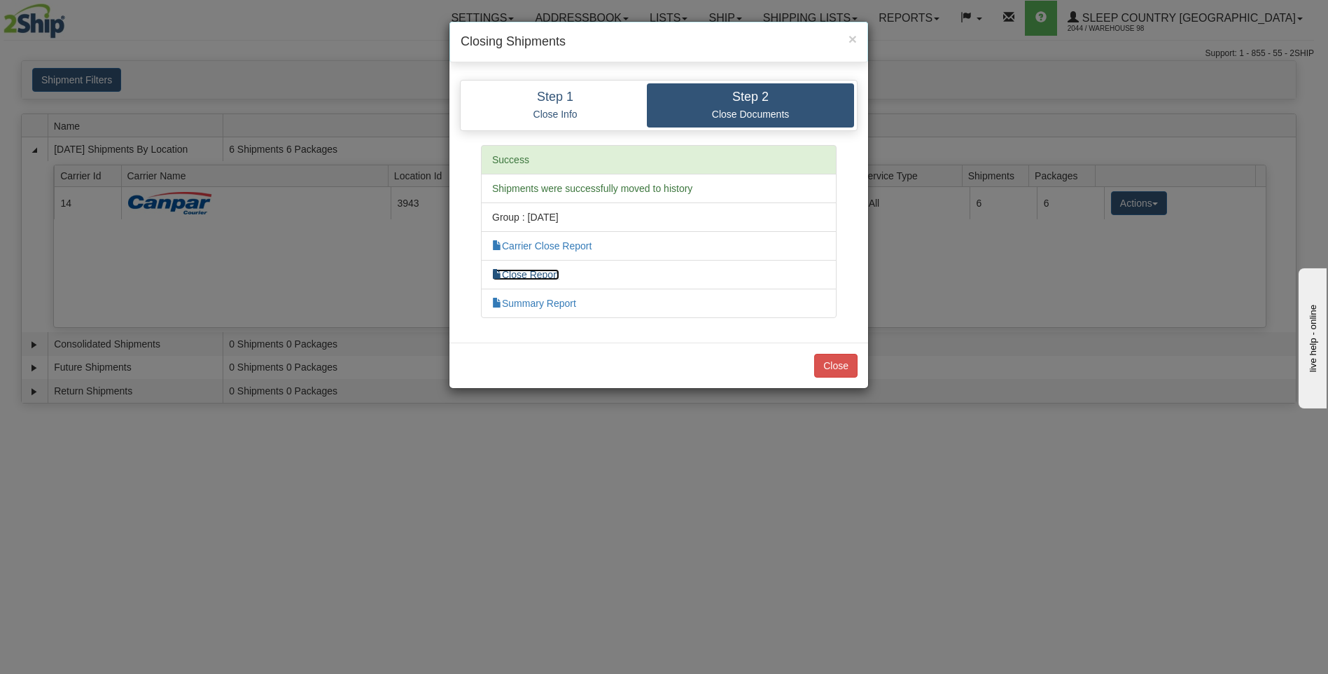
click at [543, 275] on link "Close Report" at bounding box center [525, 274] width 67 height 11
click at [836, 364] on button "Close" at bounding box center [835, 366] width 43 height 24
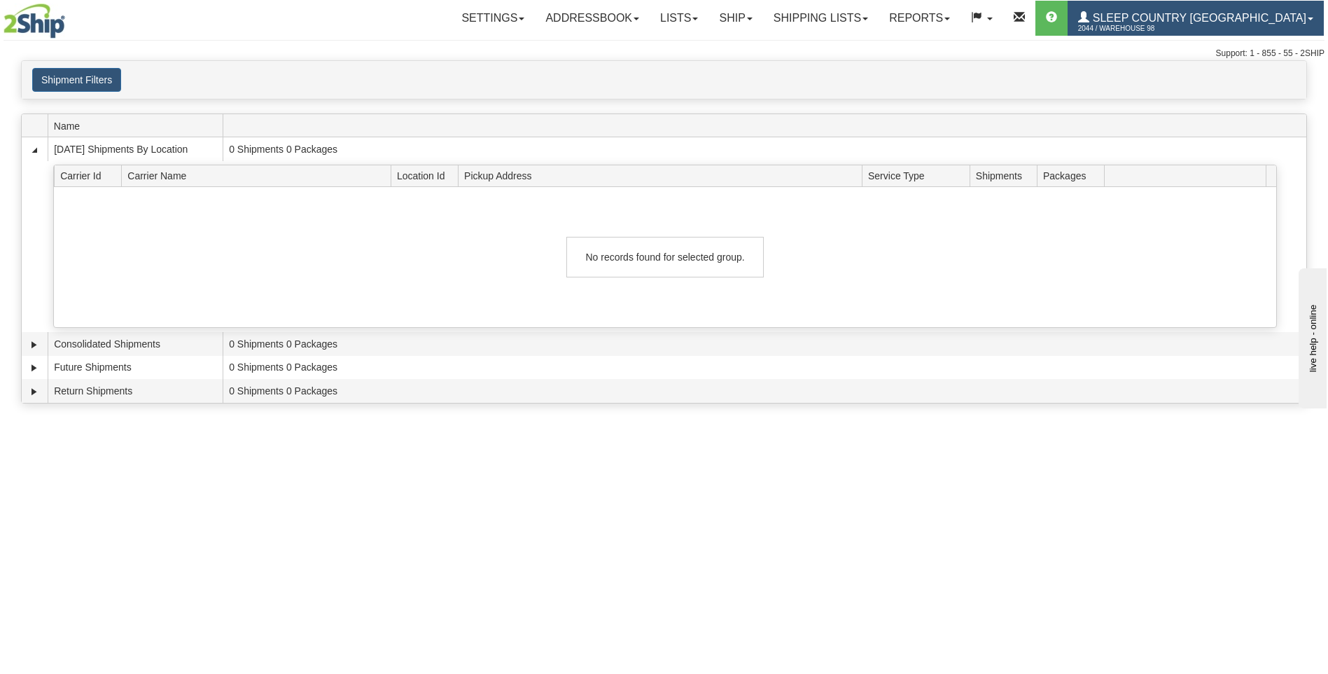
click at [1188, 6] on link "Sleep Country [GEOGRAPHIC_DATA] 2044 / Warehouse 98" at bounding box center [1196, 18] width 256 height 35
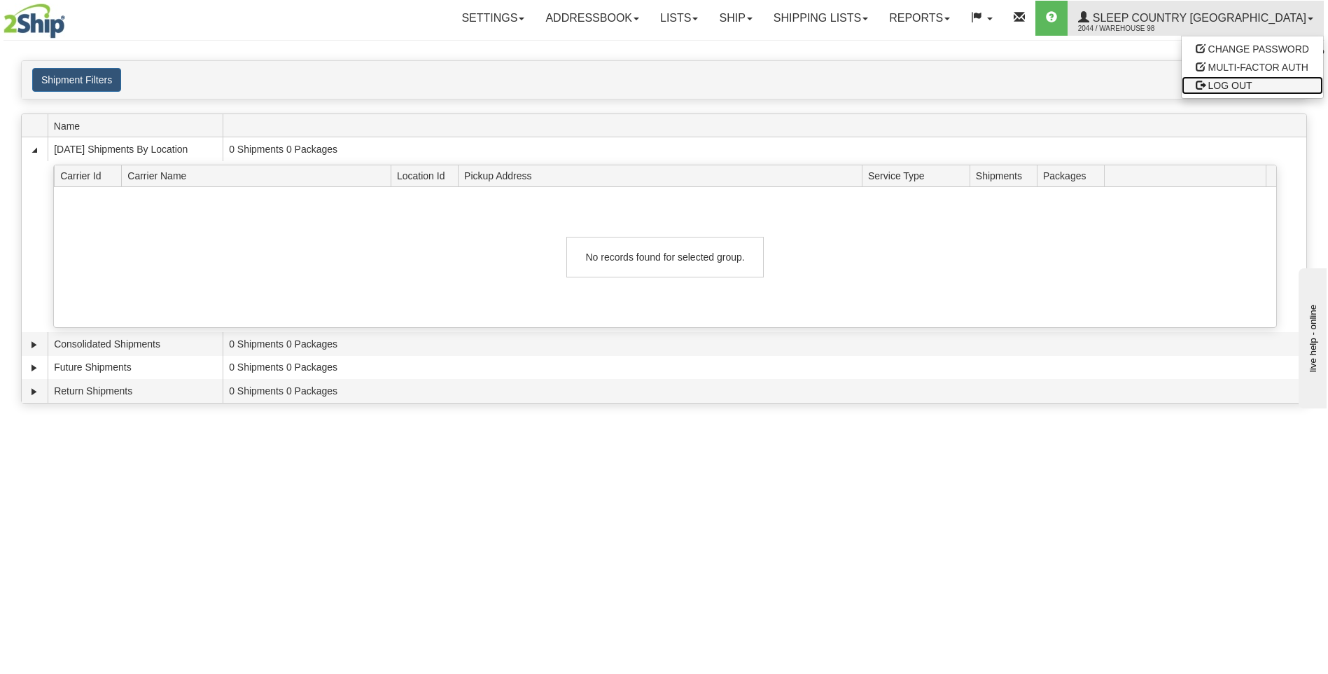
click at [1219, 82] on span "LOG OUT" at bounding box center [1231, 85] width 44 height 11
